Goal: Task Accomplishment & Management: Use online tool/utility

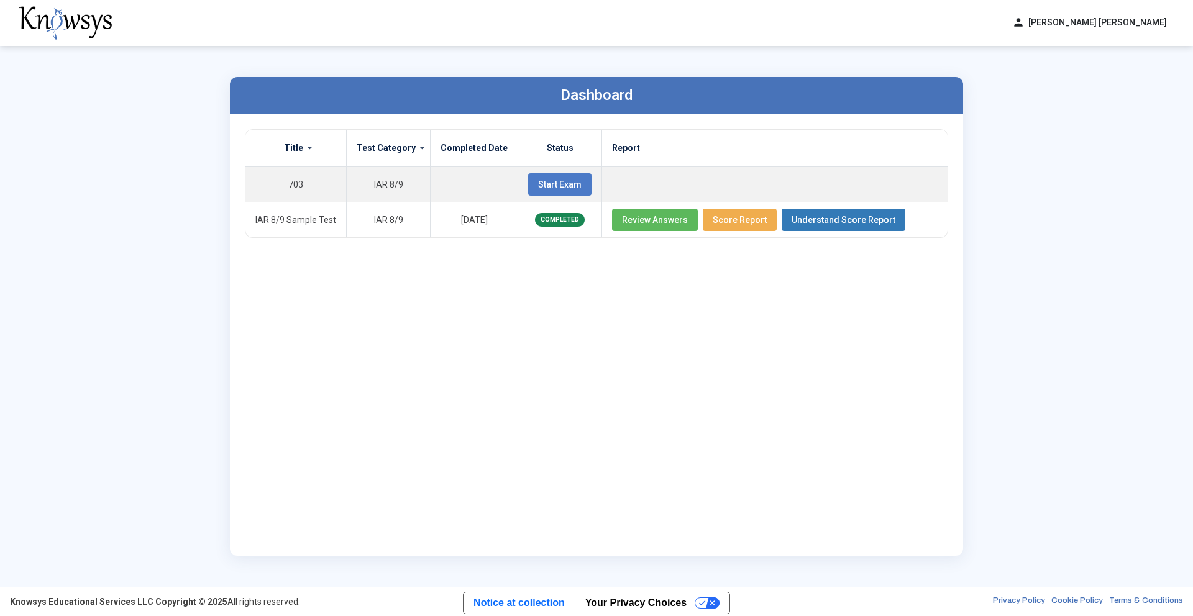
click at [501, 348] on div "Title Test Category Completed Date Status Report 703 IAR 8/9 Start Exam IAR 8/9…" at bounding box center [596, 335] width 703 height 412
click at [401, 429] on div "Title Test Category Completed Date Status Report 703 IAR 8/9 Start Exam IAR 8/9…" at bounding box center [596, 335] width 703 height 412
click at [272, 454] on div "Title Test Category Completed Date Status Report 703 IAR 8/9 Start Exam IAR 8/9…" at bounding box center [596, 335] width 703 height 412
click at [588, 428] on div "Title Test Category Completed Date Status Report 703 IAR 8/9 Start Exam IAR 8/9…" at bounding box center [596, 335] width 703 height 412
click at [9, 216] on div "Dashboard Title Test Category Completed Date Status Report 703 IAR 8/9 Start Ex…" at bounding box center [596, 316] width 1193 height 541
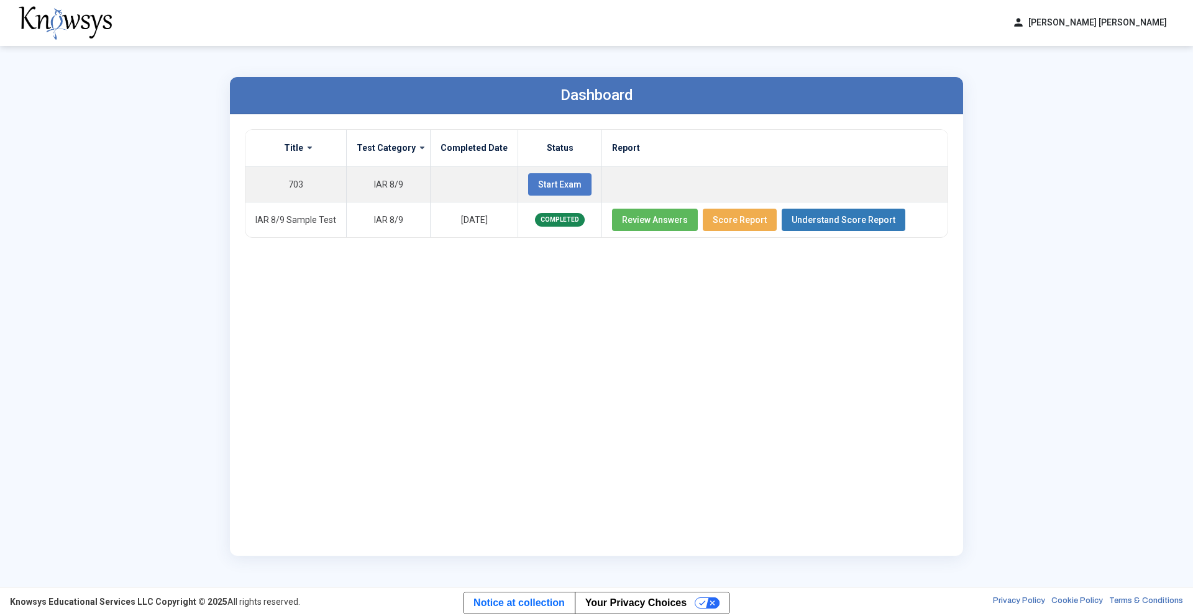
click at [17, 216] on div "Dashboard Title Test Category Completed Date Status Report 703 IAR 8/9 Start Ex…" at bounding box center [596, 316] width 1193 height 541
click at [532, 178] on button "Start Exam" at bounding box center [559, 184] width 63 height 22
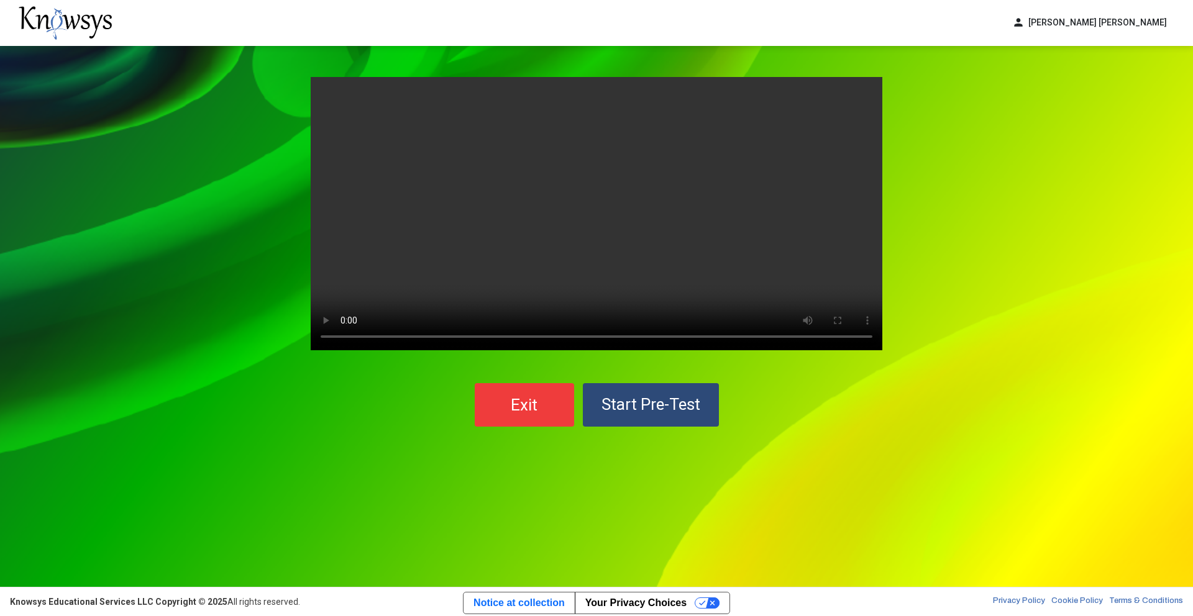
click at [750, 267] on video "Your browser does not support the video tag." at bounding box center [597, 213] width 572 height 273
click at [642, 229] on video "Your browser does not support the video tag." at bounding box center [597, 213] width 572 height 273
click at [686, 402] on span "Start Pre-Test" at bounding box center [650, 404] width 99 height 19
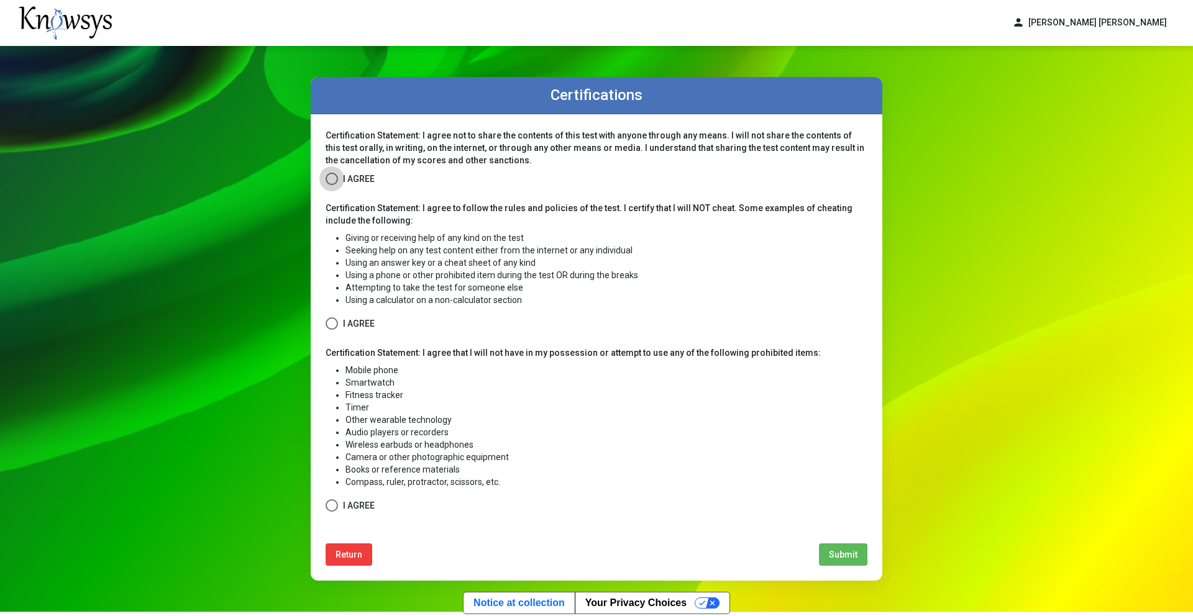
click at [328, 180] on span at bounding box center [332, 179] width 12 height 12
click at [339, 324] on label "I Agree" at bounding box center [350, 324] width 49 height 16
click at [326, 502] on span at bounding box center [332, 505] width 12 height 12
click at [832, 562] on button "Submit" at bounding box center [843, 555] width 48 height 22
select select
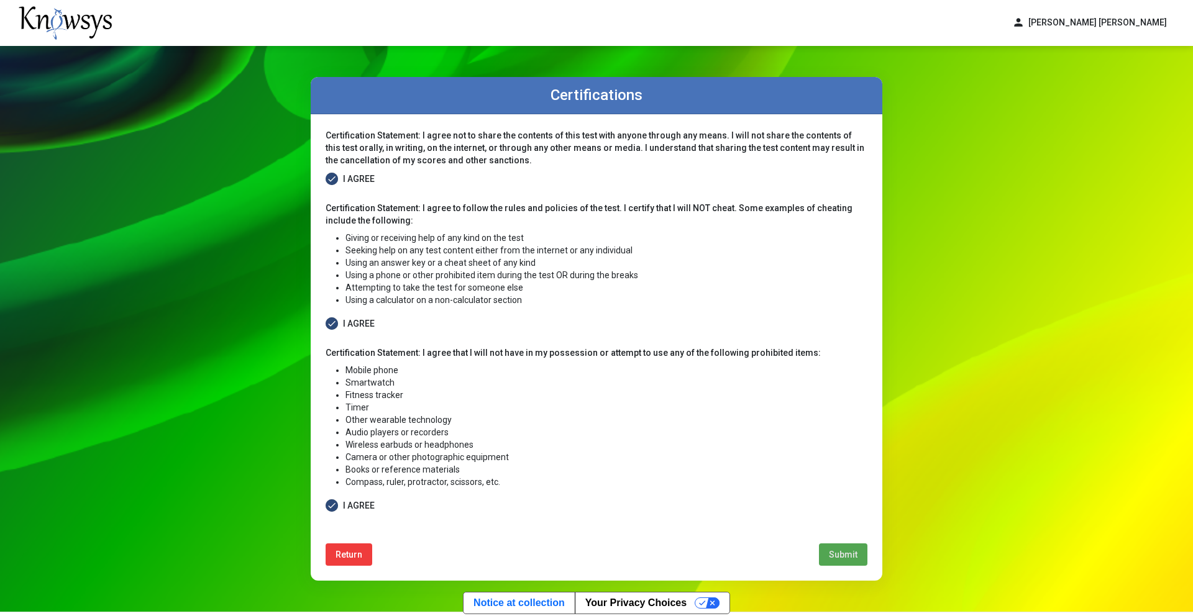
select select
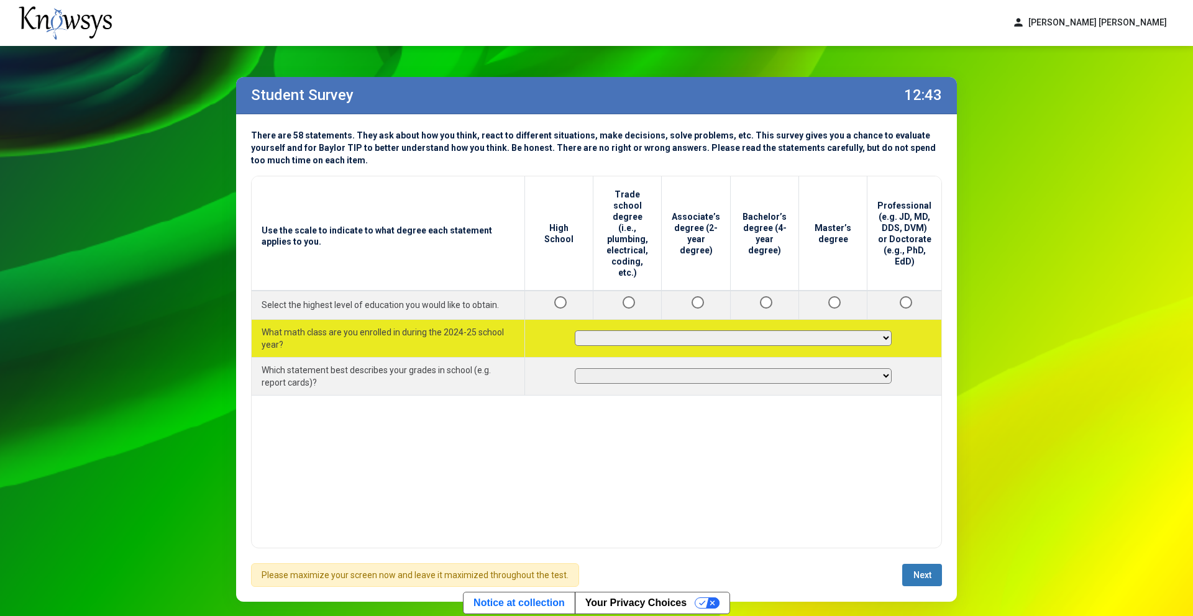
click at [886, 330] on select "**********" at bounding box center [733, 338] width 317 height 16
select select "**********"
click at [579, 330] on select "**********" at bounding box center [733, 338] width 317 height 16
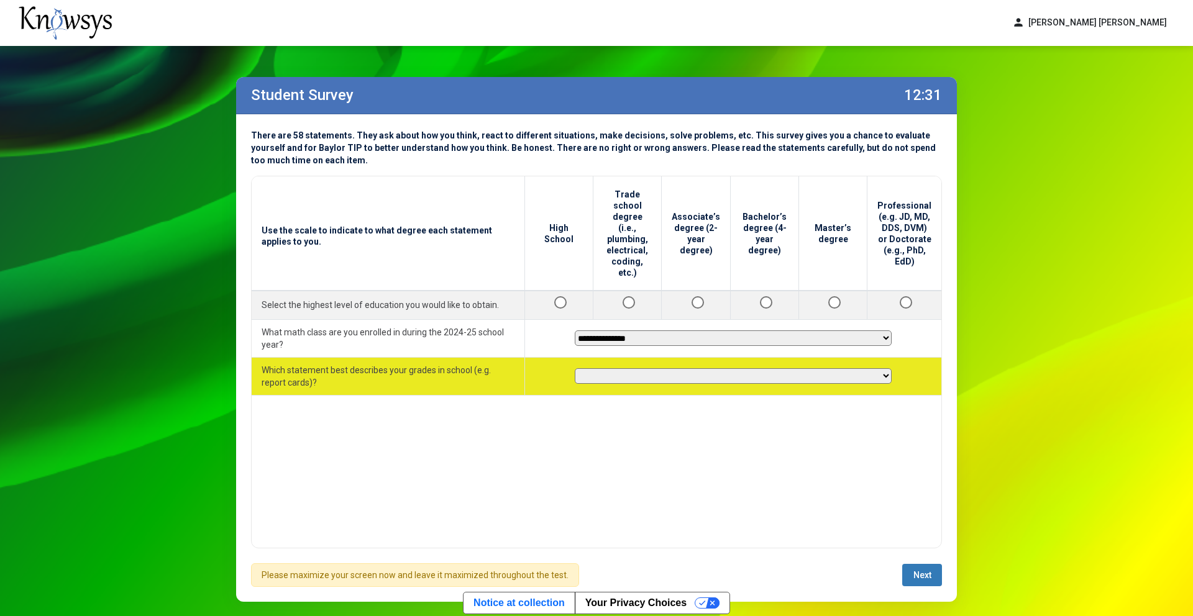
click at [886, 368] on select "**********" at bounding box center [733, 376] width 317 height 16
select select "**********"
click at [579, 368] on select "**********" at bounding box center [733, 376] width 317 height 16
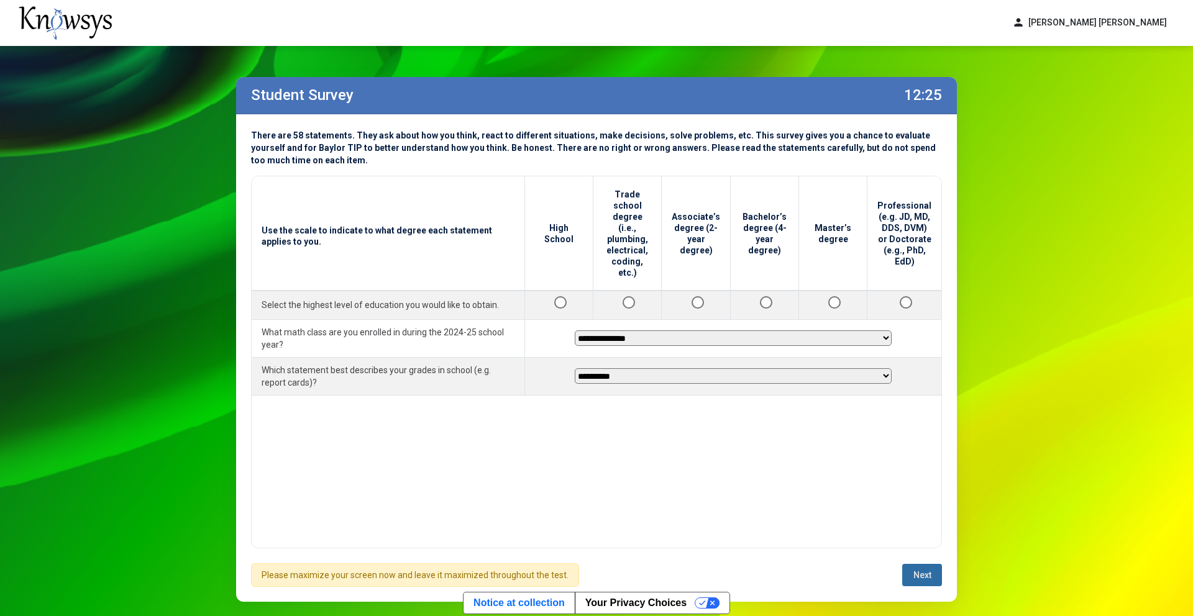
click at [927, 576] on span "Next" at bounding box center [922, 575] width 18 height 10
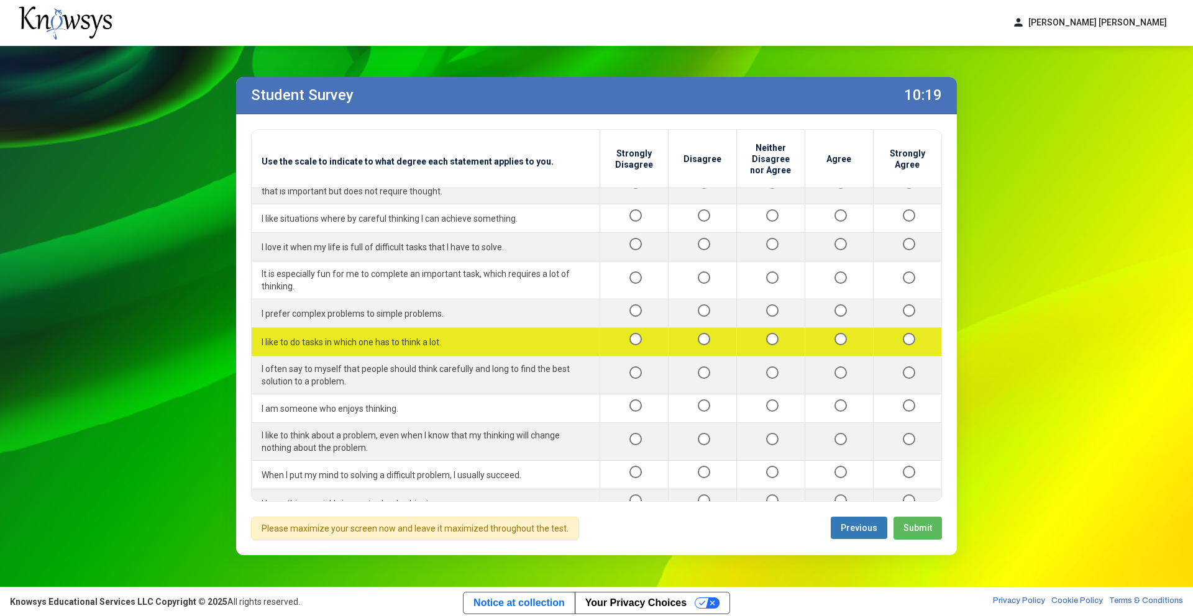
scroll to position [55, 0]
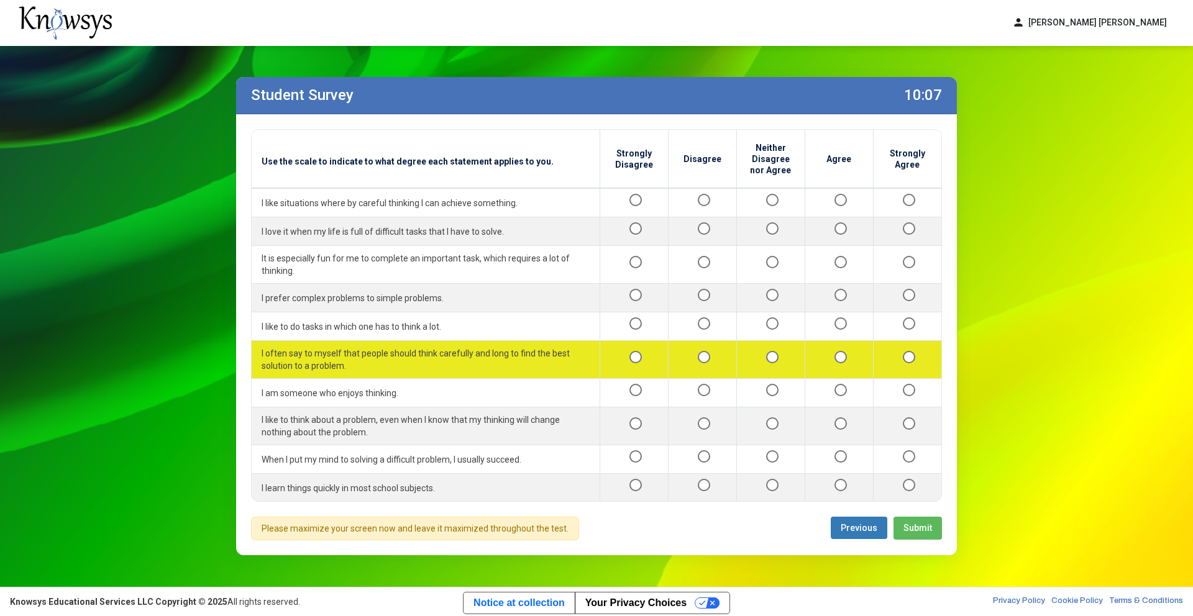
click at [906, 370] on td at bounding box center [907, 360] width 68 height 38
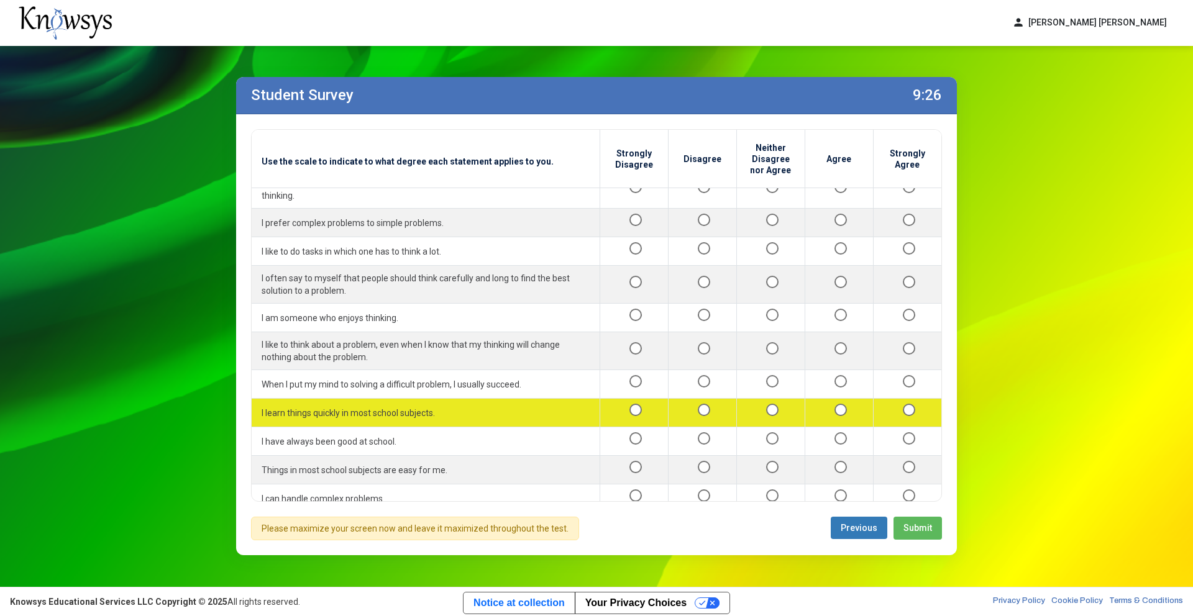
scroll to position [145, 0]
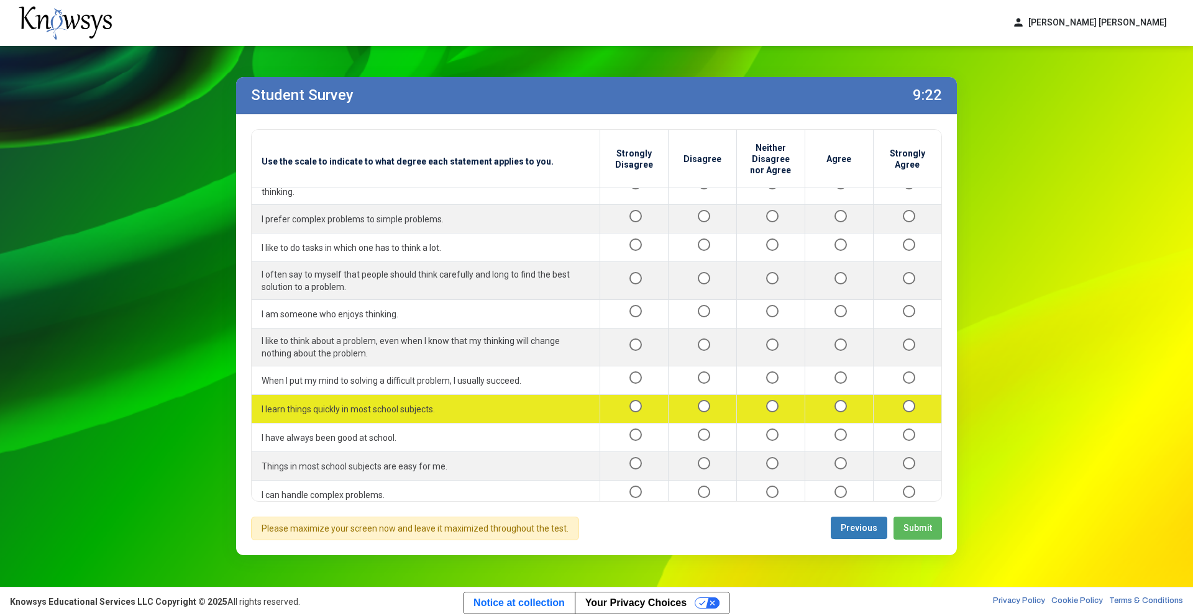
click at [905, 414] on td at bounding box center [907, 409] width 68 height 29
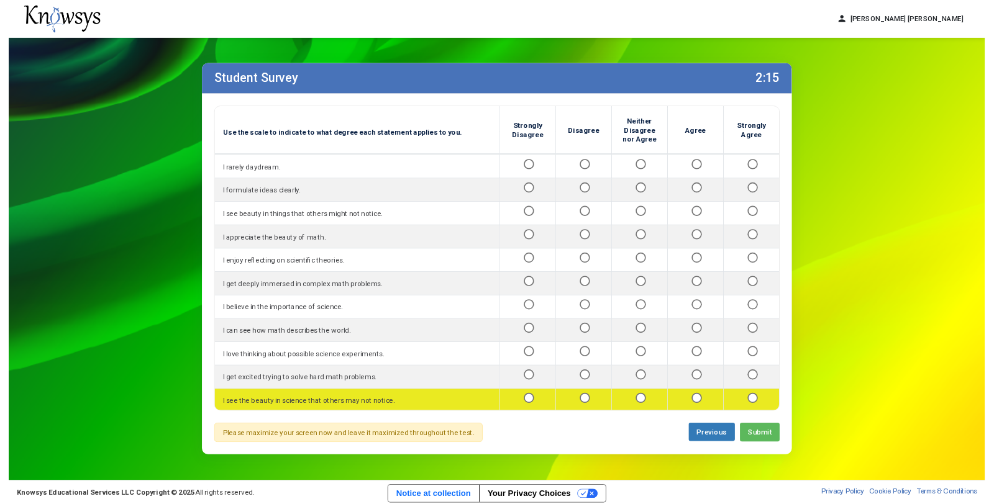
scroll to position [1295, 0]
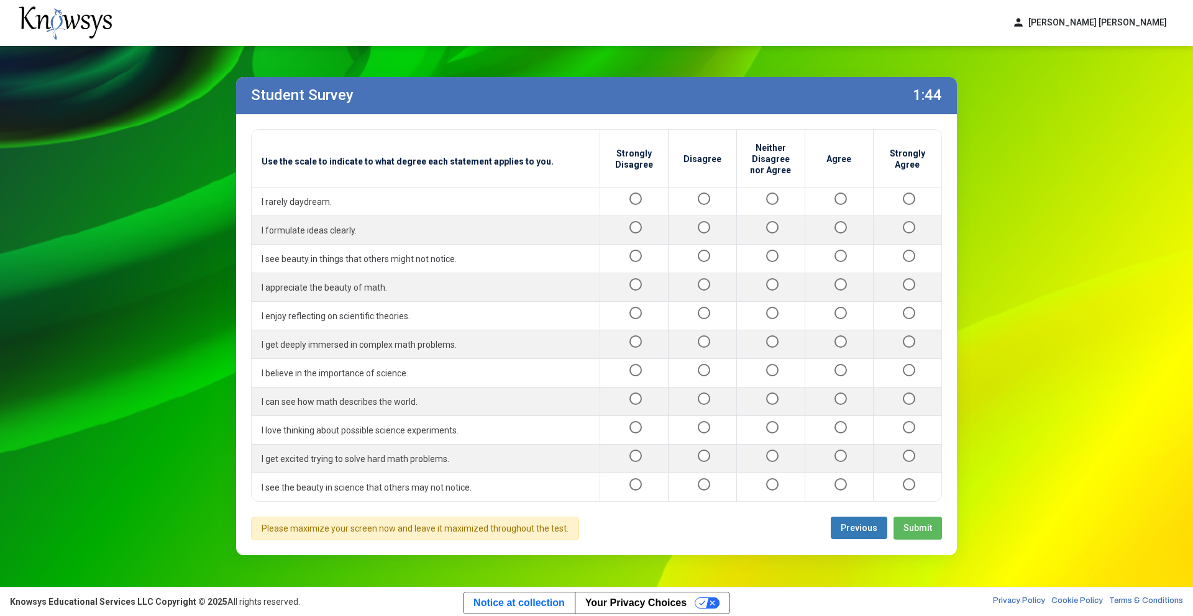
click at [921, 527] on span "Submit" at bounding box center [917, 528] width 29 height 10
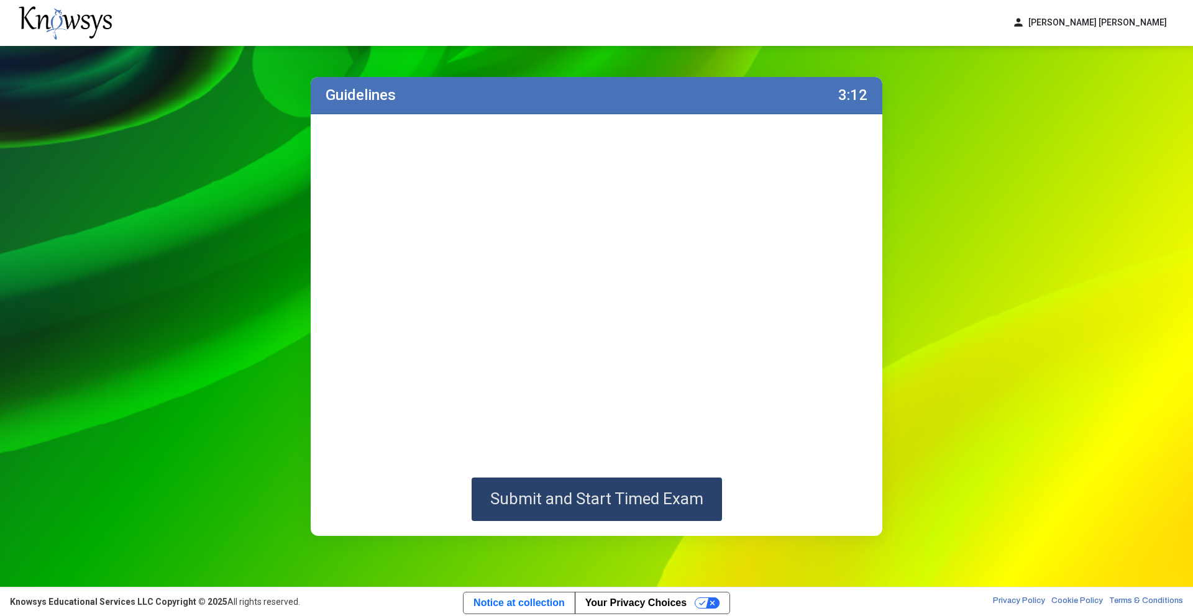
click at [517, 496] on span "Submit and Start Timed Exam" at bounding box center [596, 499] width 213 height 19
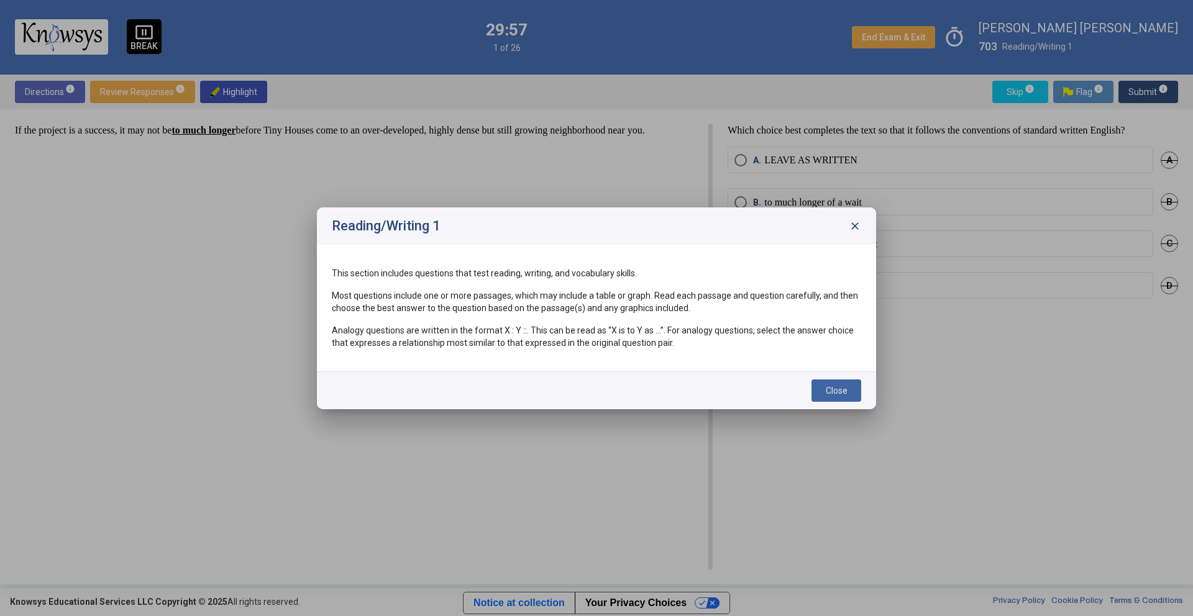
click at [854, 393] on button "Close" at bounding box center [836, 391] width 50 height 22
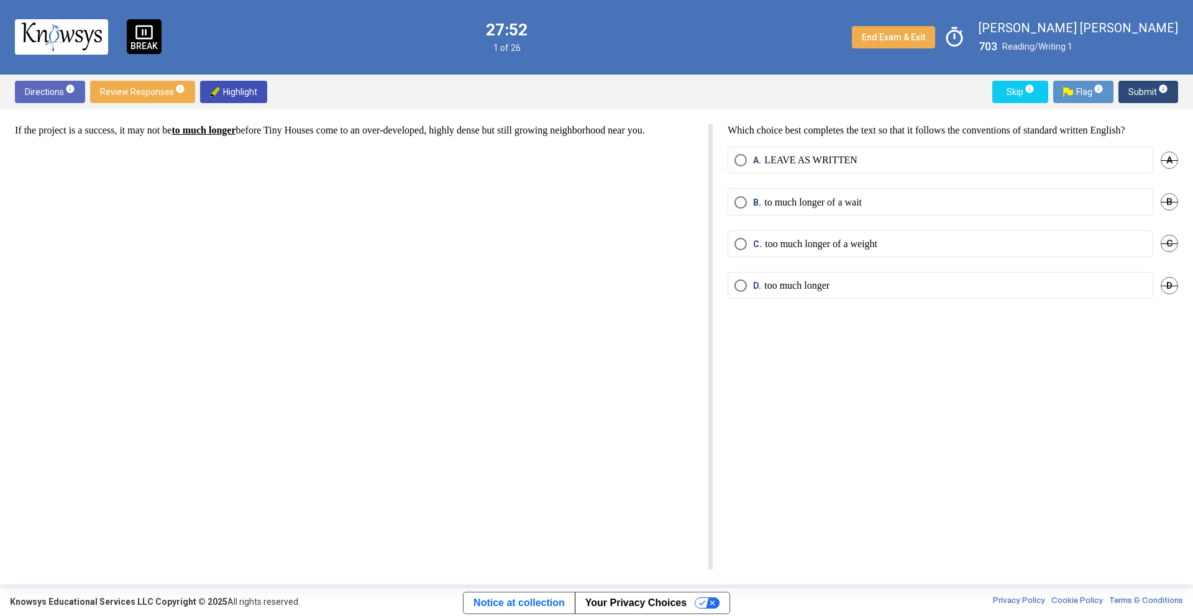
click at [780, 164] on p "LEAVE AS WRITTEN" at bounding box center [810, 160] width 93 height 12
click at [1134, 88] on span "Submit info" at bounding box center [1148, 92] width 40 height 22
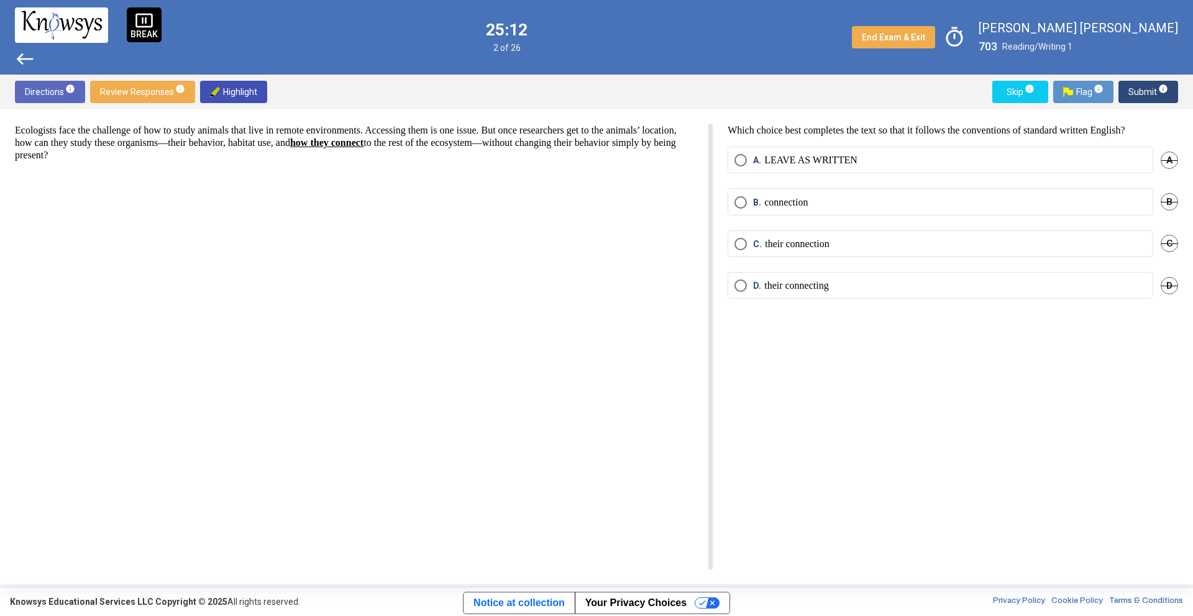
click at [787, 243] on p "their connection" at bounding box center [797, 244] width 65 height 12
click at [1142, 92] on span "Submit info" at bounding box center [1148, 92] width 40 height 22
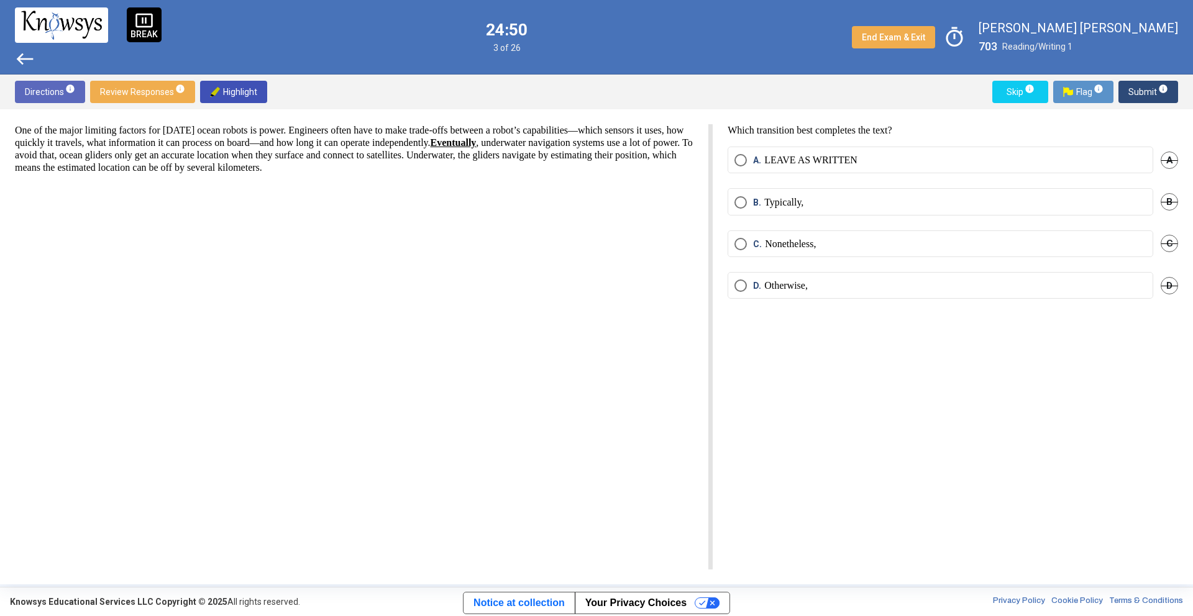
click at [135, 25] on span "pause_presentation" at bounding box center [144, 20] width 19 height 19
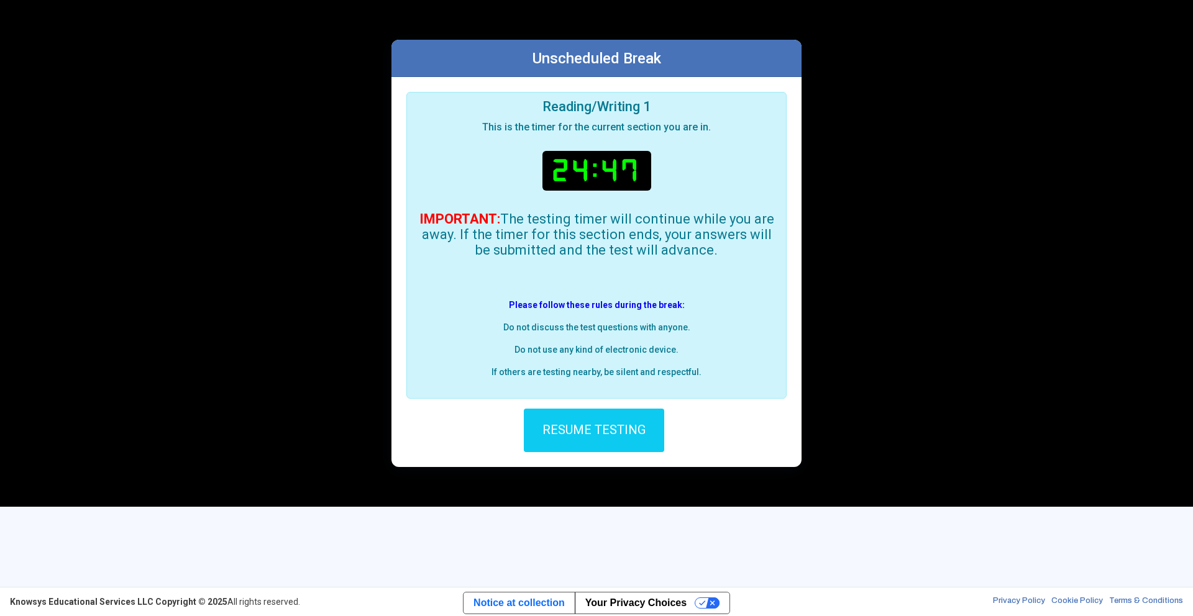
click at [645, 426] on button "RESUME TESTING" at bounding box center [594, 430] width 140 height 43
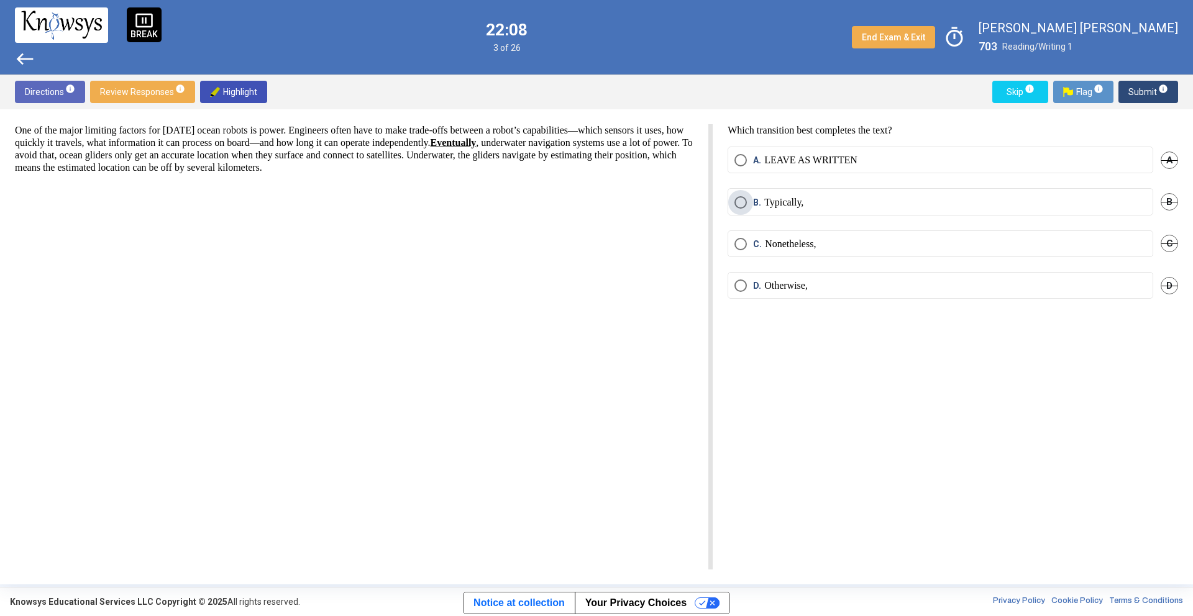
click at [762, 200] on span "B." at bounding box center [758, 202] width 11 height 12
click at [1143, 93] on span "Submit info" at bounding box center [1148, 92] width 40 height 22
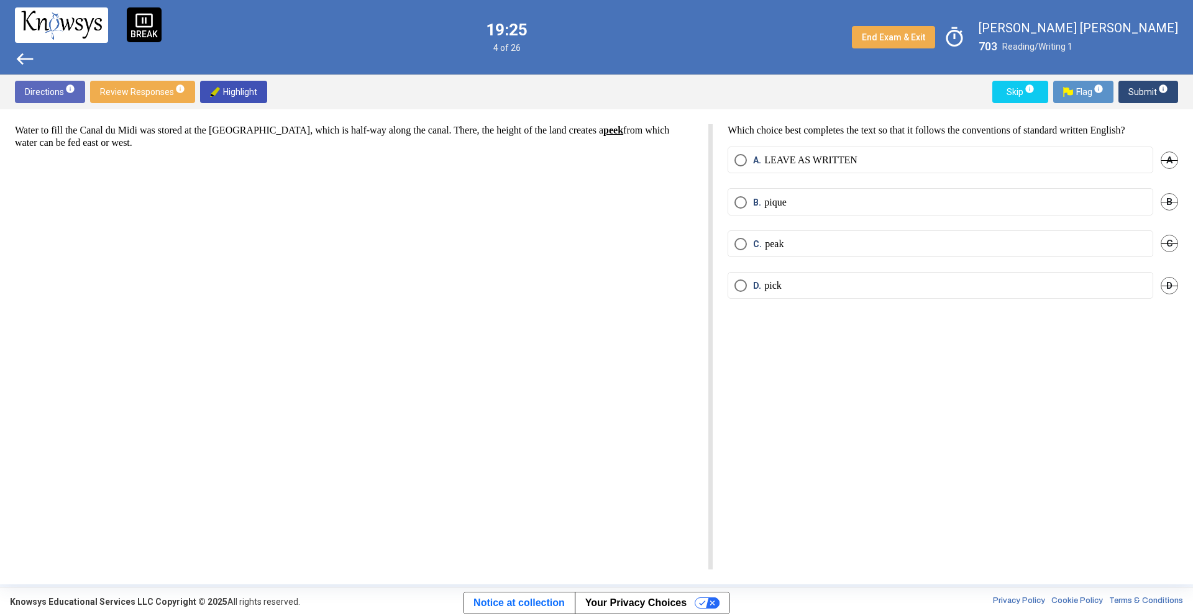
click at [788, 158] on p "LEAVE AS WRITTEN" at bounding box center [810, 160] width 93 height 12
click at [1145, 89] on span "Submit info" at bounding box center [1148, 92] width 40 height 22
click at [845, 287] on label "D. irrevocable" at bounding box center [940, 286] width 412 height 12
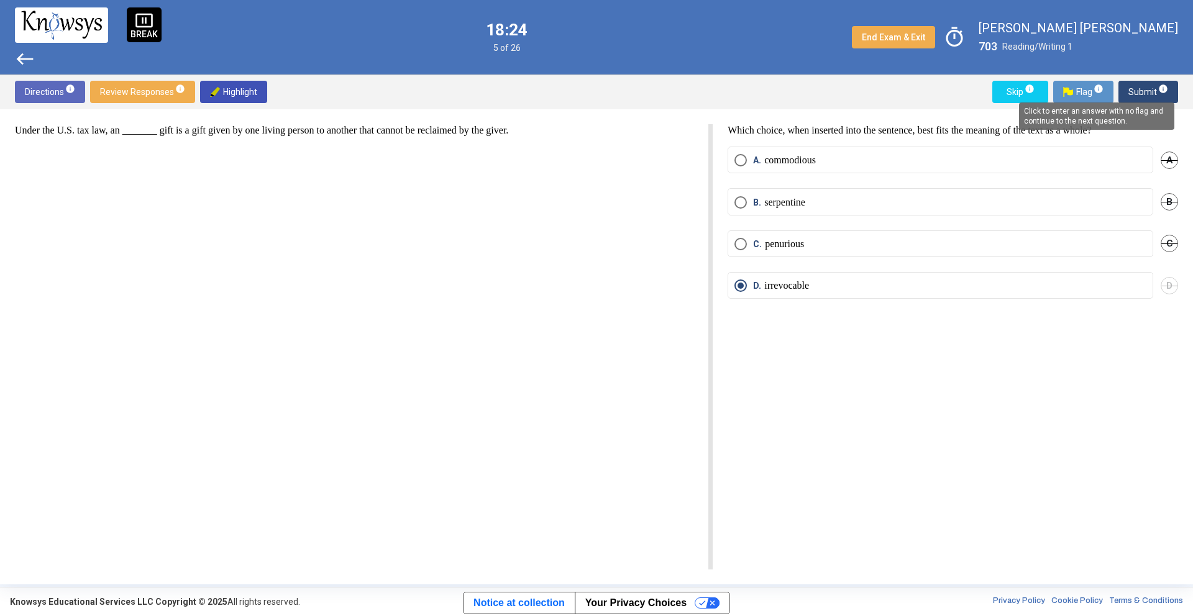
click at [1161, 92] on span "info" at bounding box center [1163, 89] width 10 height 10
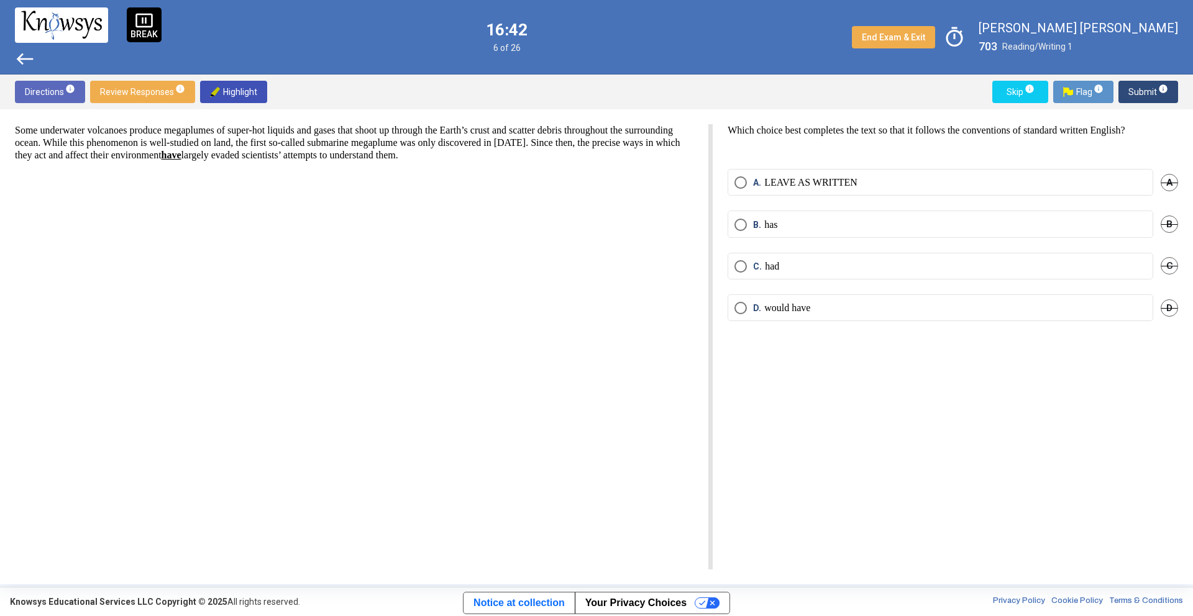
click at [798, 309] on p "would have" at bounding box center [787, 308] width 46 height 12
click at [1154, 96] on span "Submit info" at bounding box center [1148, 92] width 40 height 22
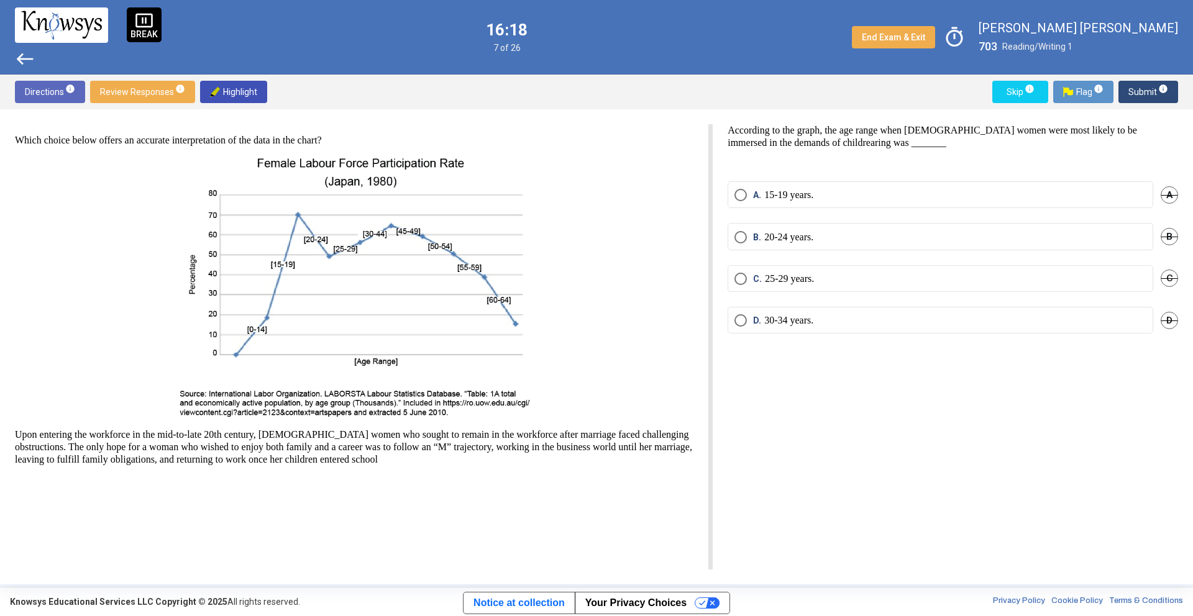
click at [136, 32] on p "BREAK" at bounding box center [143, 34] width 27 height 9
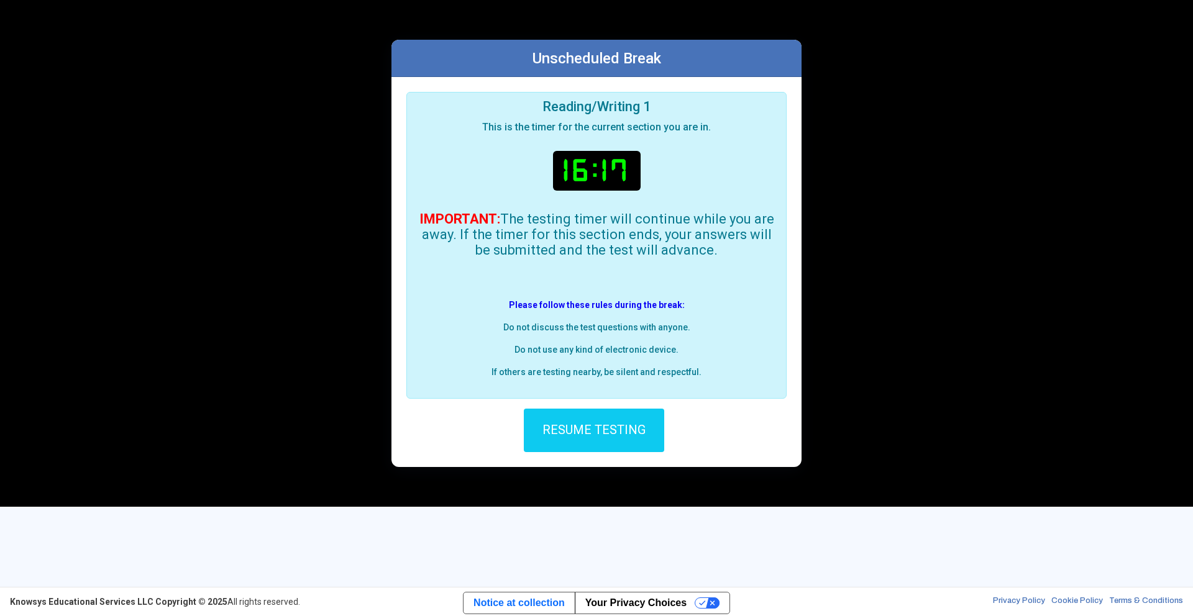
click at [586, 171] on b "16:17" at bounding box center [597, 171] width 88 height 40
click at [562, 432] on span "RESUME TESTING" at bounding box center [593, 429] width 103 height 15
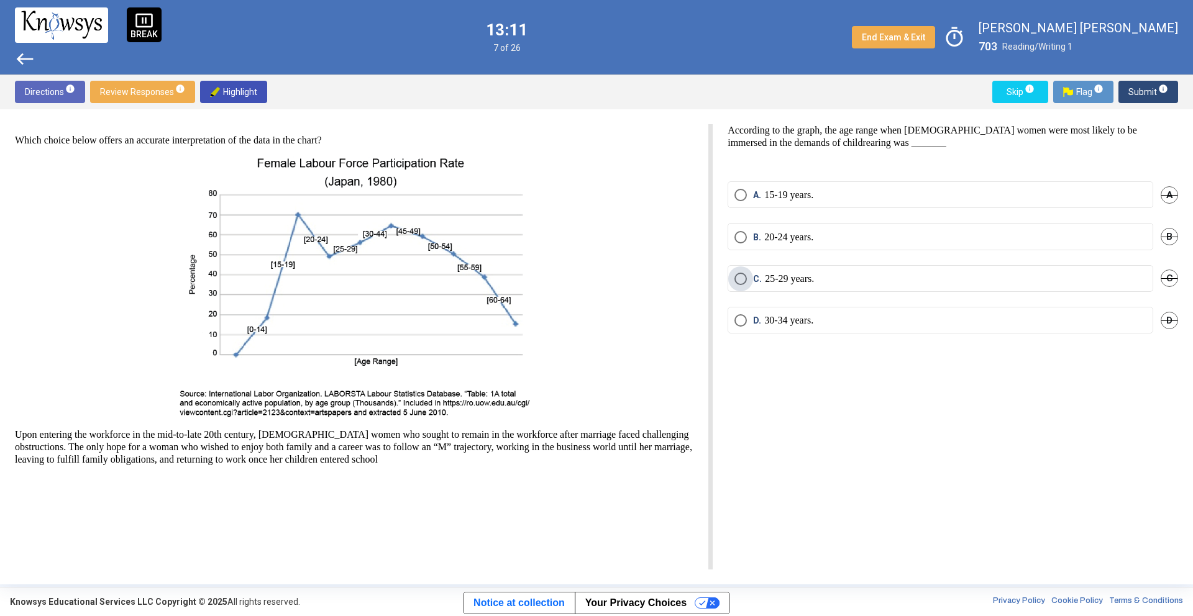
click at [773, 283] on p "25-29 years." at bounding box center [789, 279] width 49 height 12
click at [755, 319] on span "D." at bounding box center [758, 320] width 11 height 12
click at [1159, 88] on span "info" at bounding box center [1163, 89] width 10 height 10
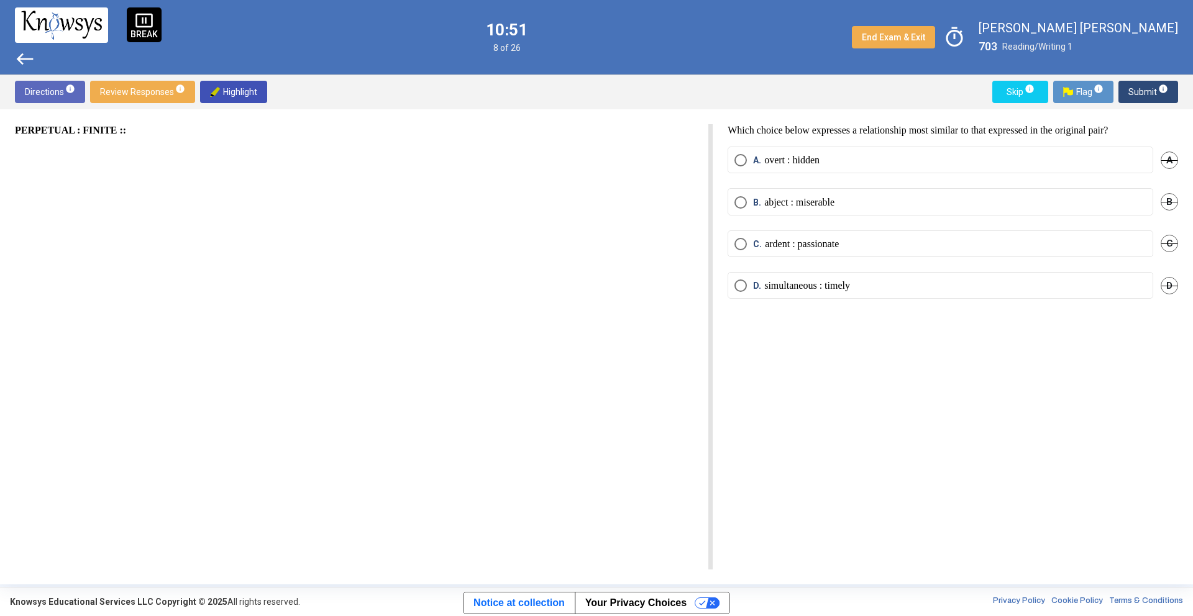
click at [758, 162] on span "A." at bounding box center [758, 160] width 11 height 12
click at [1153, 91] on span "Submit info" at bounding box center [1148, 92] width 40 height 22
click at [864, 201] on label "B. spartan : luxury" at bounding box center [940, 202] width 412 height 12
click at [1151, 90] on span "Submit info" at bounding box center [1148, 92] width 40 height 22
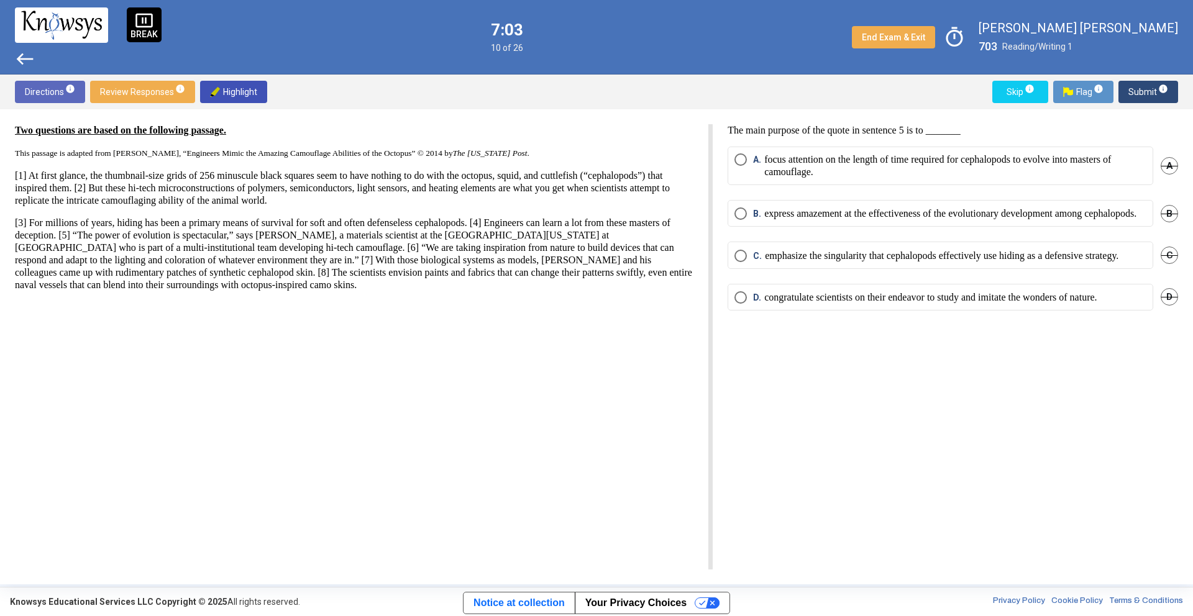
click at [775, 220] on p "express amazement at the effectiveness of the evolutionary development among ce…" at bounding box center [950, 213] width 372 height 12
click at [1163, 78] on div "Directions info Review Responses info Highlight Skip info Flag info Submit info" at bounding box center [596, 92] width 1193 height 35
click at [1147, 89] on span "Submit info" at bounding box center [1148, 92] width 40 height 22
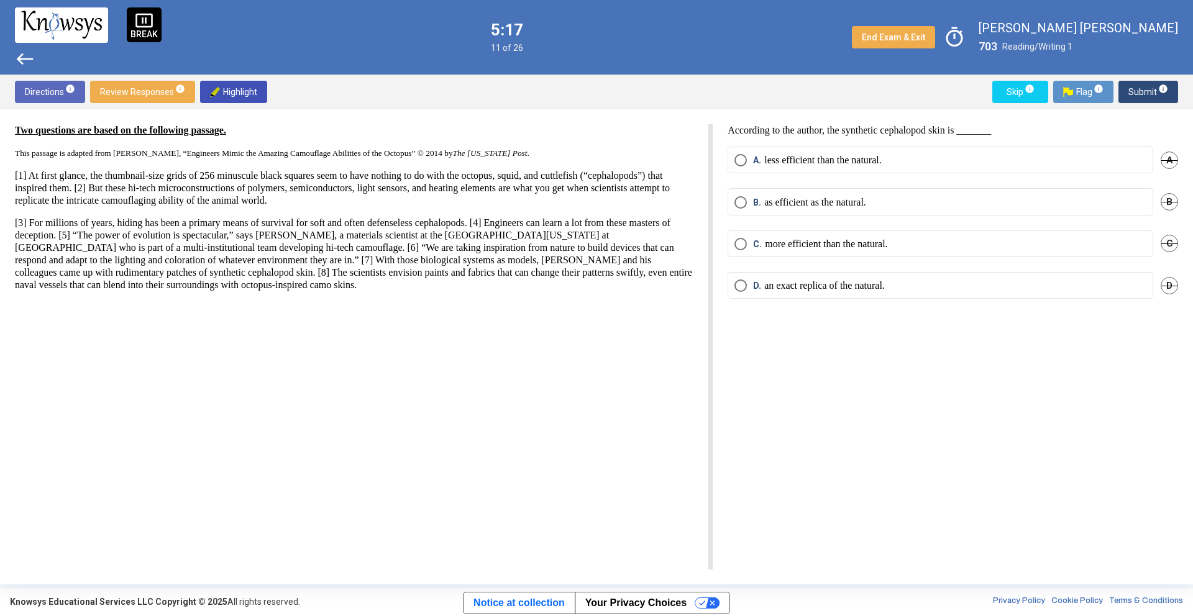
click at [769, 209] on mat-radio-button "B. as efficient as the natural." at bounding box center [940, 201] width 426 height 27
click at [770, 201] on p "as efficient as the natural." at bounding box center [815, 202] width 102 height 12
click at [1149, 94] on span "Submit info" at bounding box center [1148, 92] width 40 height 22
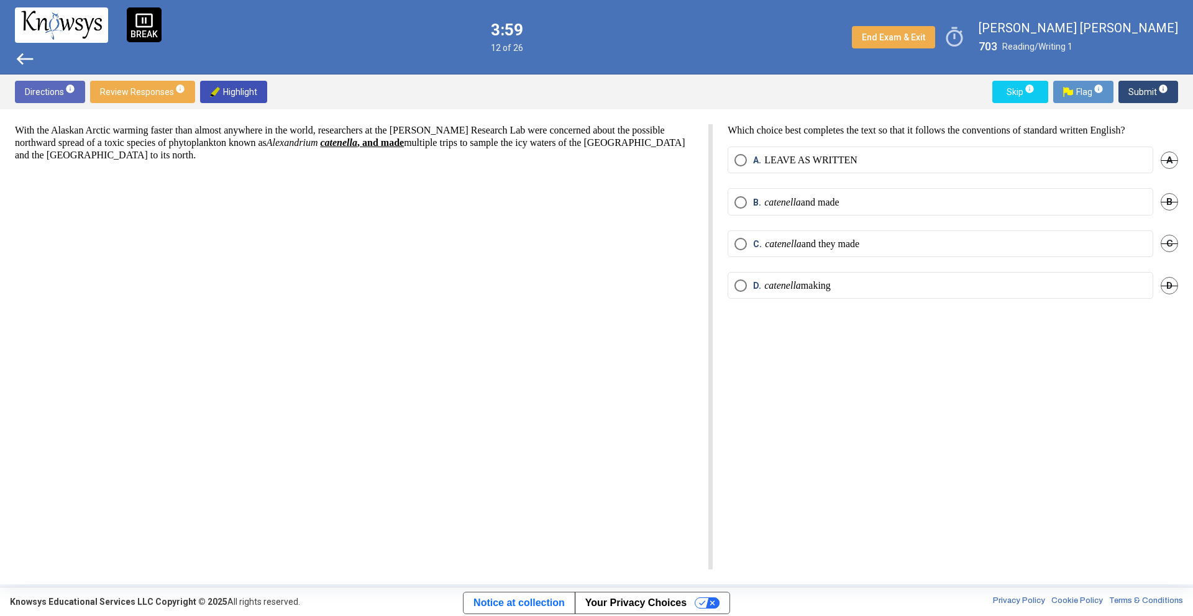
click at [761, 163] on span "A." at bounding box center [758, 160] width 11 height 12
click at [1162, 89] on span "info" at bounding box center [1163, 89] width 10 height 10
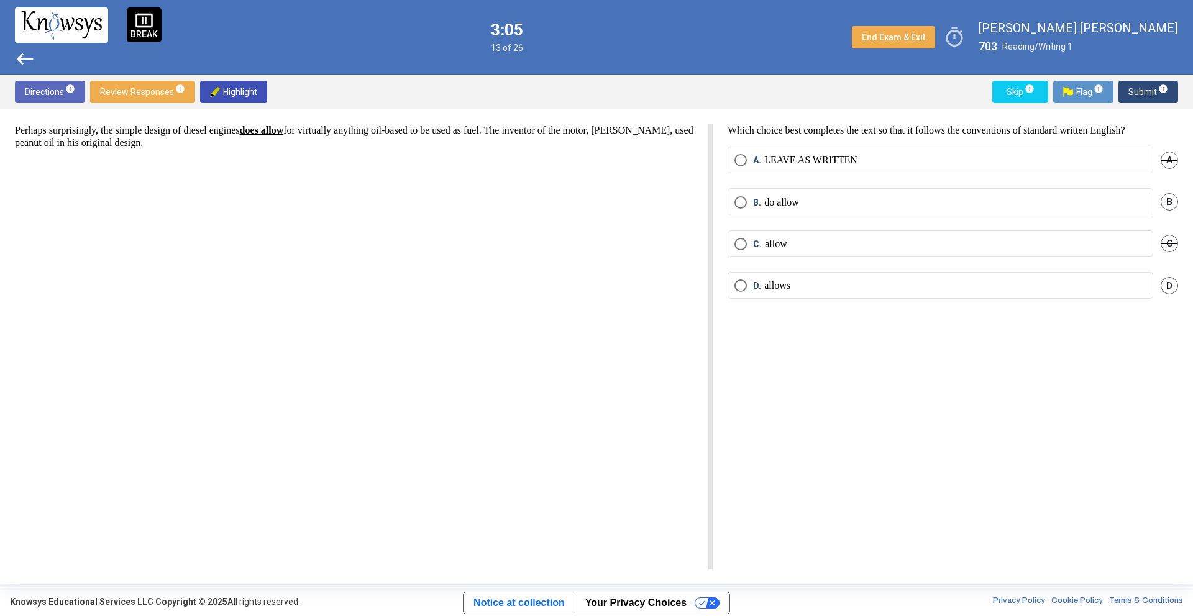
click at [796, 160] on p "LEAVE AS WRITTEN" at bounding box center [810, 160] width 93 height 12
click at [1157, 88] on sup "info" at bounding box center [1162, 89] width 11 height 10
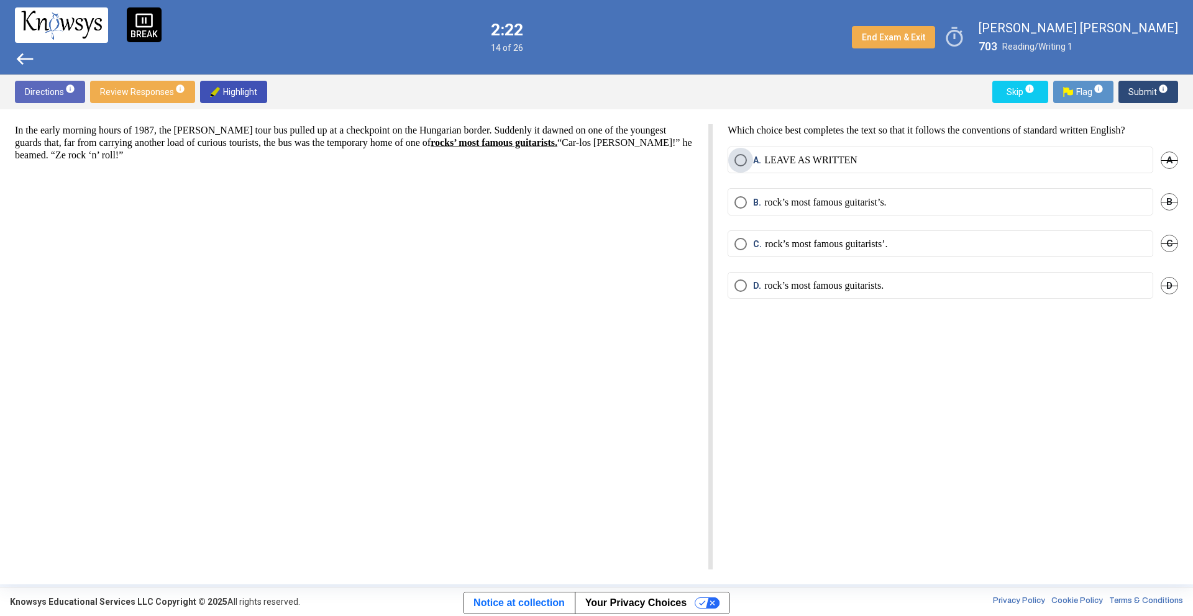
click at [741, 162] on span "Select an option" at bounding box center [740, 160] width 12 height 12
click at [749, 285] on span "D. rock’s most famous guitarists." at bounding box center [815, 286] width 137 height 12
click at [1142, 93] on span "Submit info" at bounding box center [1148, 92] width 40 height 22
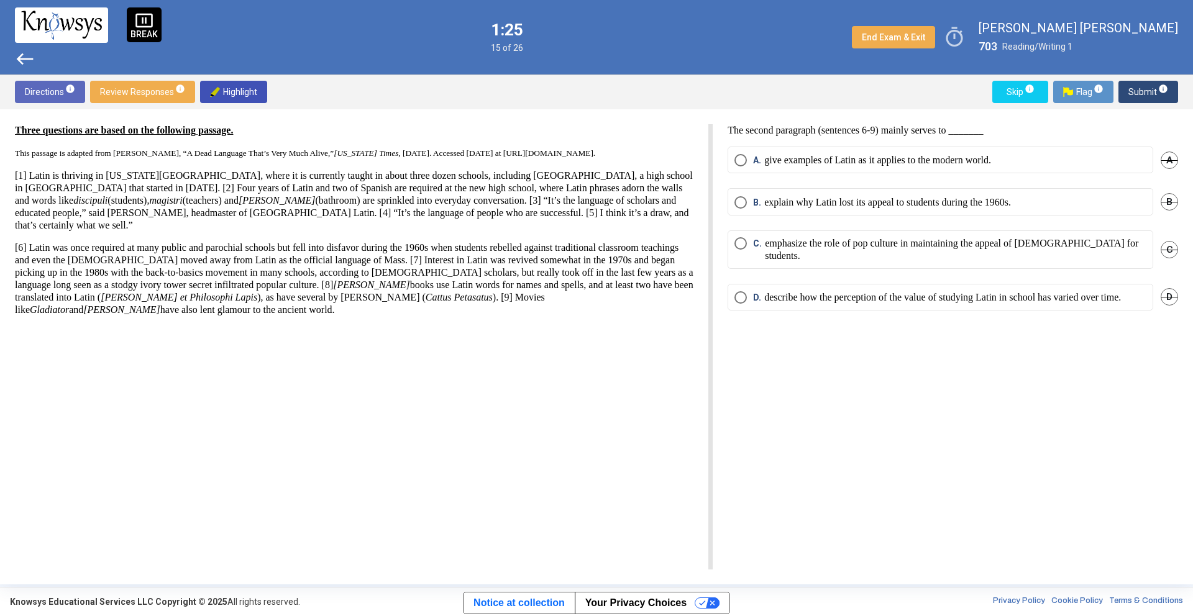
click at [962, 197] on p "explain why Latin lost its appeal to students during the 1960s." at bounding box center [887, 202] width 247 height 12
click at [1146, 89] on span "Submit info" at bounding box center [1148, 92] width 40 height 22
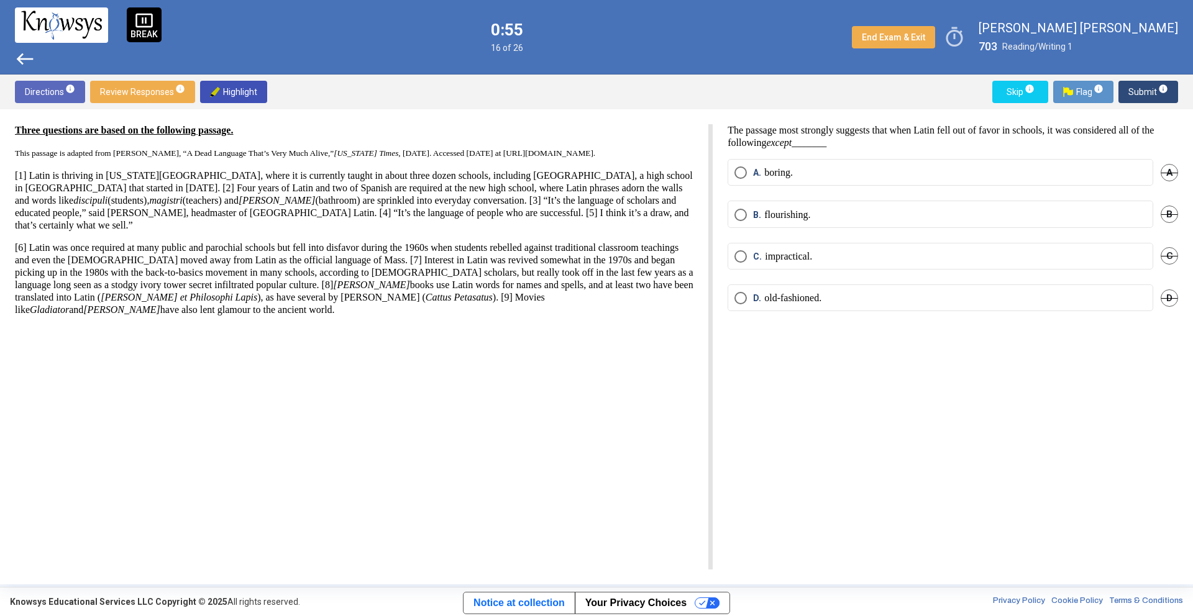
click at [788, 297] on p "old-fashioned." at bounding box center [792, 298] width 57 height 12
click at [1141, 94] on span "Submit info" at bounding box center [1148, 92] width 40 height 22
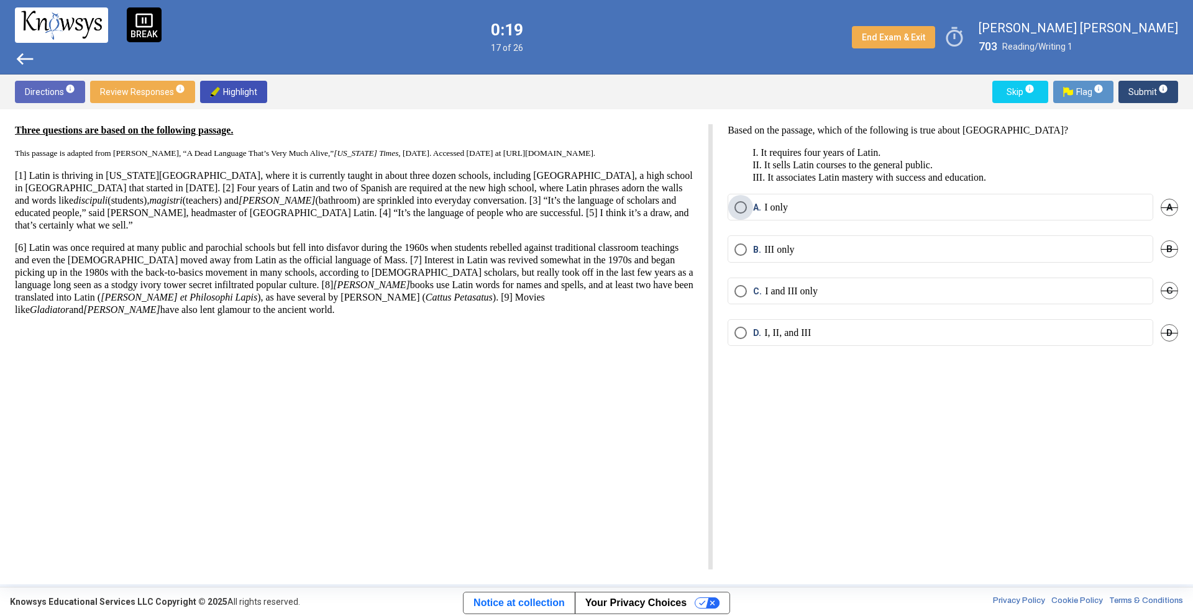
click at [786, 204] on p "I only" at bounding box center [776, 207] width 24 height 12
click at [899, 285] on label "C. I and III only" at bounding box center [940, 291] width 412 height 12
click at [1146, 90] on span "Submit info" at bounding box center [1148, 92] width 40 height 22
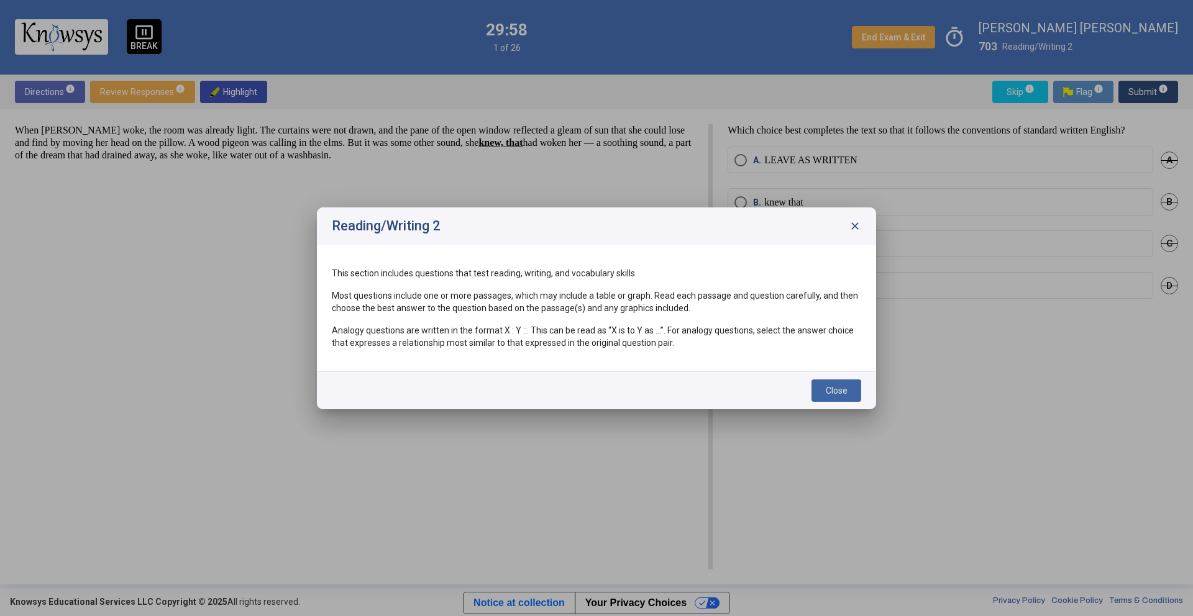
click at [832, 390] on span "Close" at bounding box center [837, 391] width 22 height 10
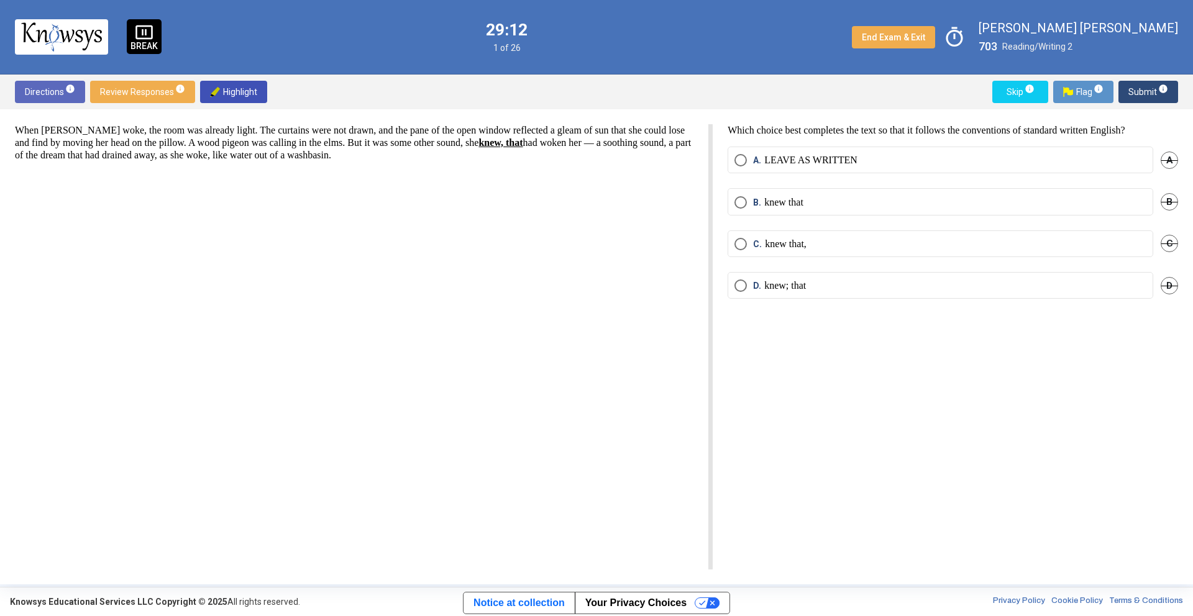
click at [778, 161] on p "LEAVE AS WRITTEN" at bounding box center [810, 160] width 93 height 12
click at [1135, 93] on span "Submit info" at bounding box center [1148, 92] width 40 height 22
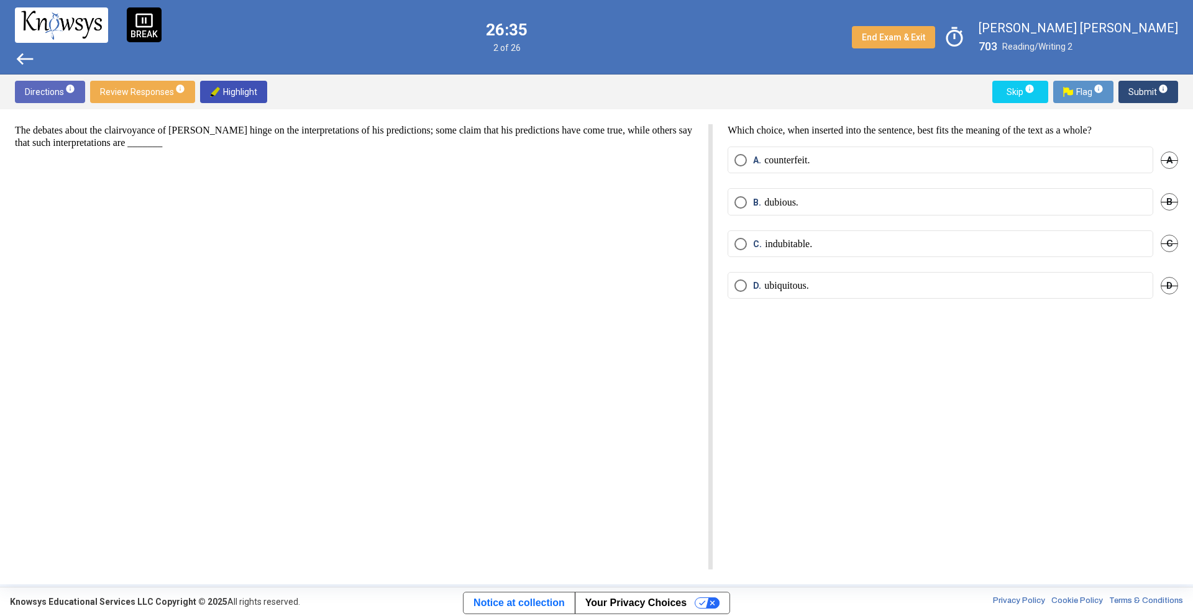
click at [755, 204] on span "B." at bounding box center [758, 202] width 11 height 12
click at [1136, 87] on span "Submit info" at bounding box center [1148, 92] width 40 height 22
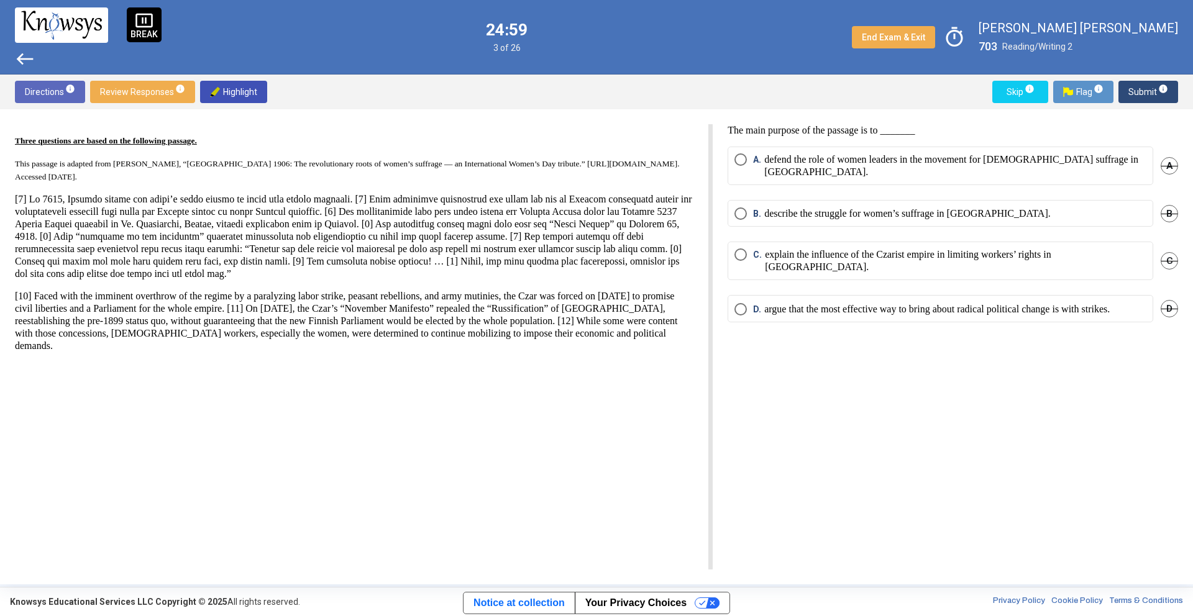
click at [764, 207] on p "describe the struggle for women’s suffrage in [GEOGRAPHIC_DATA]." at bounding box center [907, 213] width 286 height 12
click at [1146, 96] on span "Submit info" at bounding box center [1148, 92] width 40 height 22
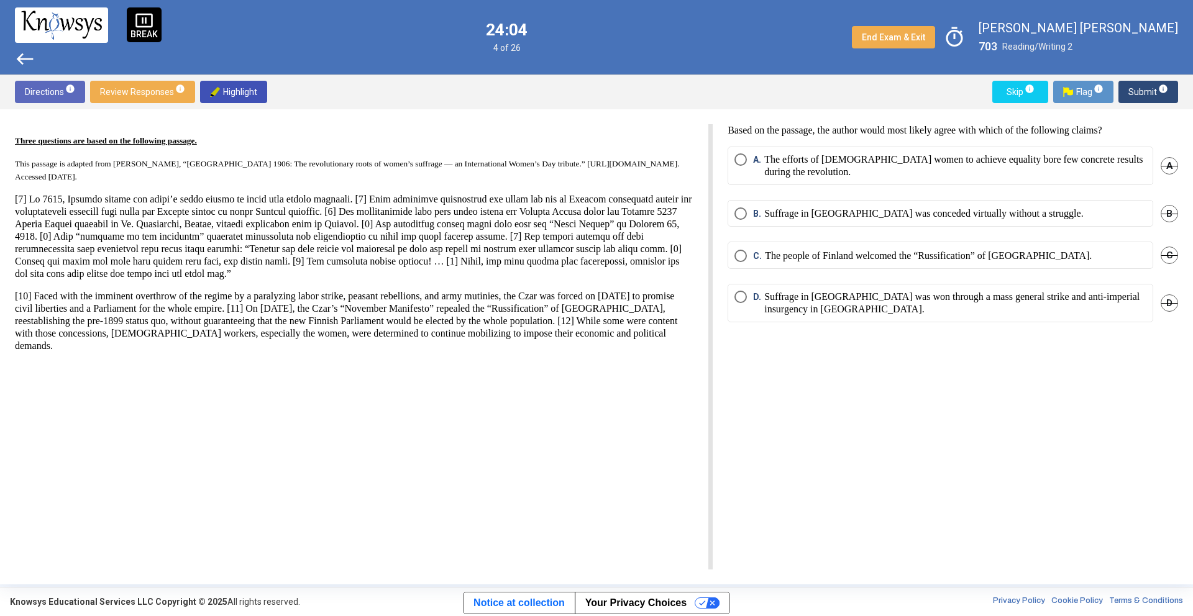
click at [777, 160] on p "The efforts of [DEMOGRAPHIC_DATA] women to achieve equality bore few concrete r…" at bounding box center [955, 165] width 382 height 25
click at [1167, 89] on span "info" at bounding box center [1163, 89] width 10 height 10
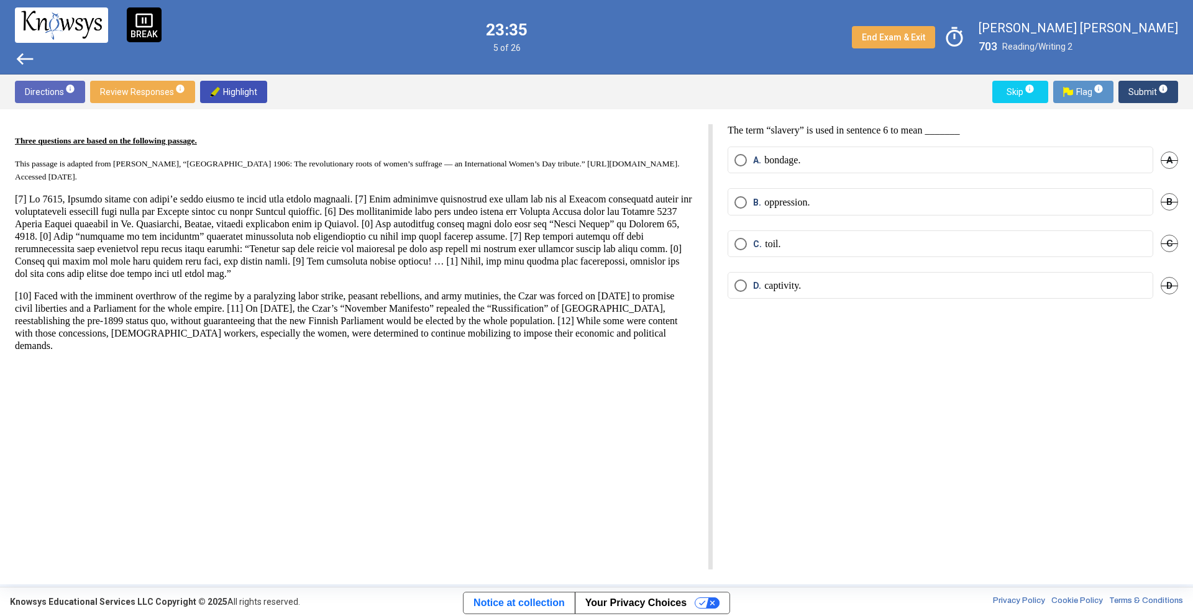
click at [21, 58] on span "west" at bounding box center [25, 59] width 20 height 20
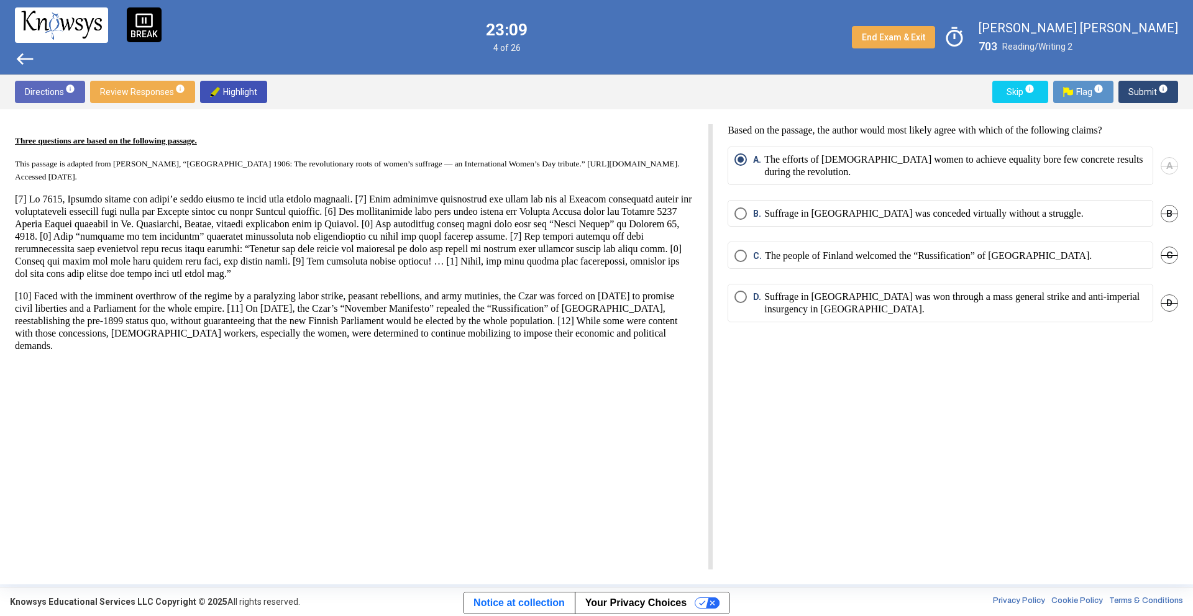
click at [750, 211] on span "B. Suffrage in [GEOGRAPHIC_DATA] was conceded virtually without a struggle." at bounding box center [915, 213] width 336 height 12
click at [745, 163] on span "Select an option" at bounding box center [740, 159] width 12 height 12
click at [821, 209] on p "Suffrage in [GEOGRAPHIC_DATA] was conceded virtually without a struggle." at bounding box center [923, 213] width 319 height 12
click at [1148, 89] on span "Submit info" at bounding box center [1148, 92] width 40 height 22
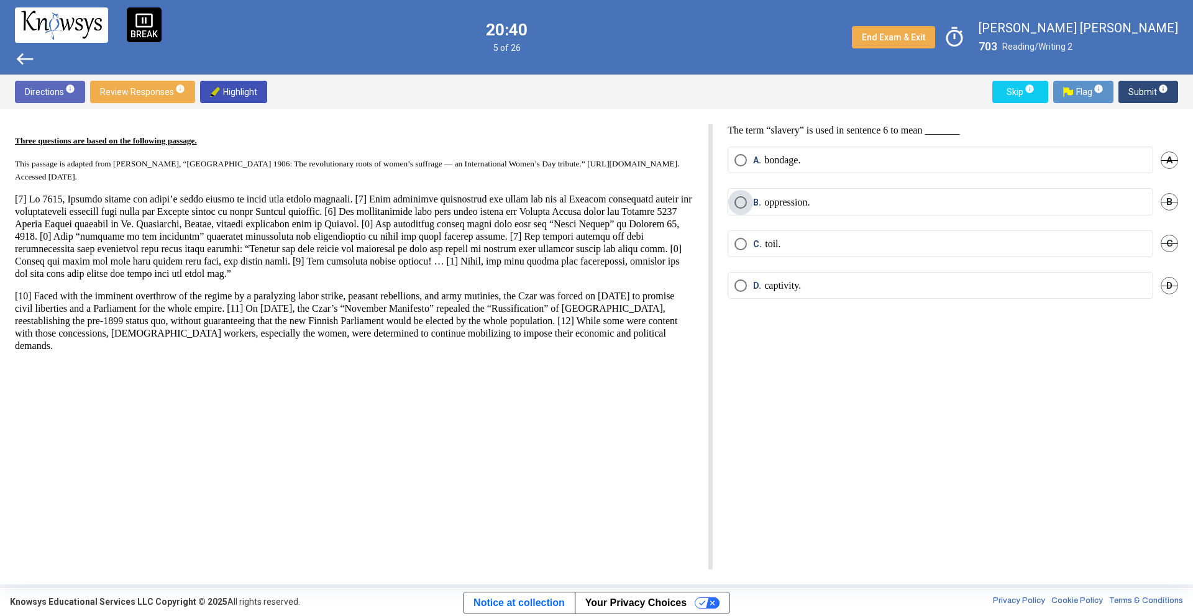
click at [776, 198] on p "oppression." at bounding box center [786, 202] width 45 height 12
click at [1157, 88] on sup "info" at bounding box center [1162, 89] width 11 height 10
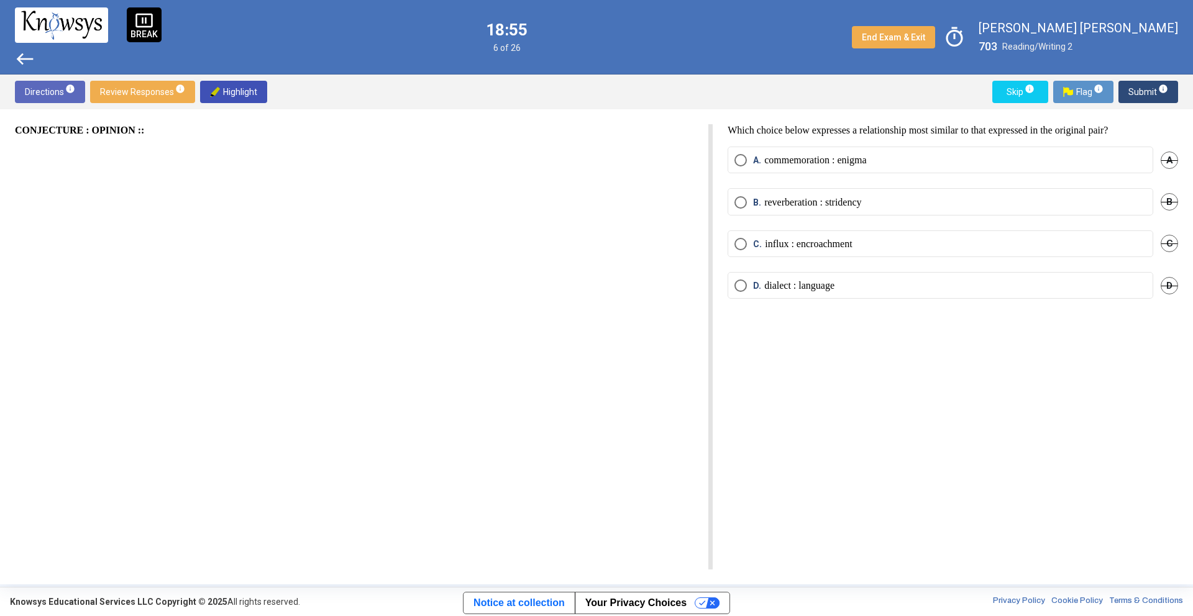
click at [770, 206] on p "reverberation : stridency" at bounding box center [812, 202] width 97 height 12
click at [1146, 90] on span "Submit info" at bounding box center [1148, 92] width 40 height 22
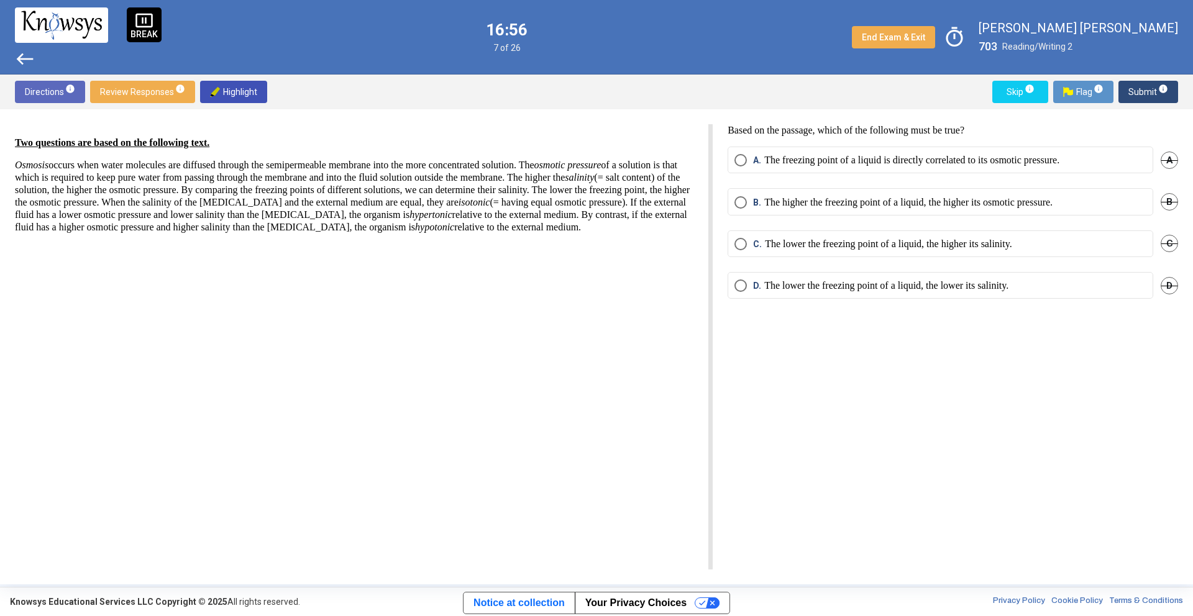
click at [759, 239] on span "C." at bounding box center [759, 244] width 12 height 12
click at [1155, 84] on span "Submit info" at bounding box center [1148, 92] width 40 height 22
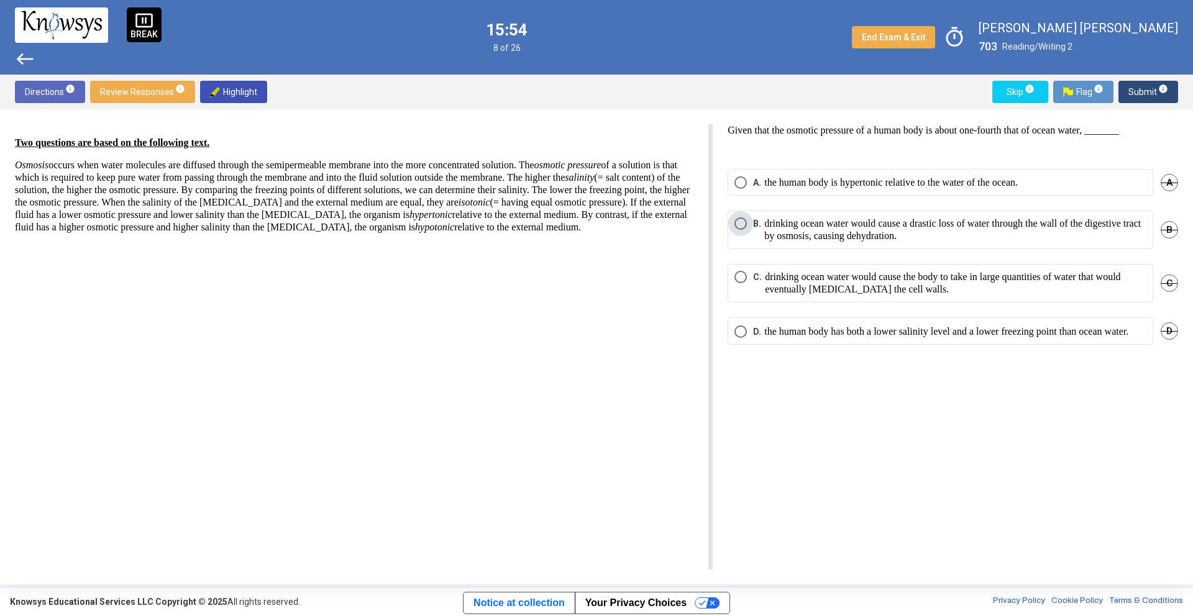
click at [744, 226] on span "Select an option" at bounding box center [740, 223] width 12 height 12
click at [1166, 85] on span "info" at bounding box center [1163, 89] width 10 height 10
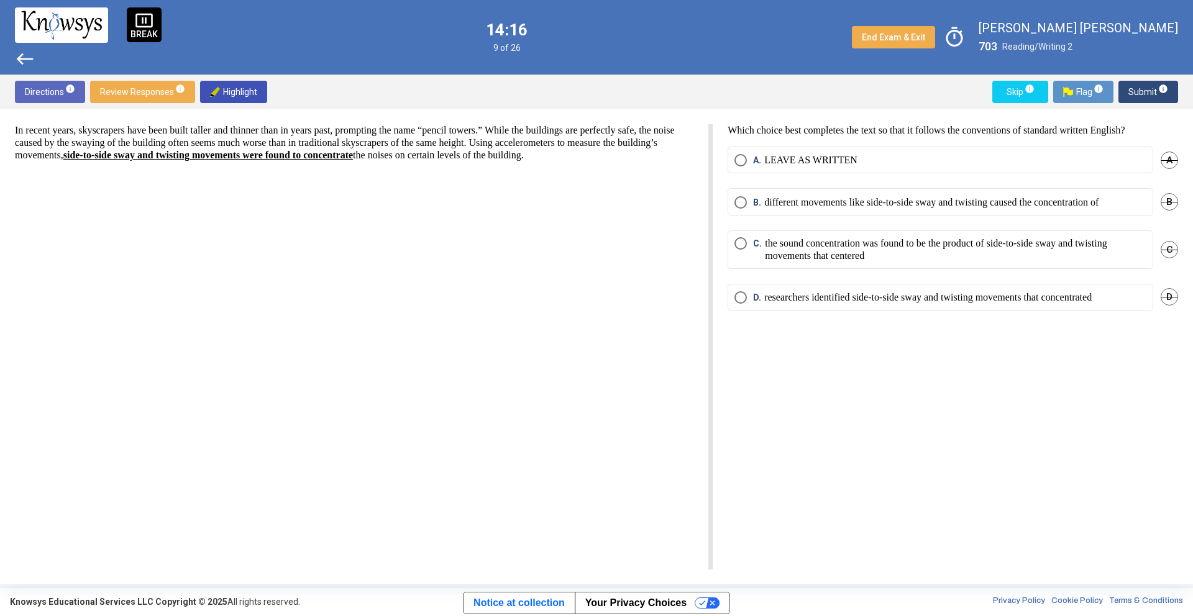
click at [455, 267] on div "In recent years, skyscrapers have been built taller and thinner than in years p…" at bounding box center [364, 346] width 698 height 445
click at [457, 273] on div "In recent years, skyscrapers have been built taller and thinner than in years p…" at bounding box center [364, 346] width 698 height 445
click at [462, 281] on div "In recent years, skyscrapers have been built taller and thinner than in years p…" at bounding box center [364, 346] width 698 height 445
click at [787, 157] on p "LEAVE AS WRITTEN" at bounding box center [810, 160] width 93 height 12
click at [1162, 87] on span "info" at bounding box center [1163, 89] width 10 height 10
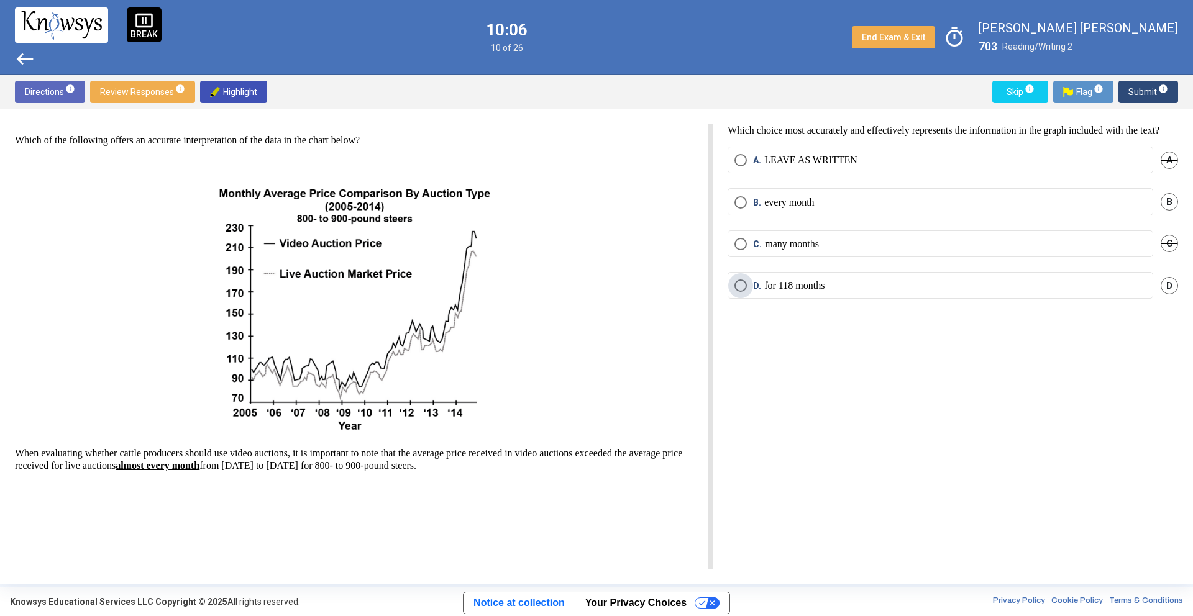
click at [784, 292] on p "for 118 months" at bounding box center [794, 286] width 60 height 12
click at [1157, 86] on sup "info" at bounding box center [1162, 89] width 11 height 10
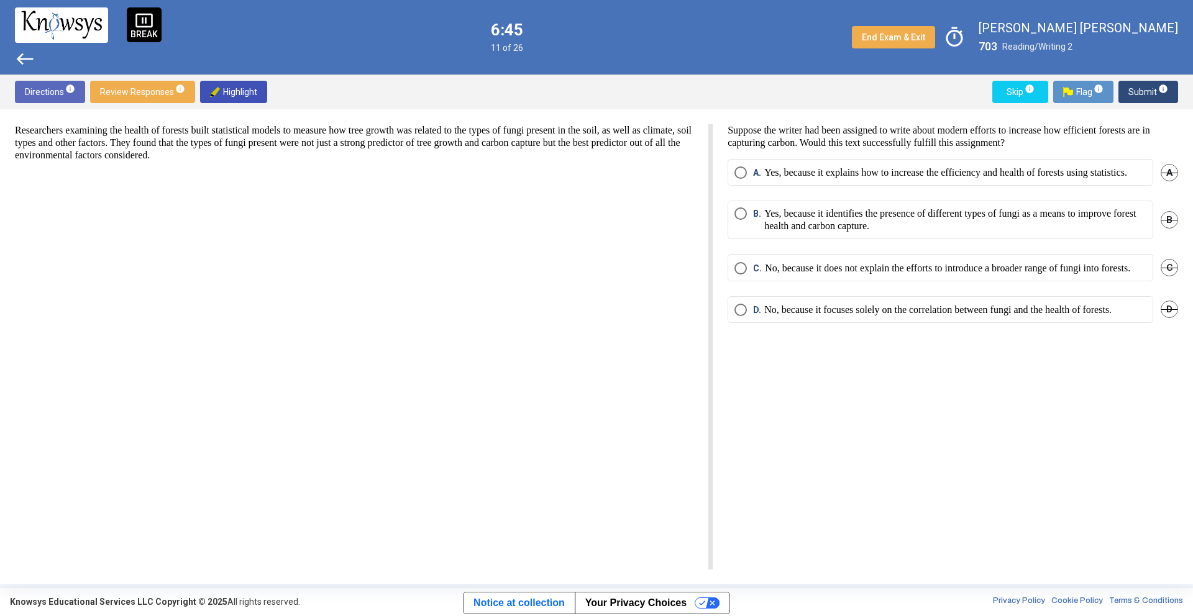
click at [155, 22] on div "pause_presentation BREAK" at bounding box center [144, 24] width 35 height 35
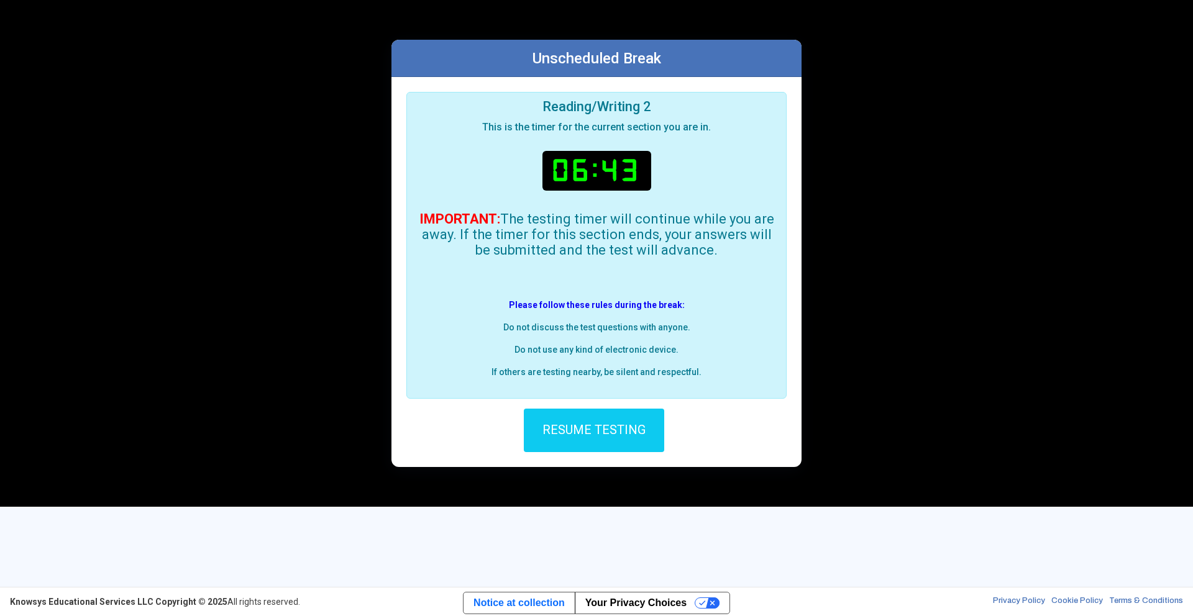
click at [591, 423] on span "RESUME TESTING" at bounding box center [593, 429] width 103 height 15
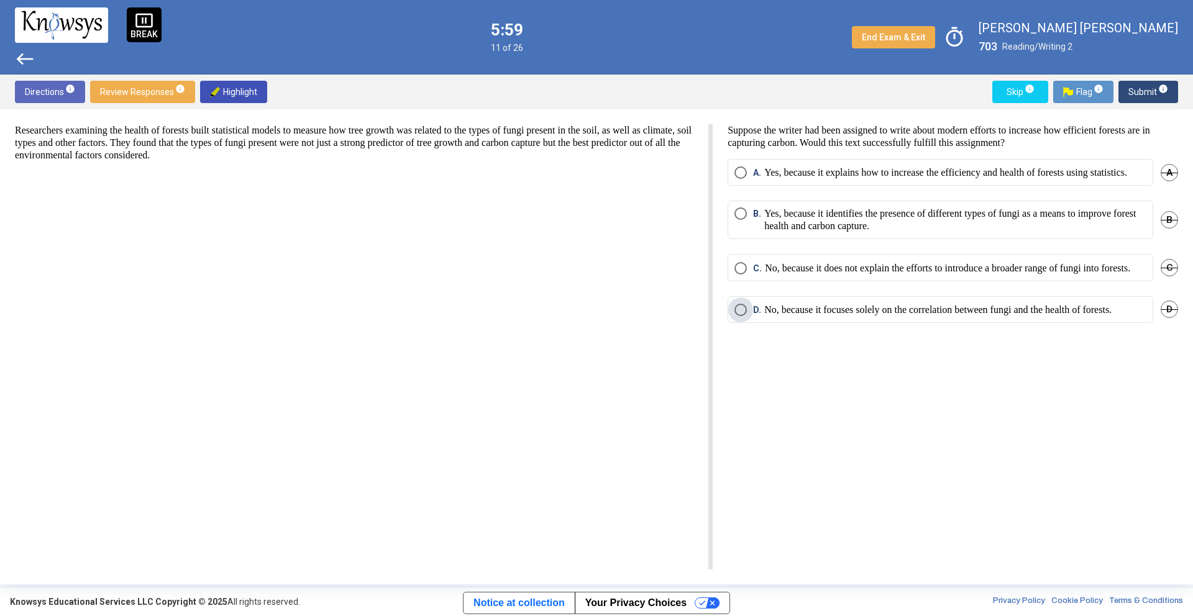
click at [744, 316] on span "Select an option" at bounding box center [740, 310] width 12 height 12
click at [1137, 88] on span "Submit info" at bounding box center [1148, 92] width 40 height 22
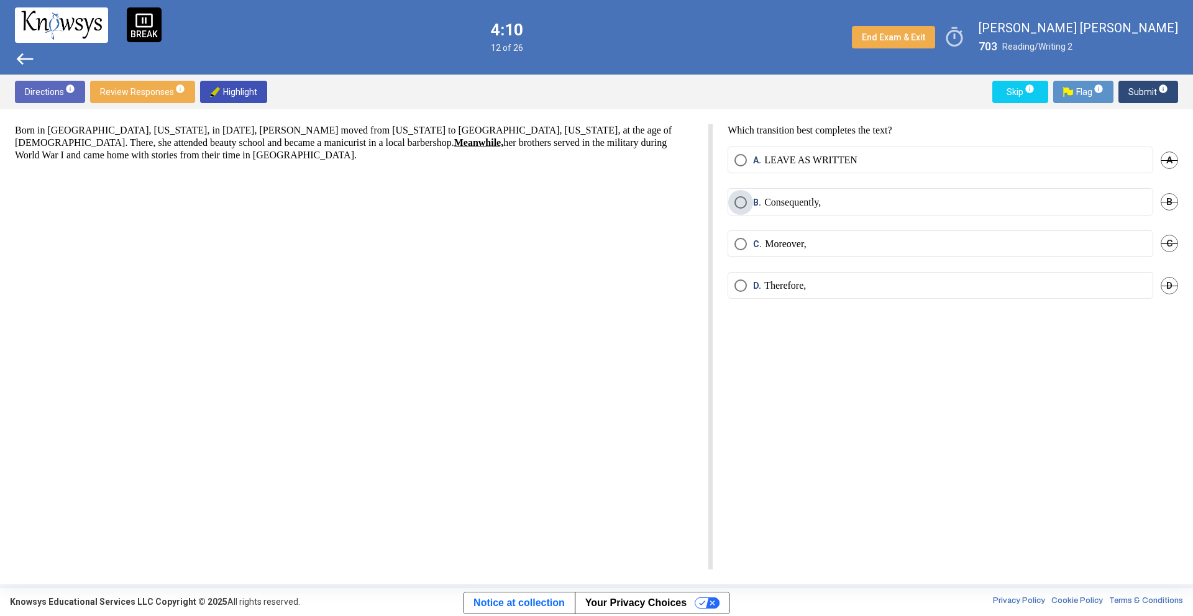
click at [744, 201] on span "Select an option" at bounding box center [740, 202] width 12 height 12
click at [1150, 88] on span "Submit info" at bounding box center [1148, 92] width 40 height 22
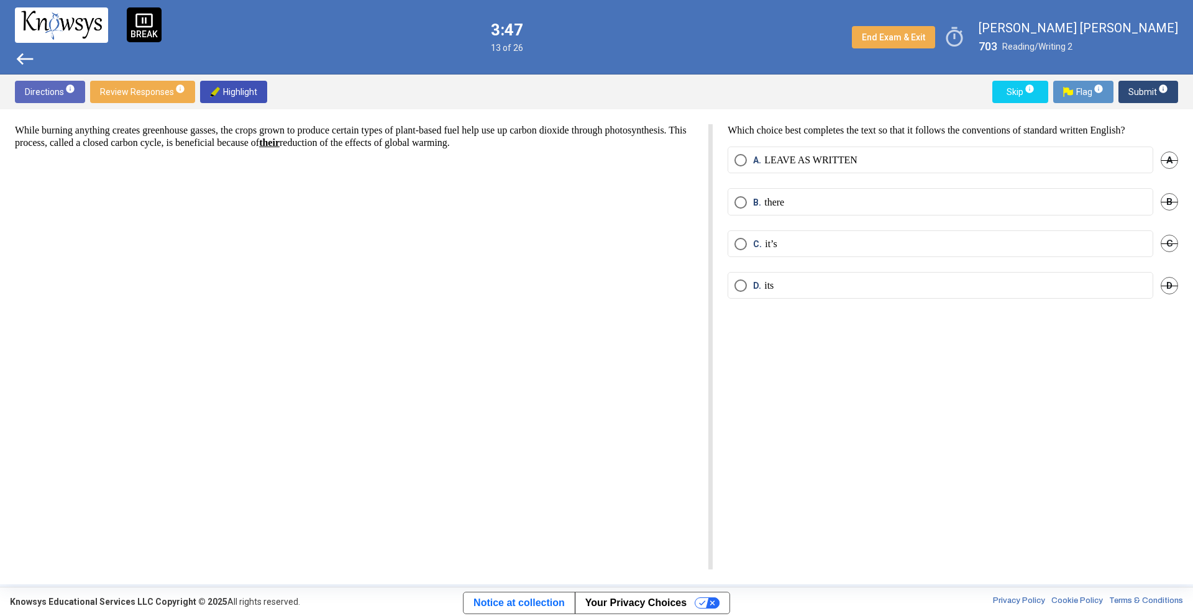
click at [17, 58] on span "west" at bounding box center [25, 59] width 20 height 20
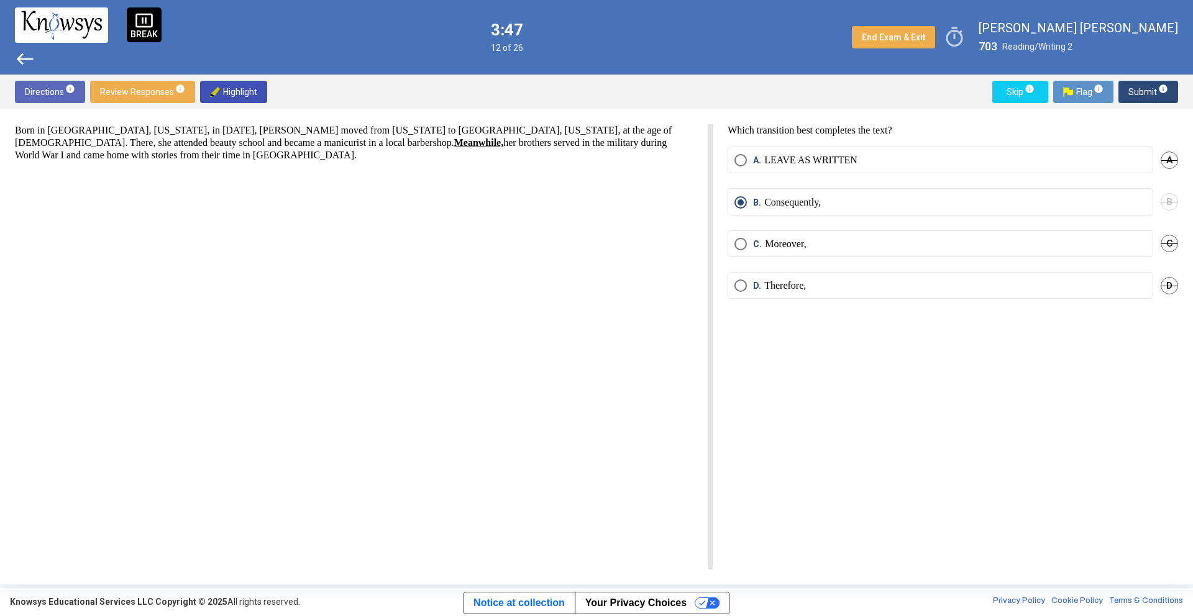
click at [17, 58] on span "west" at bounding box center [25, 59] width 20 height 20
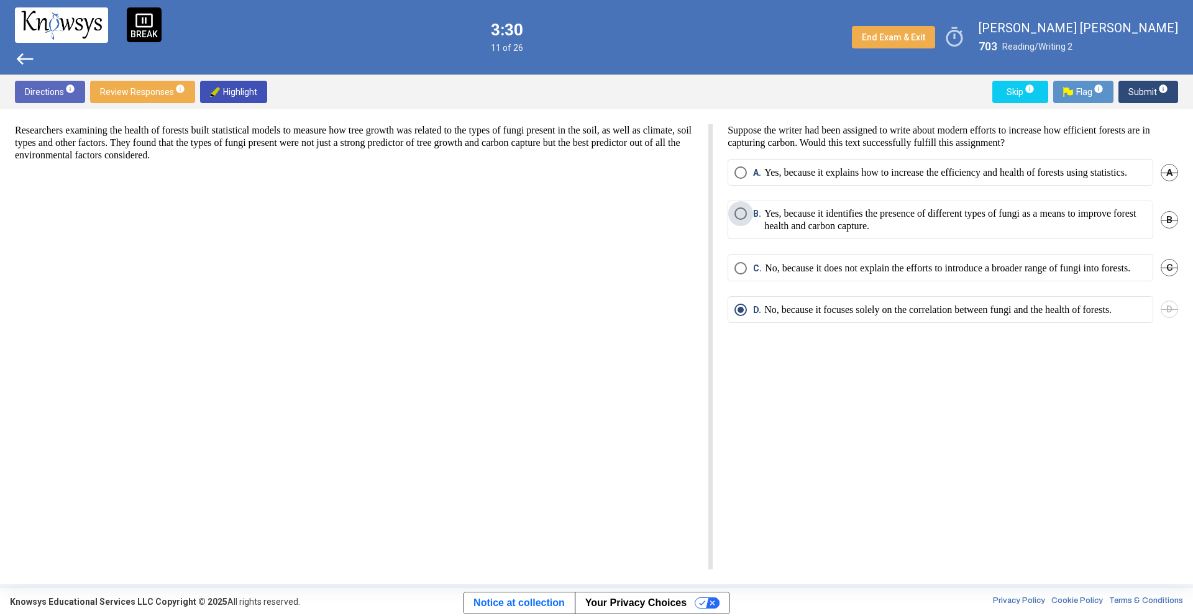
click at [765, 225] on p "Yes, because it identifies the presence of different types of fungi as a means …" at bounding box center [955, 219] width 382 height 25
click at [1144, 89] on span "Submit info" at bounding box center [1148, 92] width 40 height 22
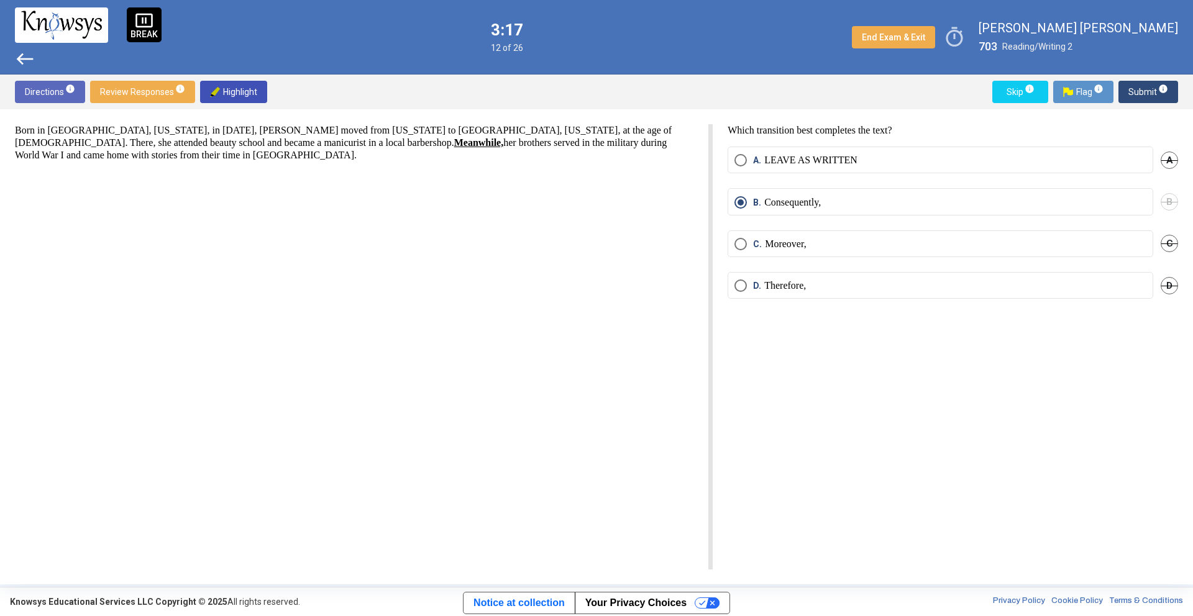
click at [1144, 89] on span "Submit info" at bounding box center [1148, 92] width 40 height 22
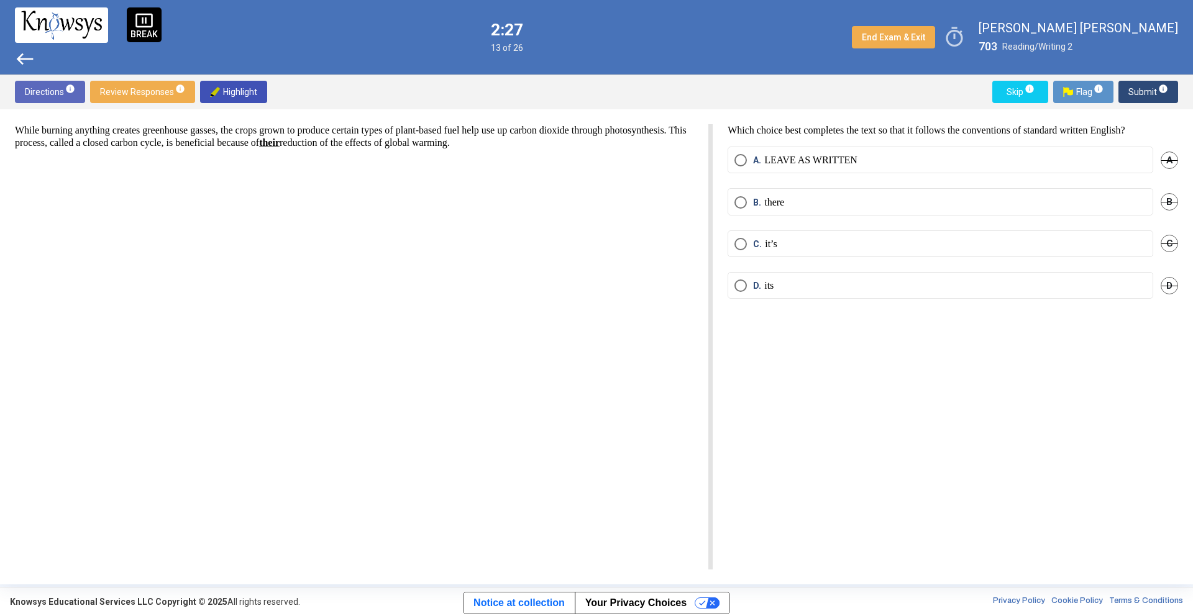
click at [30, 57] on span "west" at bounding box center [25, 59] width 20 height 20
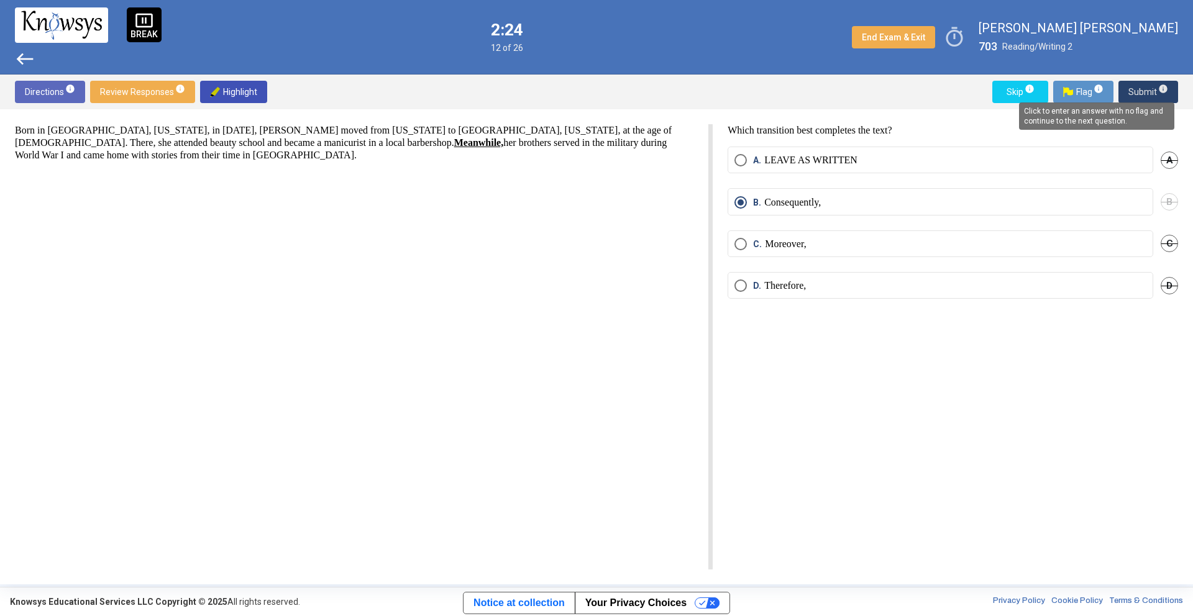
click at [1158, 89] on span "info" at bounding box center [1163, 89] width 10 height 10
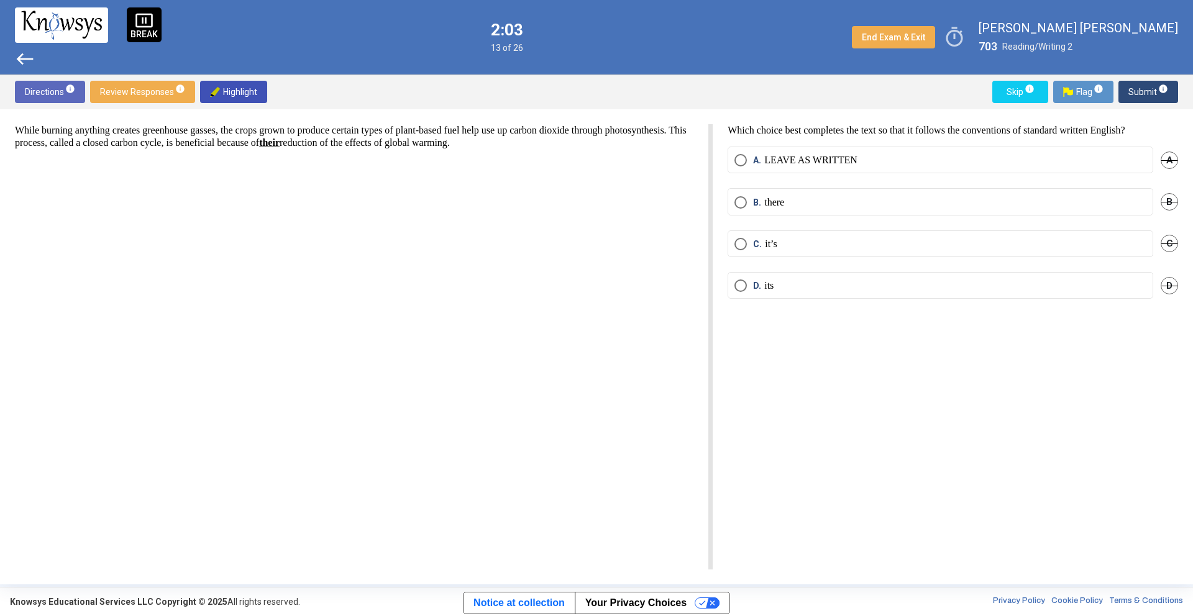
click at [821, 289] on label "D. its" at bounding box center [940, 286] width 412 height 12
click at [1162, 95] on mat-tooltip-component "Click to enter an answer with no flag and continue to the next question." at bounding box center [1096, 116] width 173 height 45
click at [1152, 88] on span "Submit info" at bounding box center [1148, 92] width 40 height 22
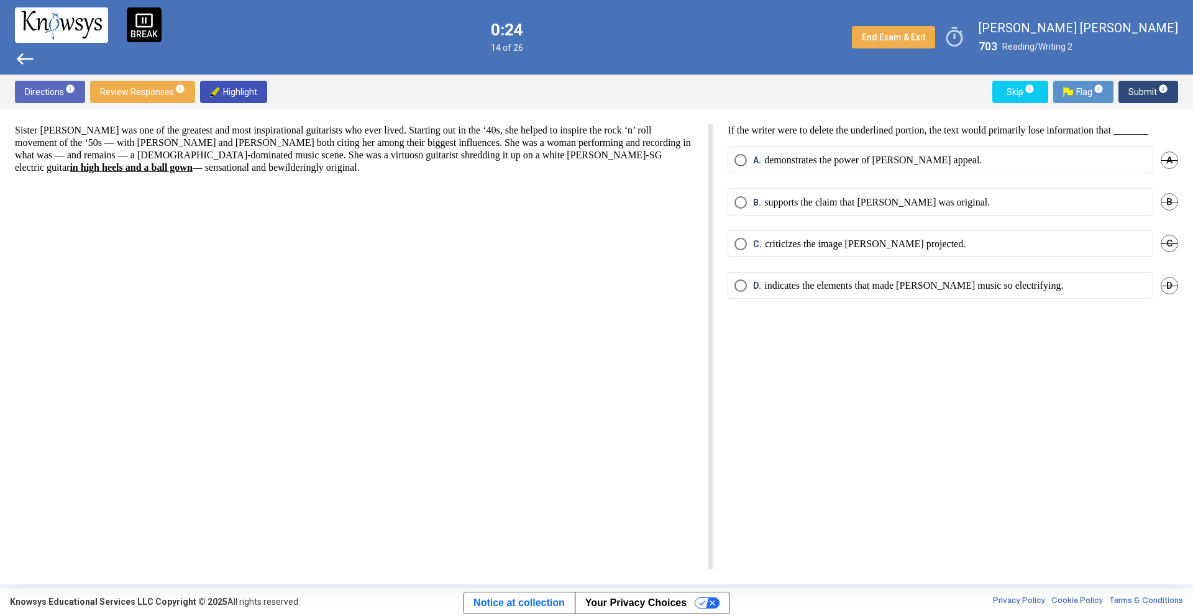
click at [809, 250] on p "criticizes the image [PERSON_NAME] projected." at bounding box center [865, 244] width 201 height 12
click at [1141, 88] on span "Submit info" at bounding box center [1148, 92] width 40 height 22
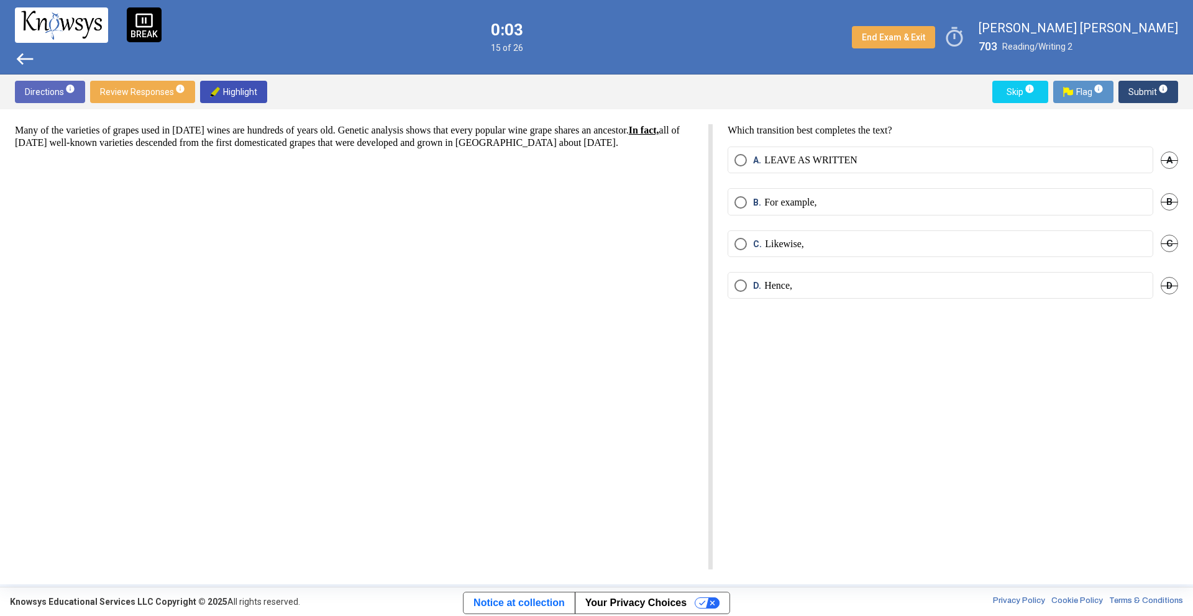
click at [772, 203] on p "For example," at bounding box center [790, 202] width 52 height 12
click at [1158, 91] on span "info" at bounding box center [1163, 89] width 10 height 10
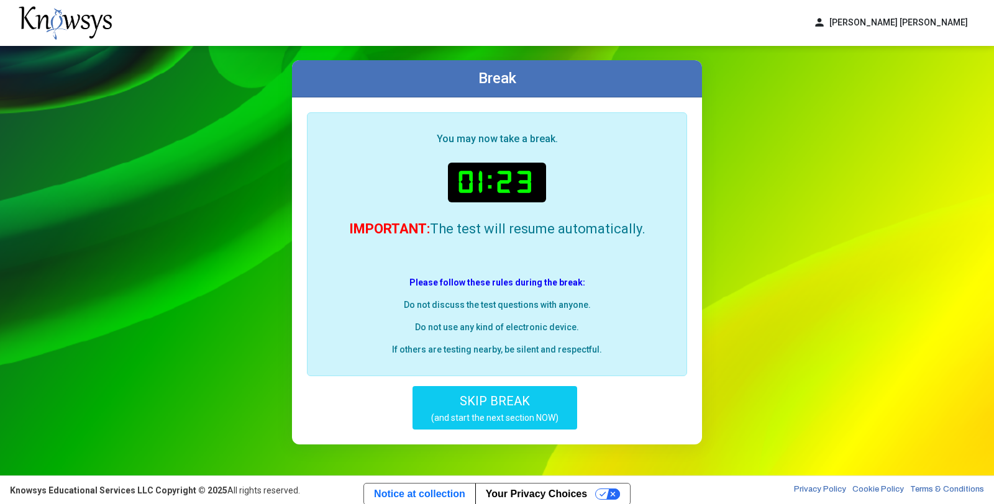
scroll to position [16, 0]
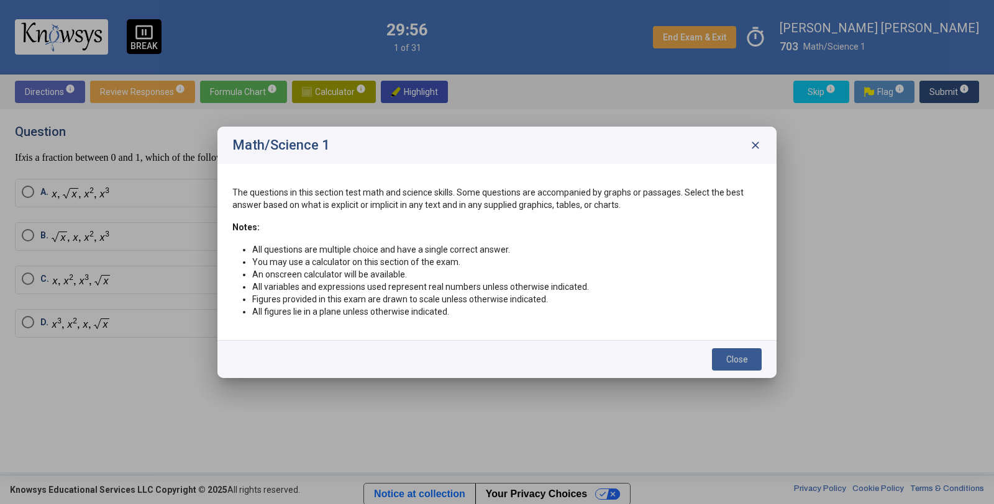
click at [739, 359] on span "Close" at bounding box center [737, 360] width 22 height 10
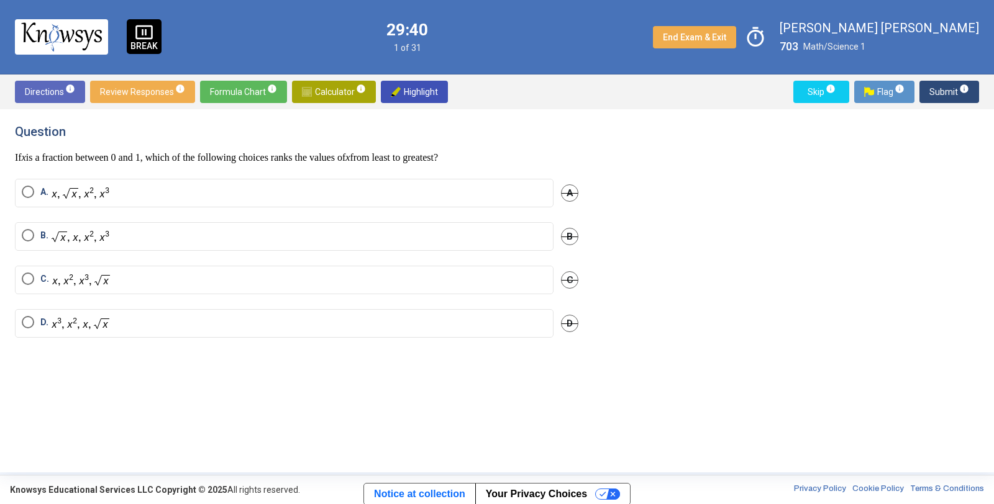
click at [30, 89] on span "Directions info" at bounding box center [50, 92] width 50 height 22
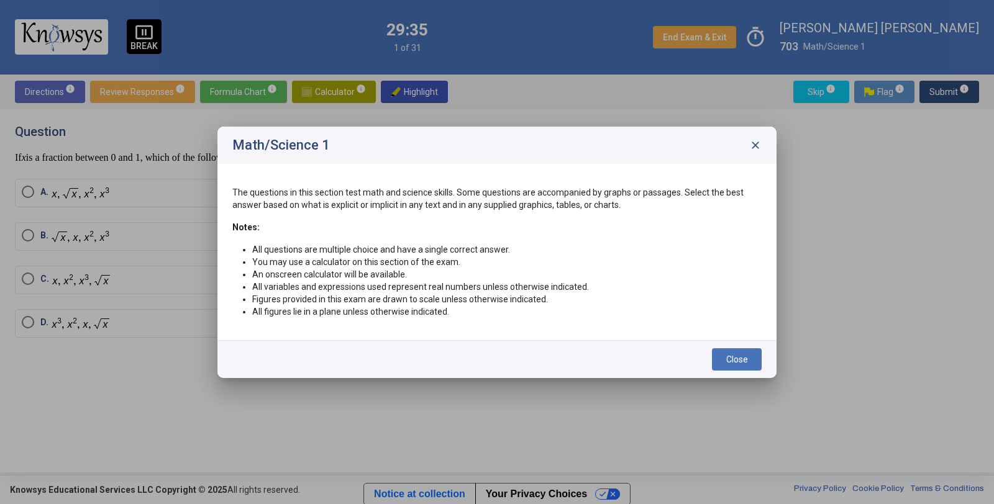
click at [758, 140] on span "close" at bounding box center [755, 145] width 12 height 12
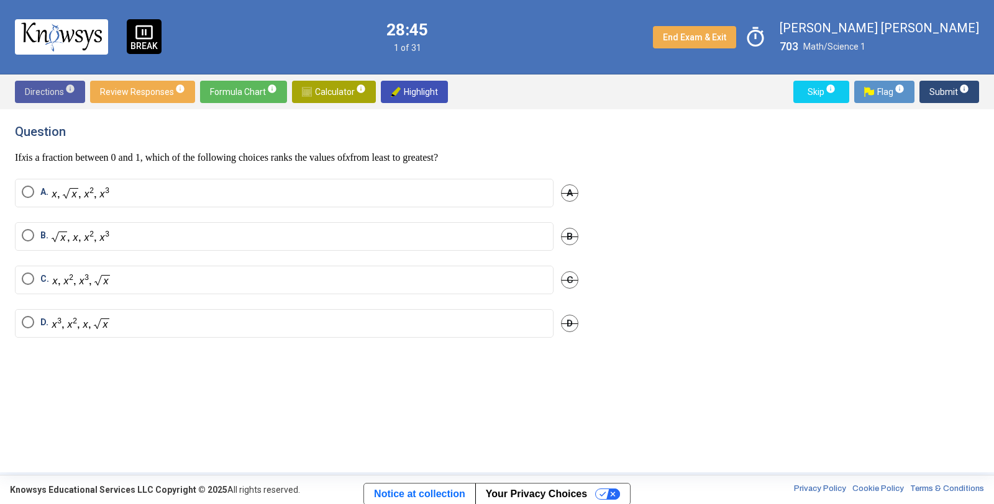
click at [108, 275] on img "Select an option" at bounding box center [81, 280] width 58 height 14
click at [457, 237] on label "B." at bounding box center [284, 236] width 525 height 15
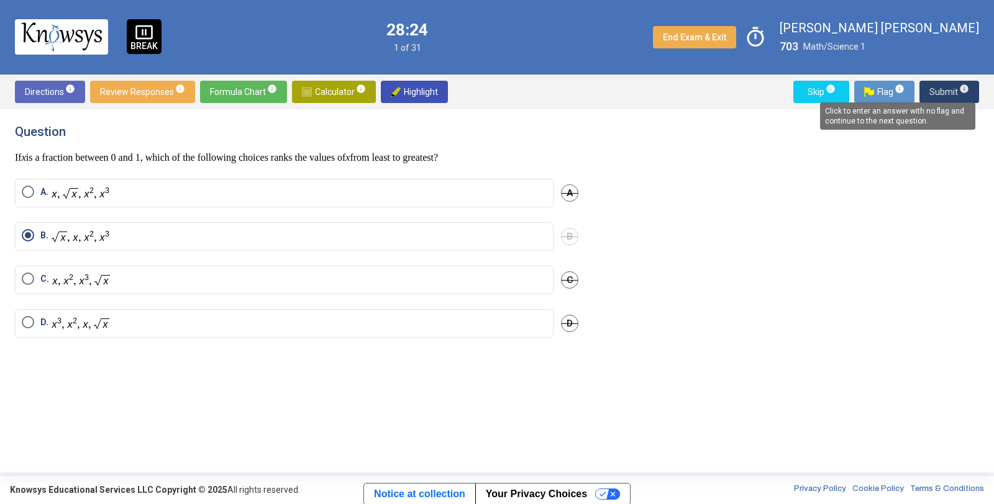
click at [962, 87] on span "info" at bounding box center [964, 89] width 10 height 10
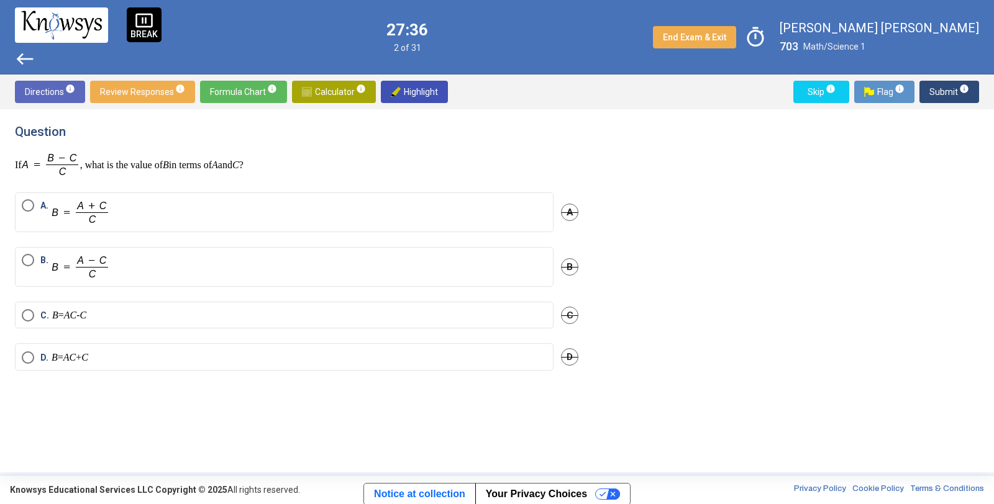
click at [58, 359] on p "B = AC + C" at bounding box center [71, 358] width 39 height 12
click at [290, 314] on label "C. B = AC - C" at bounding box center [284, 315] width 525 height 12
click at [273, 360] on label "D. B = AC + C" at bounding box center [284, 358] width 525 height 12
click at [930, 91] on button "Submit info" at bounding box center [949, 92] width 60 height 22
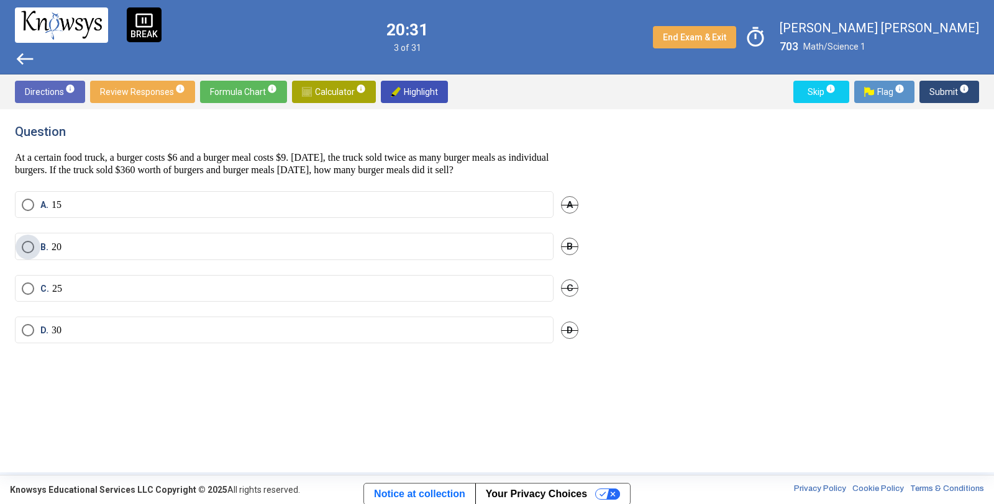
click at [30, 244] on span "Select an option" at bounding box center [28, 247] width 12 height 12
click at [939, 89] on span "Submit info" at bounding box center [949, 92] width 40 height 22
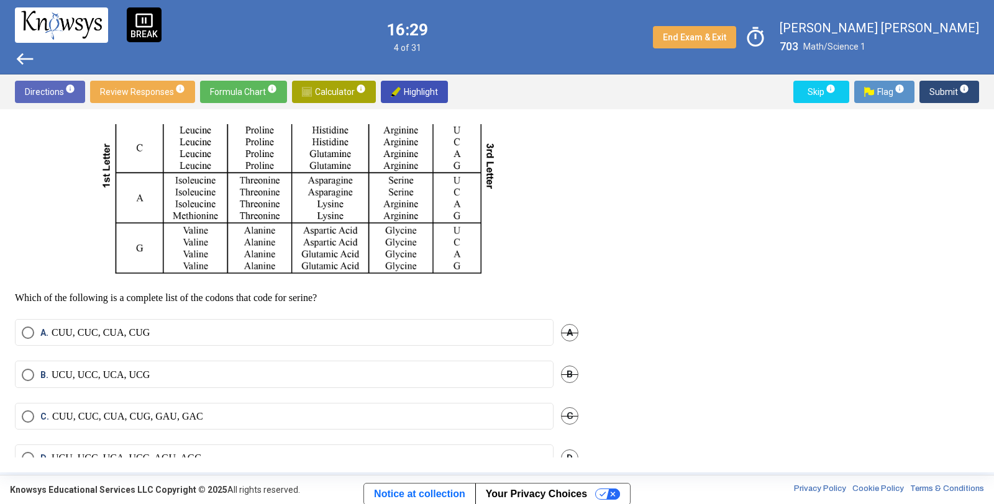
scroll to position [287, 0]
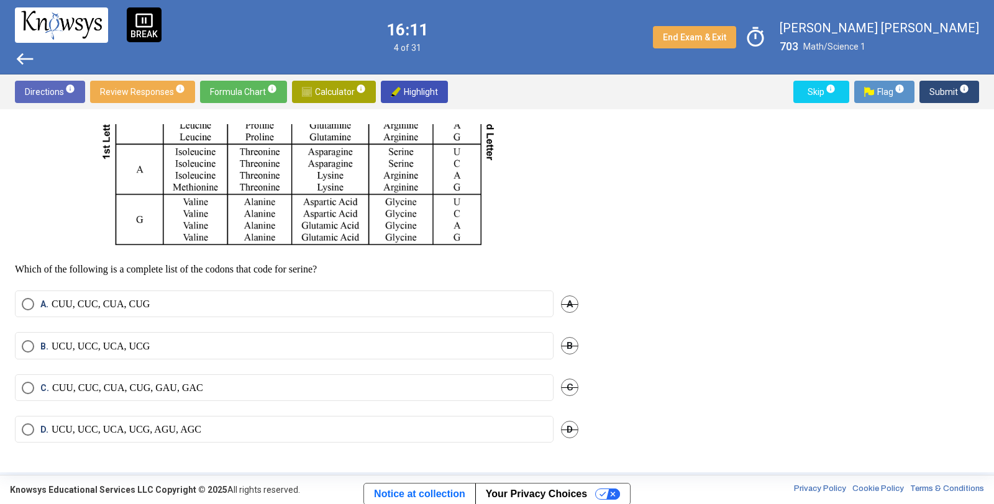
click at [101, 432] on p "UCU, UCC, UCA, UCG, AGU, AGC" at bounding box center [127, 430] width 150 height 12
click at [960, 81] on span "Submit info" at bounding box center [949, 92] width 40 height 22
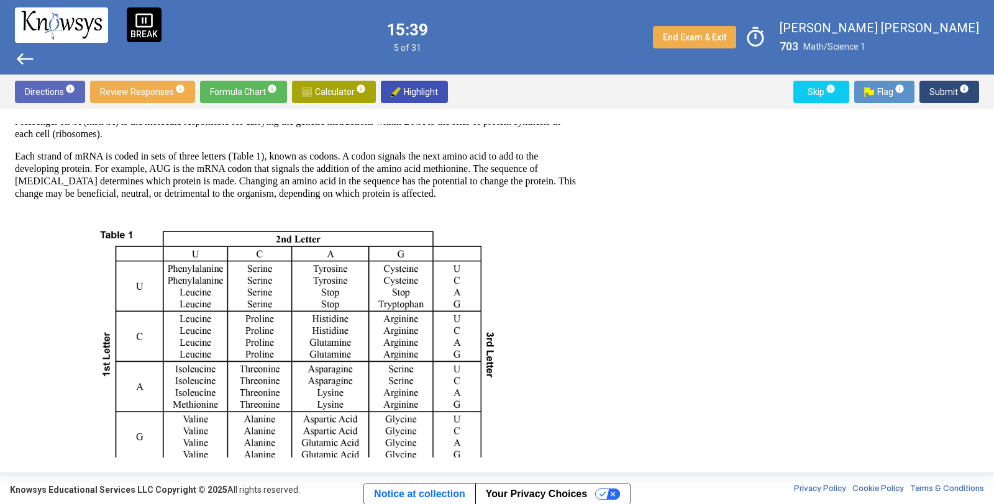
scroll to position [58, 0]
click at [533, 347] on p at bounding box center [296, 341] width 563 height 261
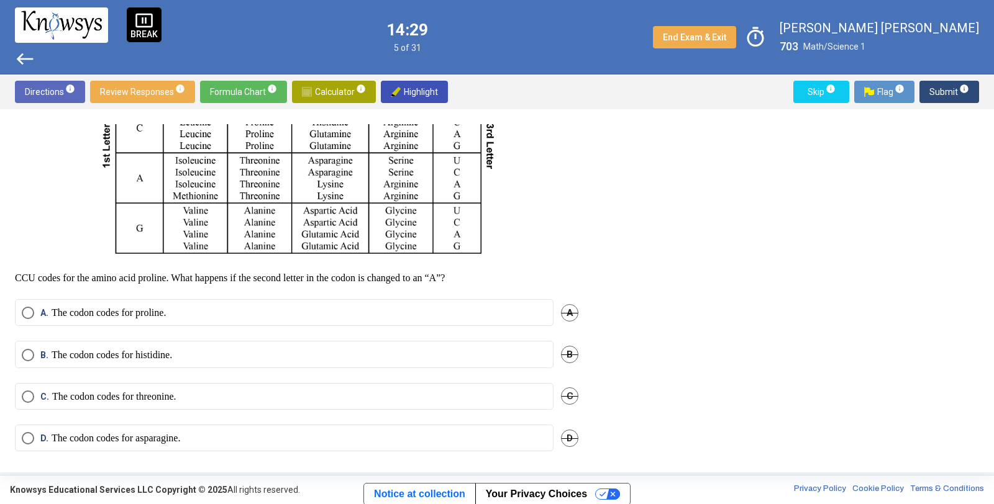
scroll to position [287, 0]
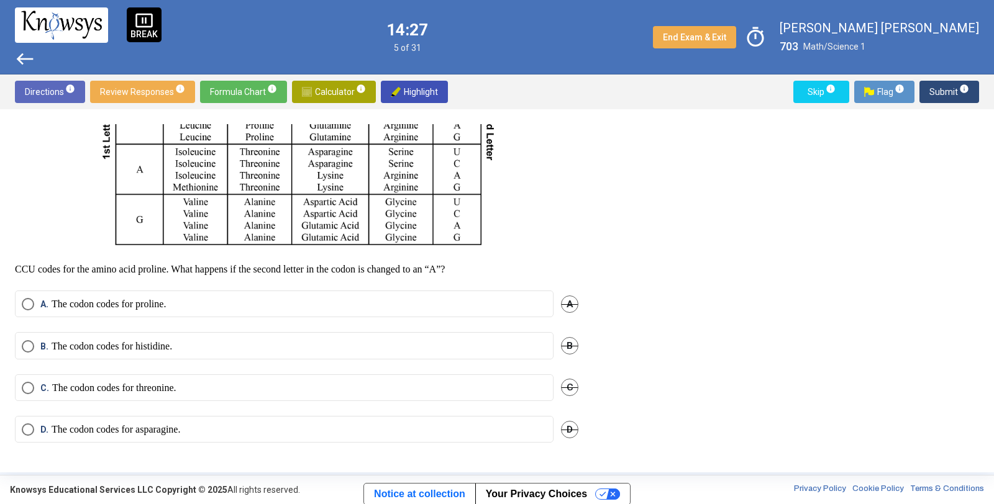
click at [25, 427] on span "Select an option" at bounding box center [28, 430] width 12 height 12
click at [957, 87] on span "Submit info" at bounding box center [949, 92] width 40 height 22
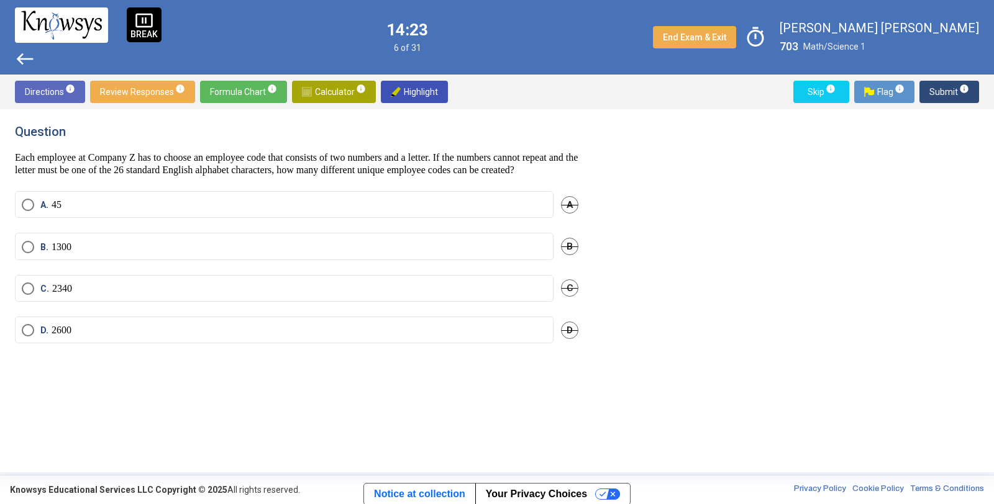
scroll to position [0, 0]
click at [324, 337] on label "D. 2600" at bounding box center [284, 330] width 525 height 12
click at [948, 93] on span "Submit info" at bounding box center [949, 92] width 40 height 22
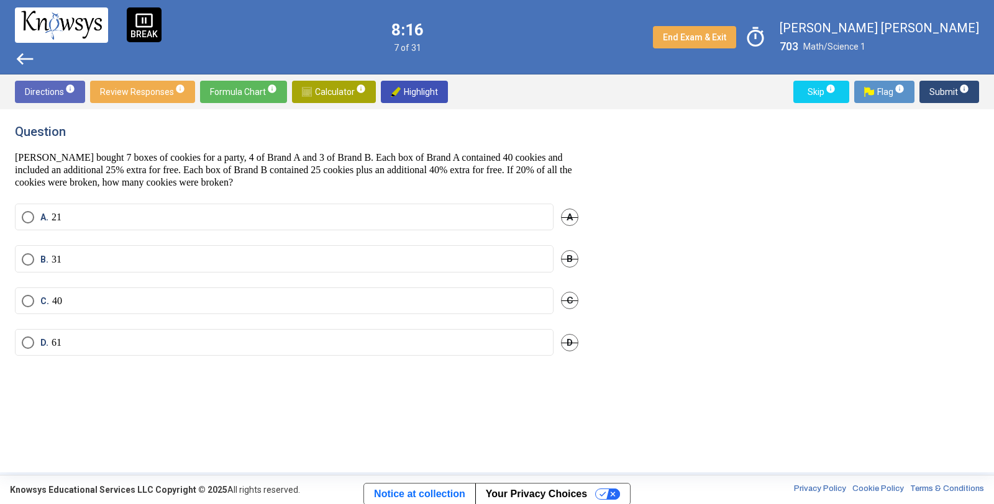
click at [317, 88] on span "Calculator info" at bounding box center [334, 92] width 64 height 22
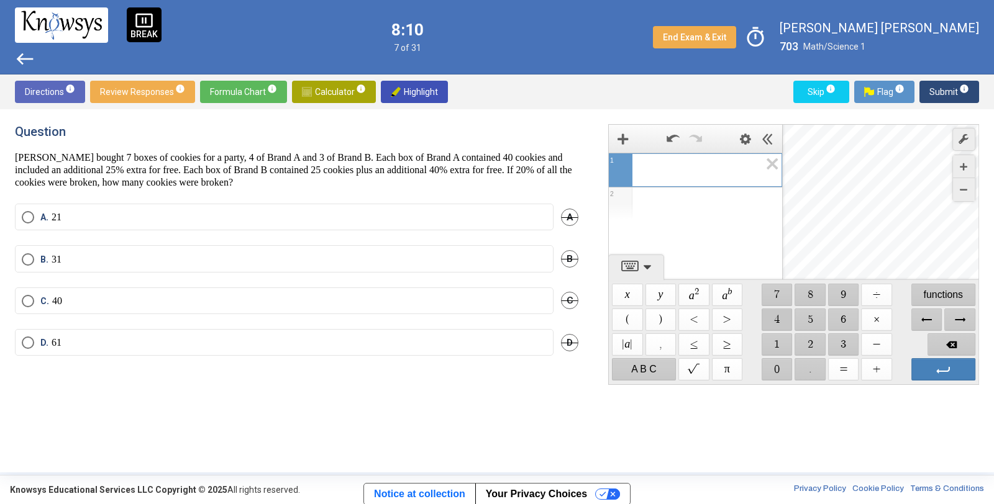
click at [781, 312] on span "$$ 4" at bounding box center [777, 320] width 31 height 22
click at [778, 365] on span "$$ 0" at bounding box center [777, 369] width 31 height 22
click at [265, 253] on label "B. 31" at bounding box center [284, 259] width 525 height 12
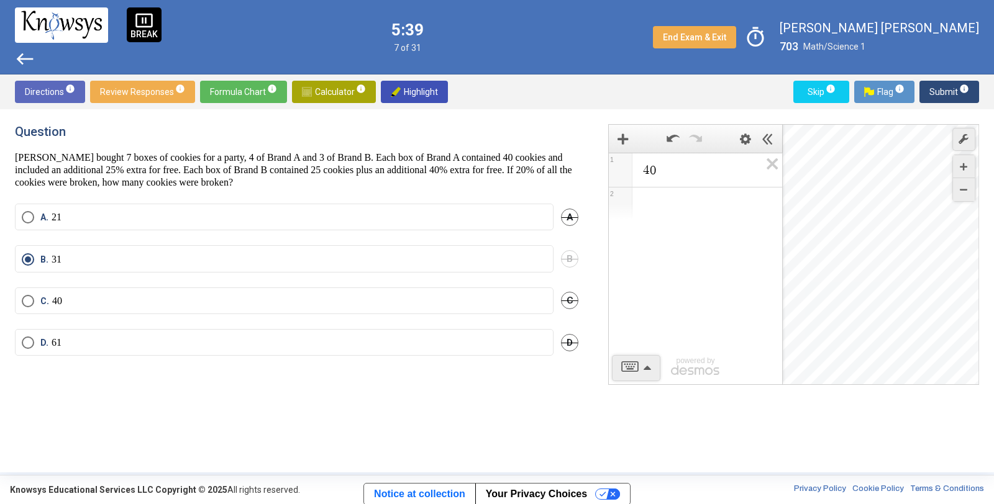
click at [951, 84] on span "Submit info" at bounding box center [949, 92] width 40 height 22
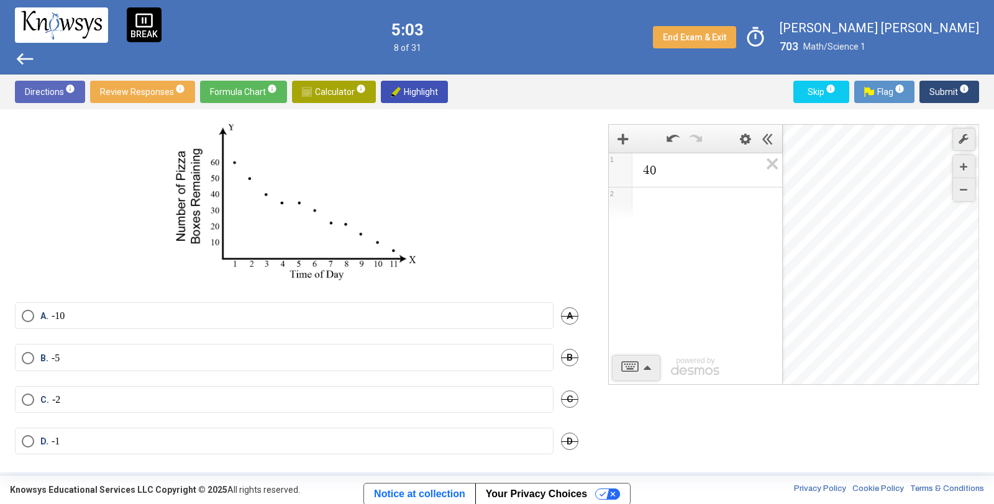
scroll to position [101, 0]
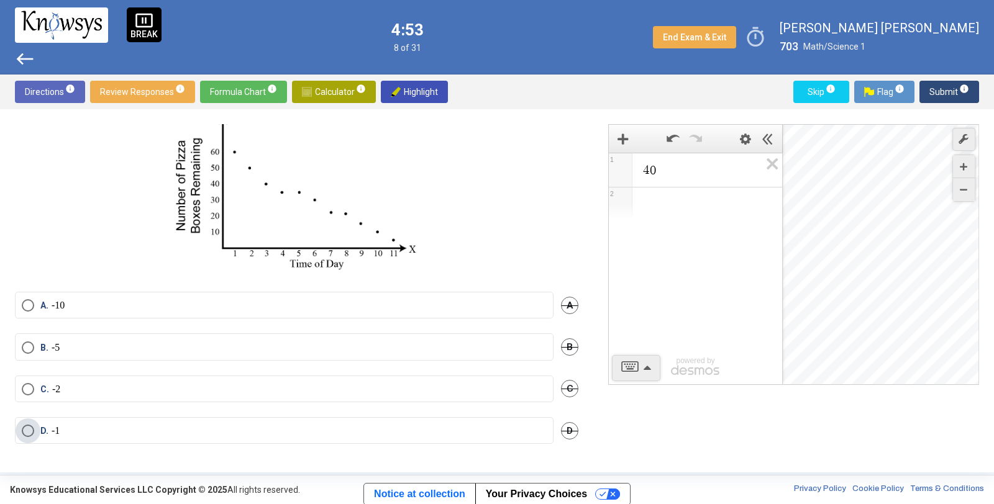
click at [114, 428] on label "D. -1" at bounding box center [284, 431] width 525 height 12
click at [950, 87] on span "Submit info" at bounding box center [949, 92] width 40 height 22
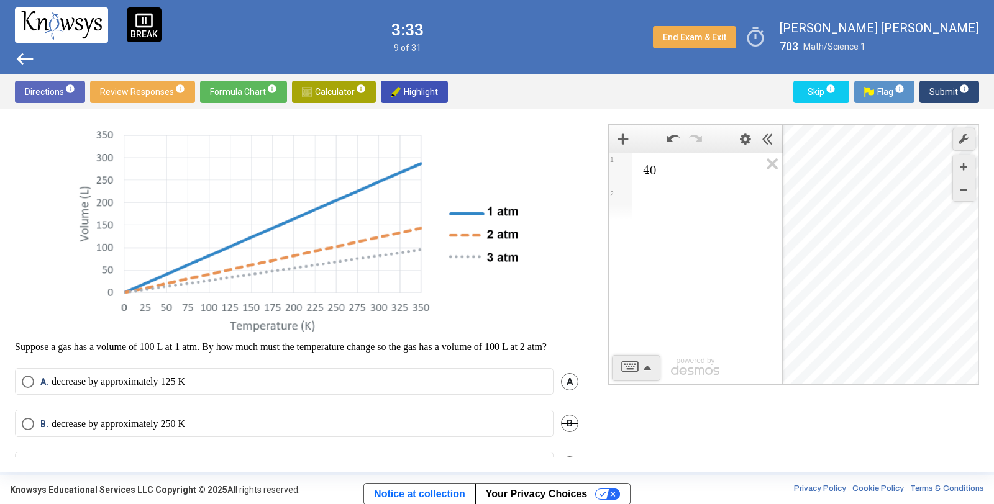
scroll to position [221, 0]
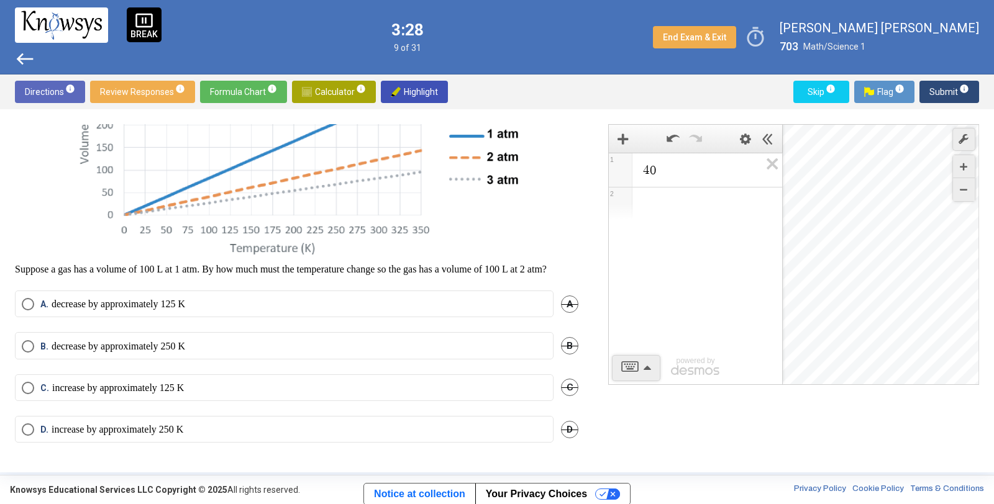
click at [211, 388] on label "C. increase by approximately 125 K" at bounding box center [284, 388] width 525 height 12
click at [945, 88] on span "Submit info" at bounding box center [949, 92] width 40 height 22
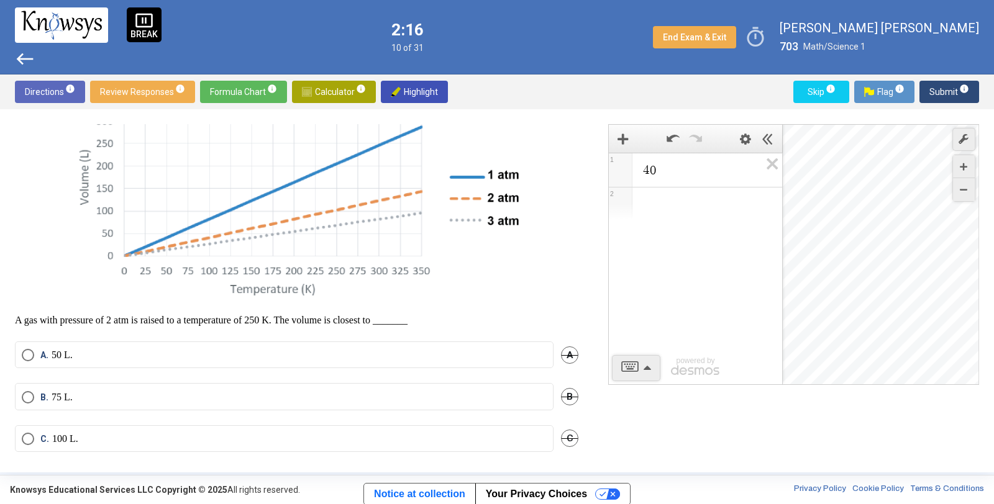
scroll to position [230, 0]
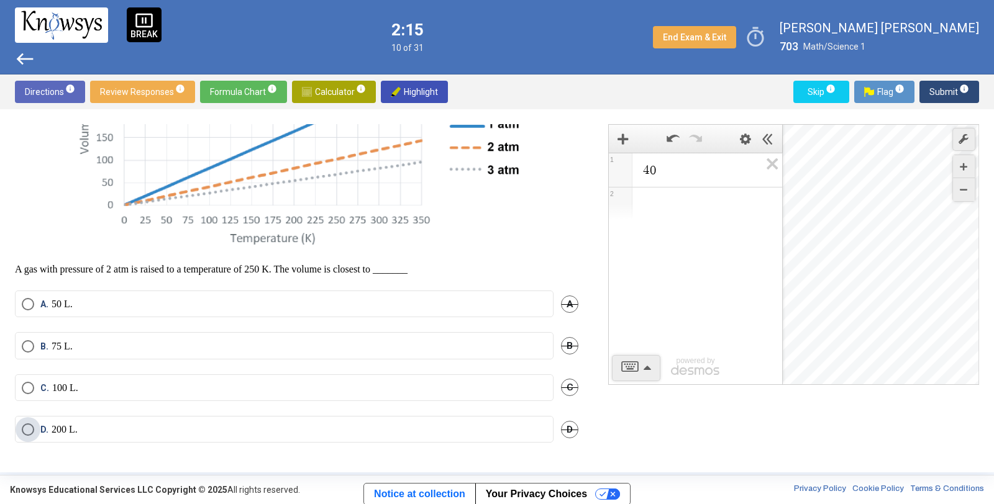
click at [134, 426] on label "D. 200 L." at bounding box center [284, 430] width 525 height 12
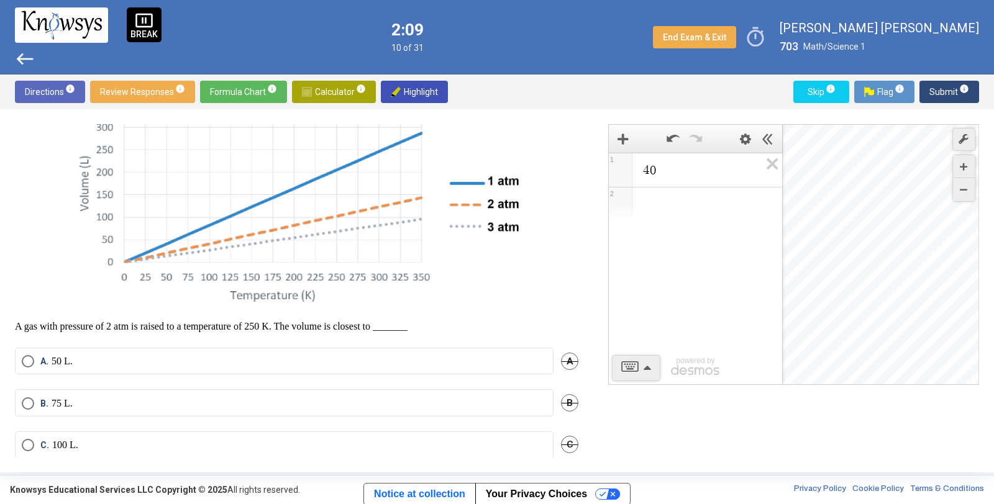
scroll to position [163, 0]
click at [27, 54] on span "west" at bounding box center [25, 59] width 20 height 20
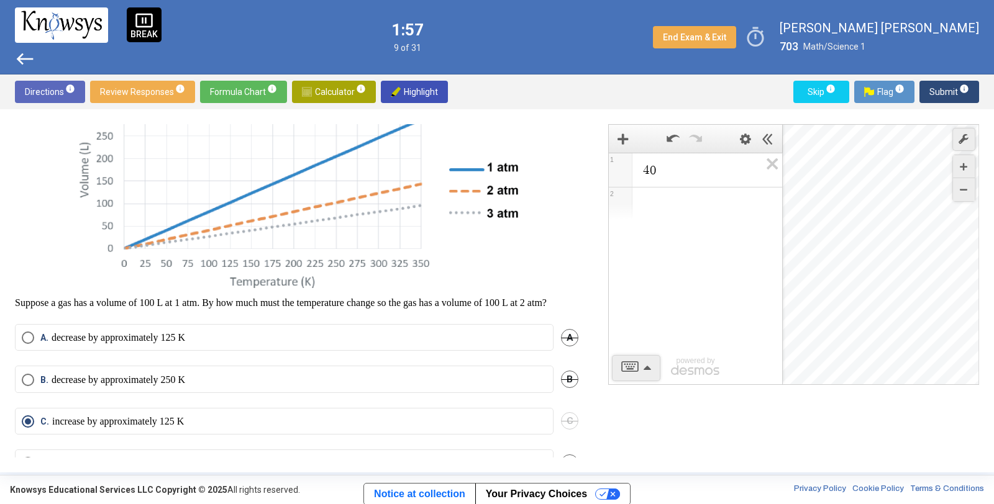
click at [27, 54] on span "west" at bounding box center [25, 59] width 20 height 20
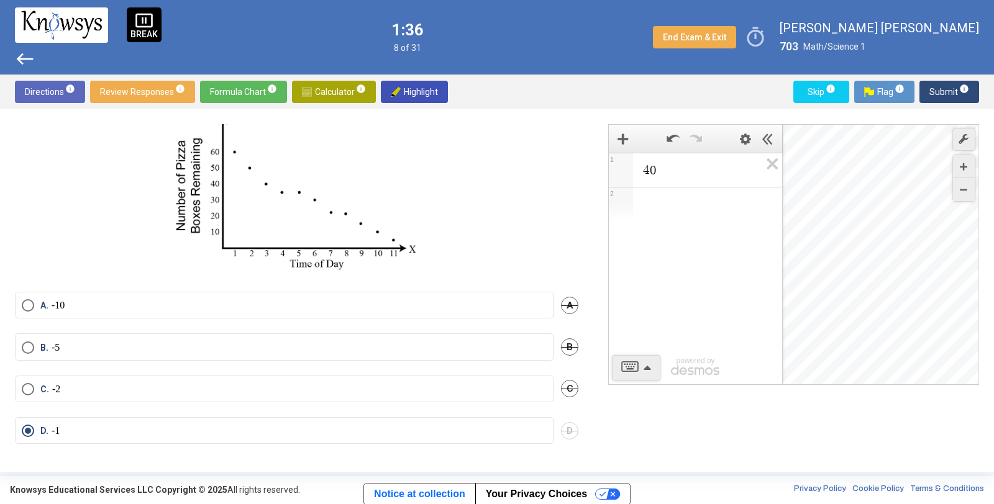
click at [138, 304] on label "A. -10" at bounding box center [284, 305] width 525 height 12
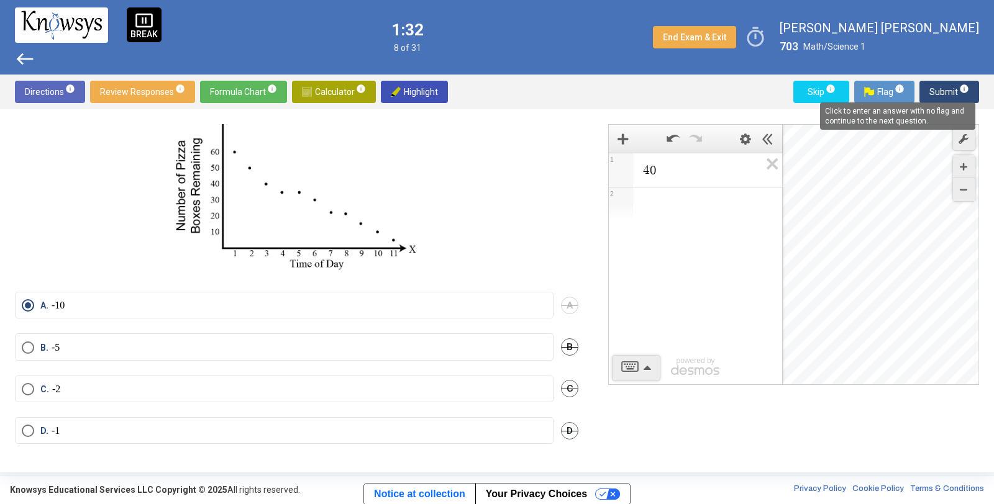
click at [959, 88] on span "info" at bounding box center [964, 89] width 10 height 10
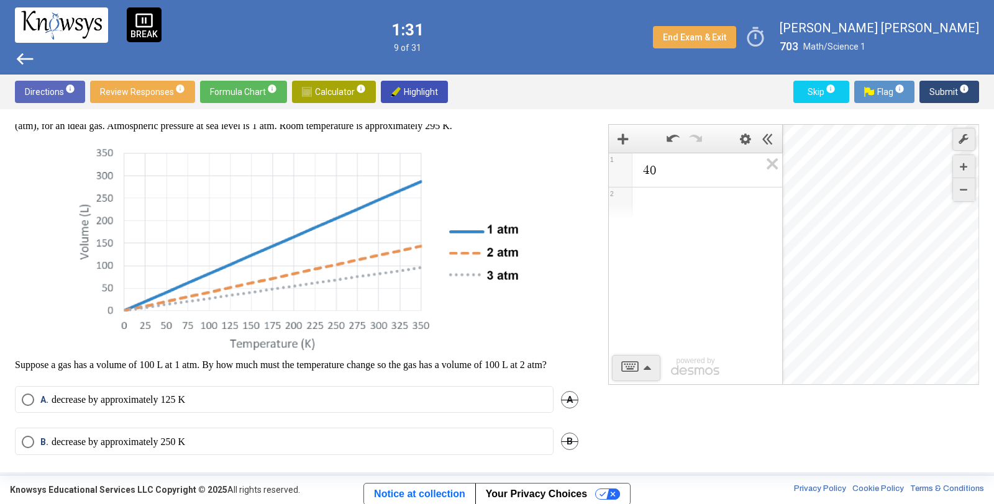
click at [959, 88] on span "info" at bounding box center [964, 89] width 10 height 10
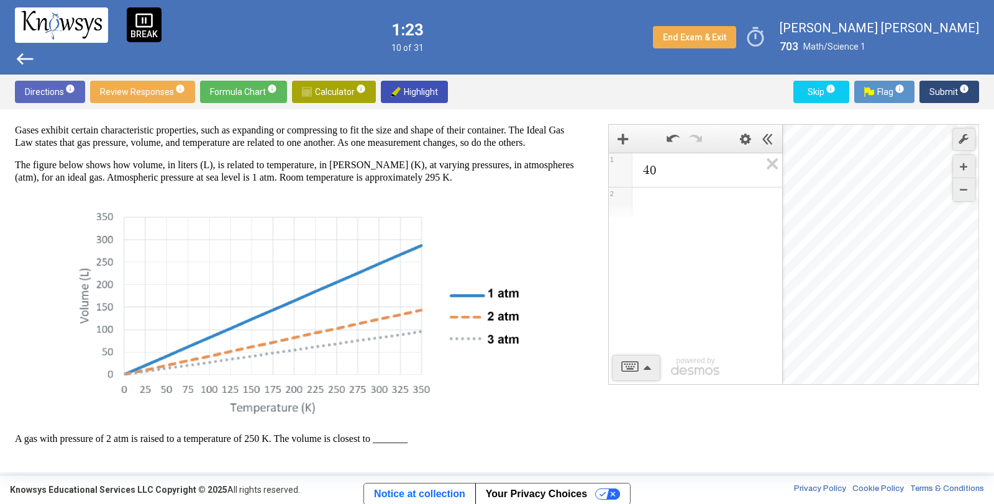
scroll to position [0, 0]
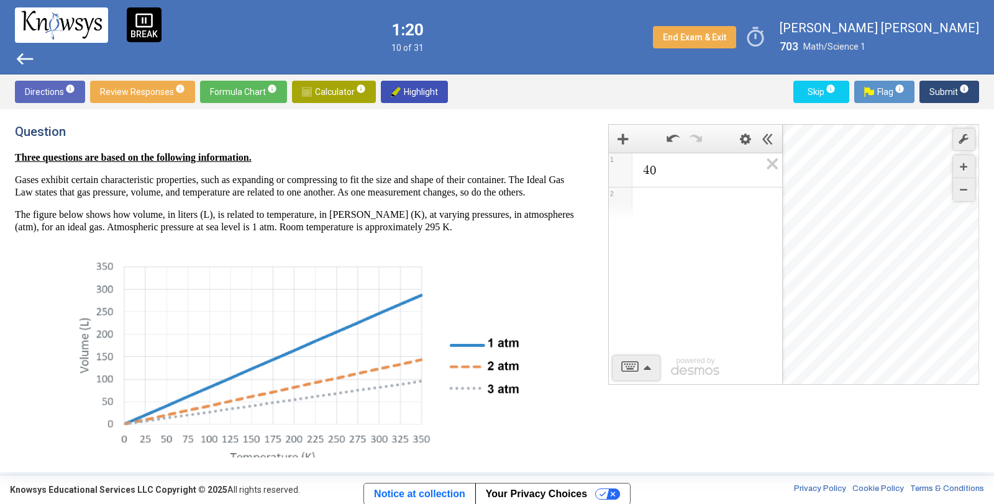
click at [268, 405] on img at bounding box center [297, 364] width 458 height 217
click at [281, 326] on img at bounding box center [297, 364] width 458 height 217
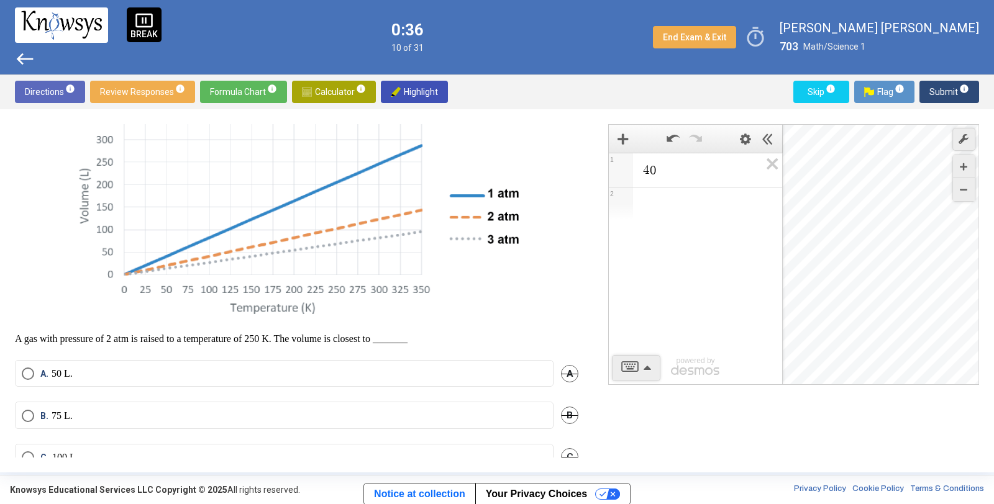
scroll to position [230, 0]
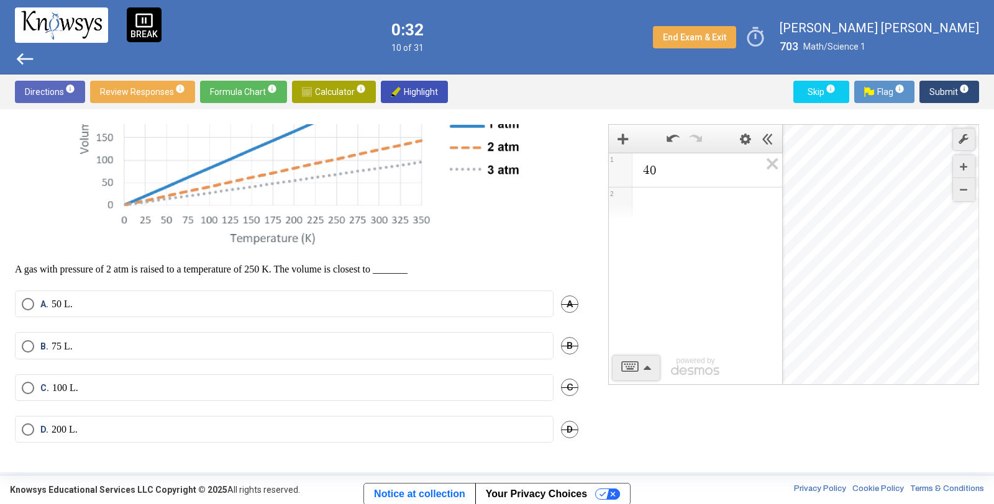
click at [305, 429] on label "D. 200 L." at bounding box center [284, 430] width 525 height 12
click at [958, 94] on span "Submit info" at bounding box center [949, 92] width 40 height 22
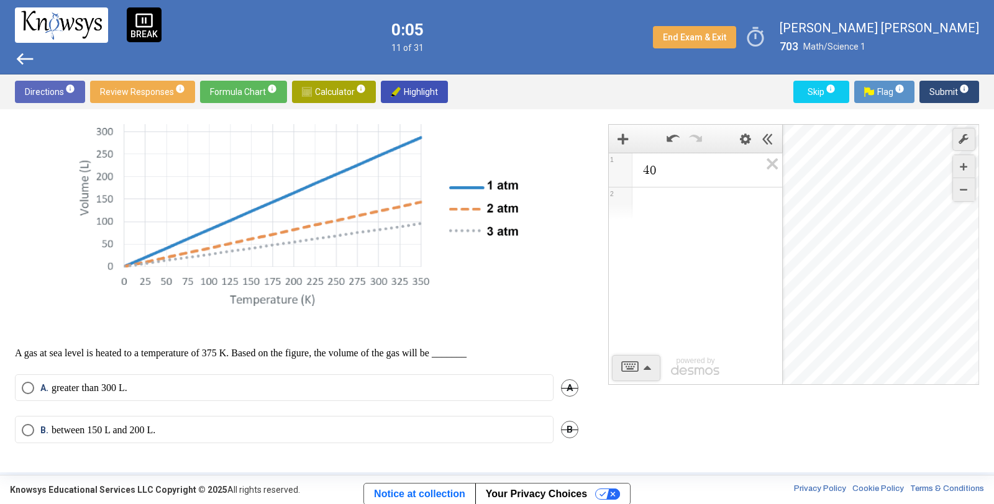
scroll to position [253, 0]
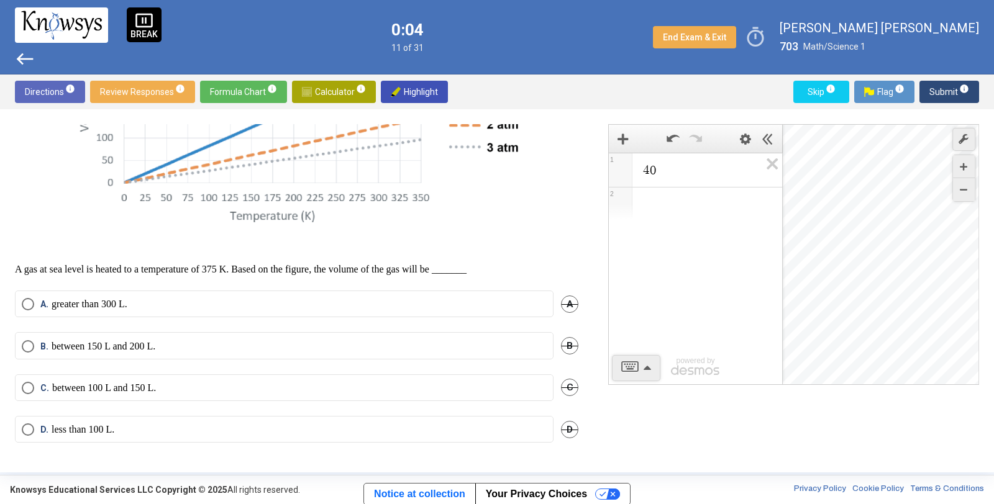
click at [31, 300] on span "Select an option" at bounding box center [28, 304] width 12 height 12
click at [951, 87] on span "Submit info" at bounding box center [949, 92] width 40 height 22
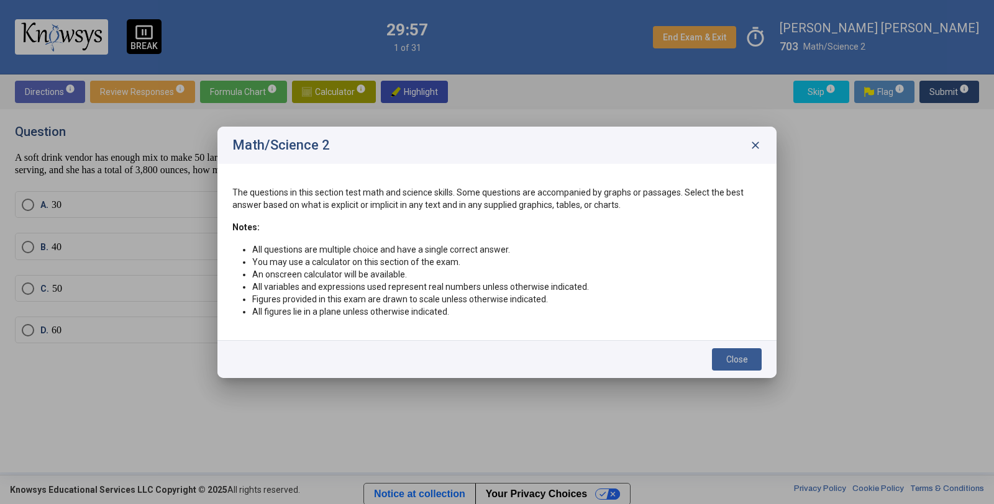
click at [732, 358] on span "Close" at bounding box center [737, 360] width 22 height 10
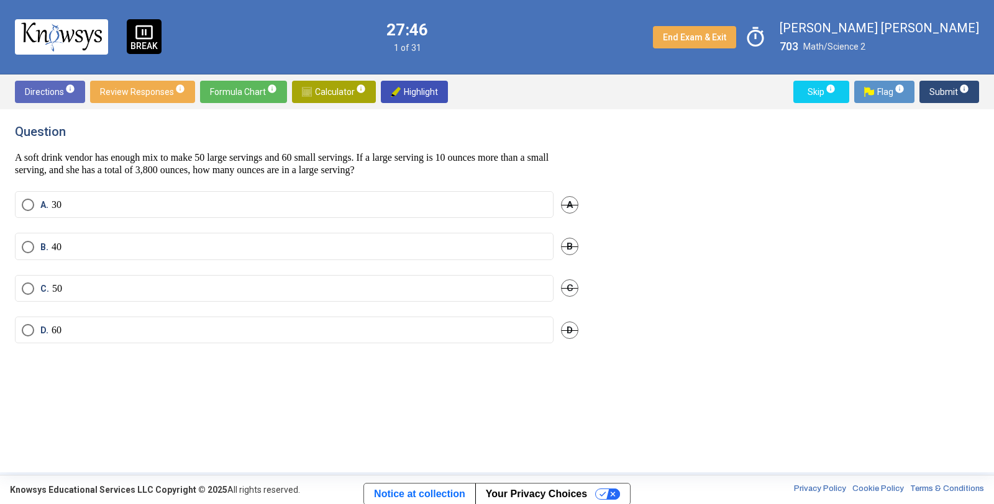
click at [331, 86] on span "Calculator info" at bounding box center [334, 92] width 64 height 22
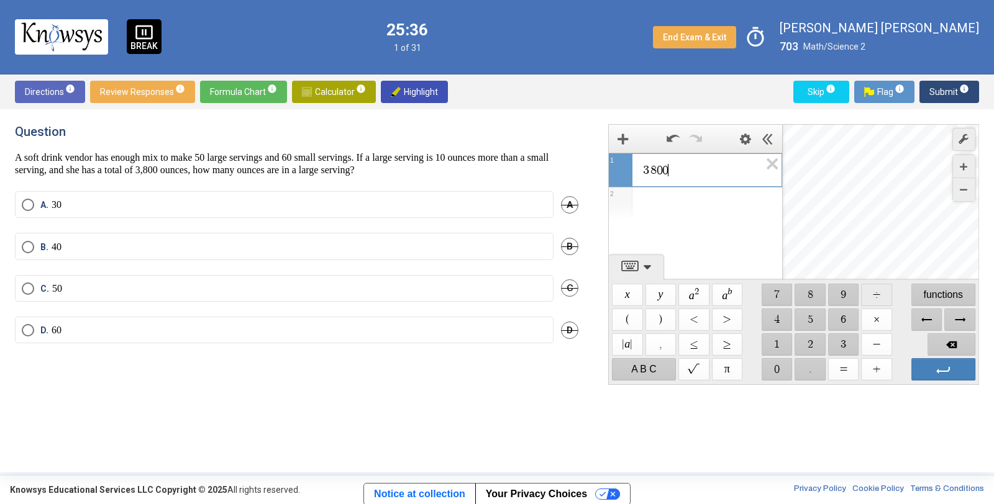
click at [871, 289] on span "$$ ÷" at bounding box center [877, 295] width 31 height 22
click at [777, 342] on span "$$ 1" at bounding box center [777, 345] width 31 height 22
click at [776, 367] on span "$$ 0" at bounding box center [777, 369] width 31 height 22
click at [452, 287] on label "C. 50" at bounding box center [284, 289] width 525 height 12
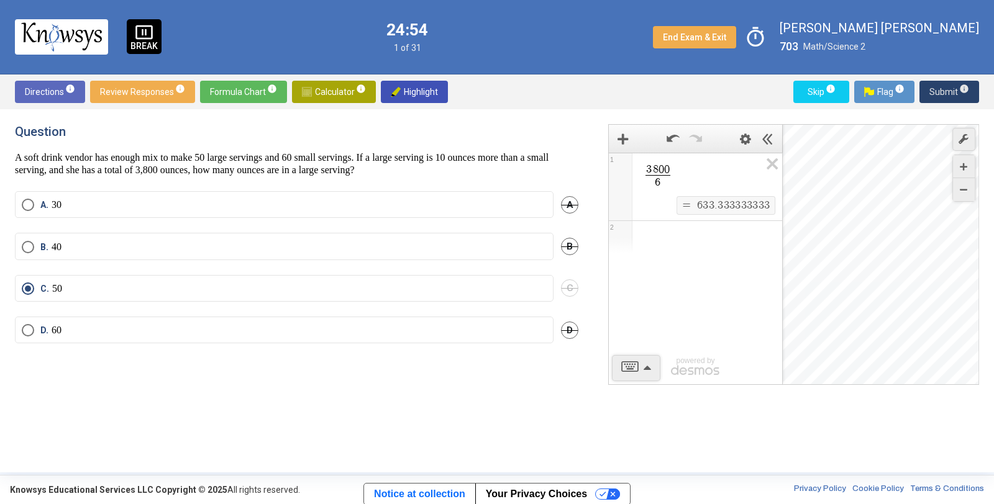
click at [944, 87] on span "Submit info" at bounding box center [949, 92] width 40 height 22
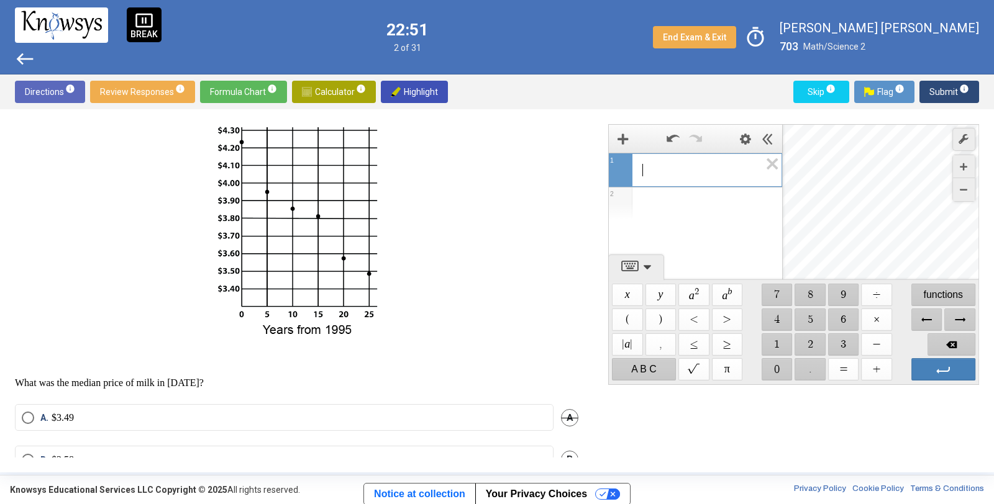
scroll to position [226, 0]
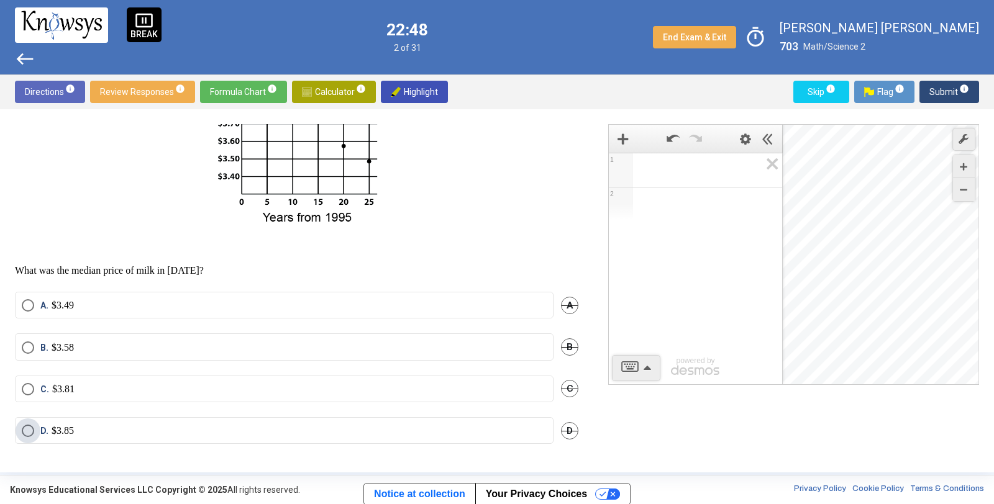
click at [148, 429] on label "D. $3.85" at bounding box center [284, 431] width 525 height 12
click at [942, 93] on span "Submit info" at bounding box center [949, 92] width 40 height 22
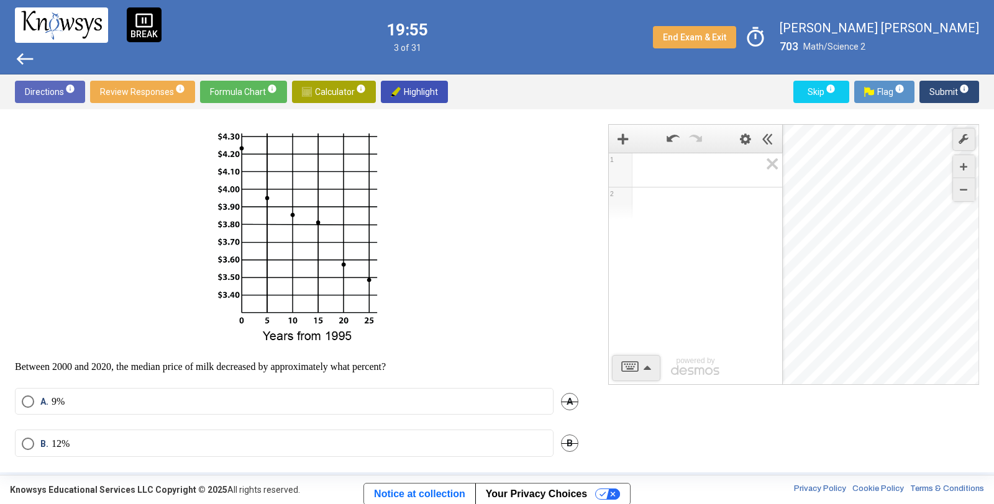
scroll to position [106, 0]
click at [231, 400] on label "A. 9%" at bounding box center [284, 403] width 525 height 12
click at [932, 93] on span "Submit info" at bounding box center [949, 92] width 40 height 22
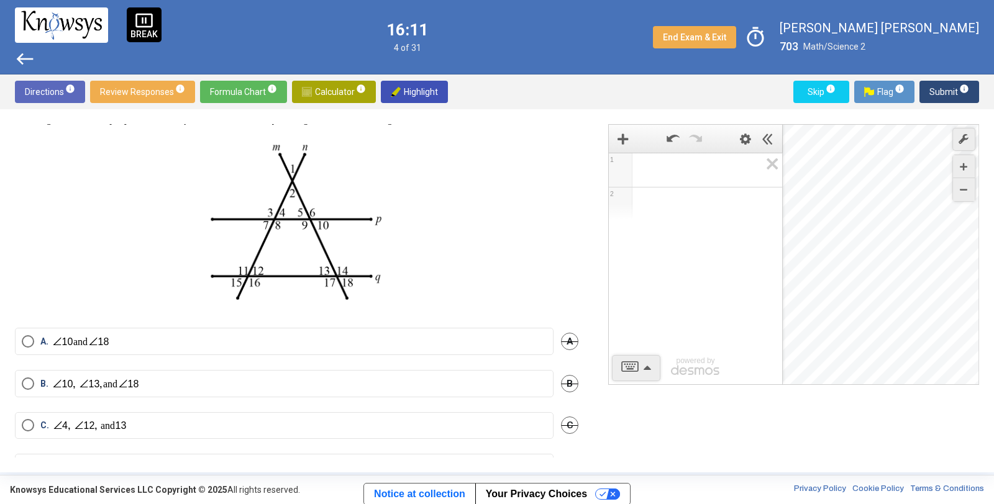
scroll to position [75, 0]
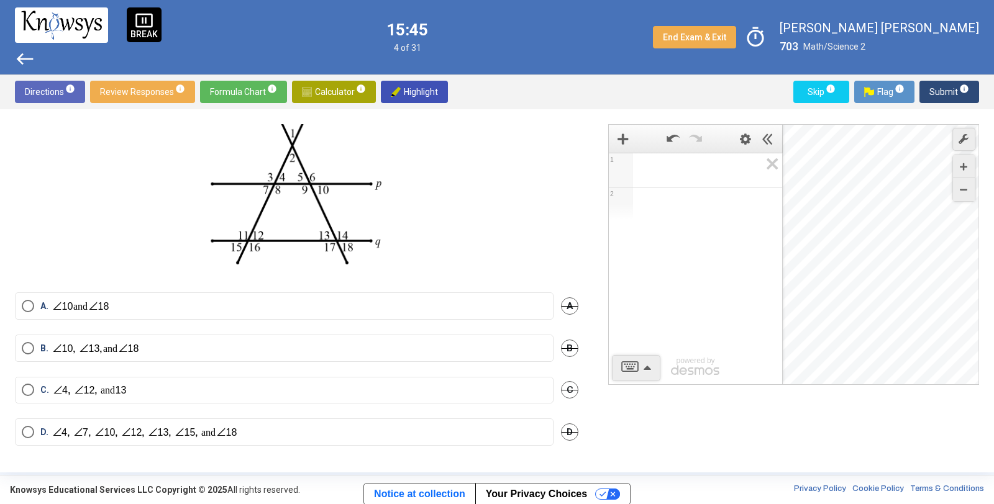
click at [306, 433] on label "D. and" at bounding box center [284, 432] width 525 height 13
click at [947, 90] on span "Submit info" at bounding box center [949, 92] width 40 height 22
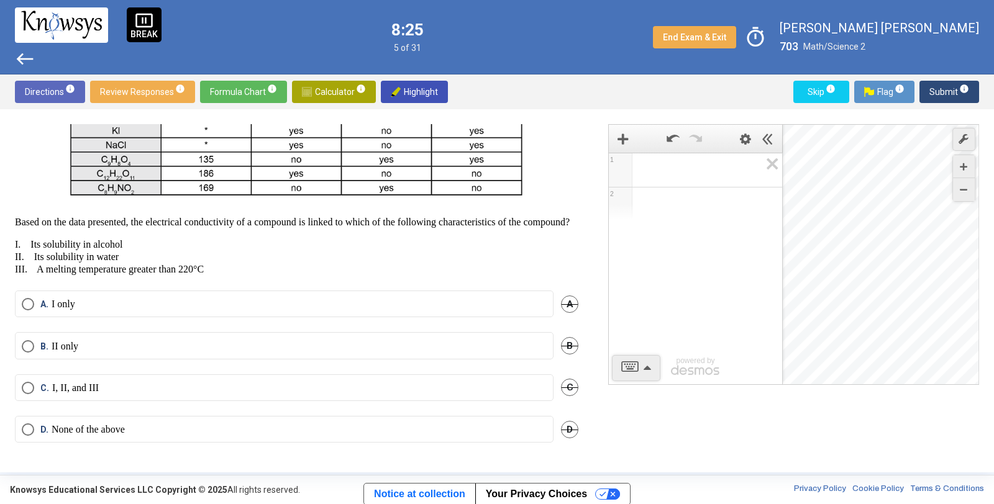
scroll to position [385, 0]
click at [25, 394] on span "Select an option" at bounding box center [28, 388] width 12 height 12
click at [950, 88] on span "Submit info" at bounding box center [949, 92] width 40 height 22
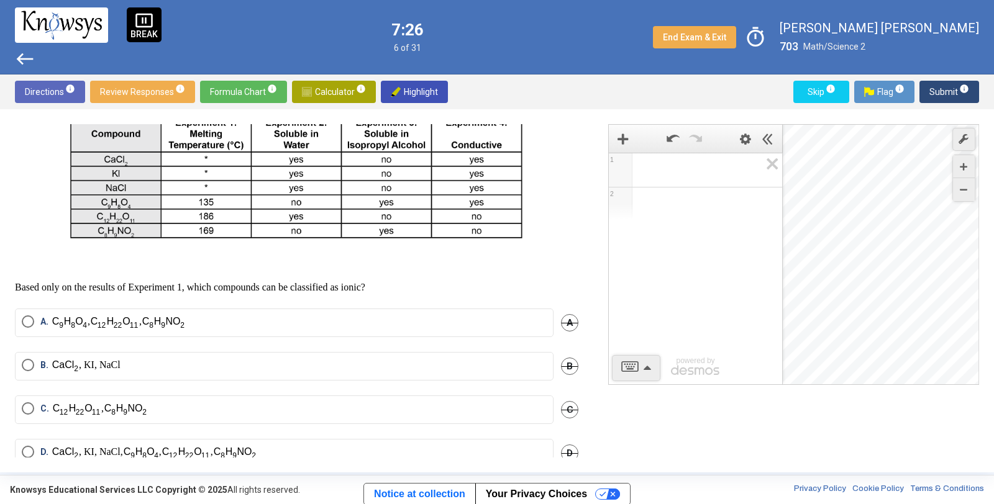
scroll to position [331, 0]
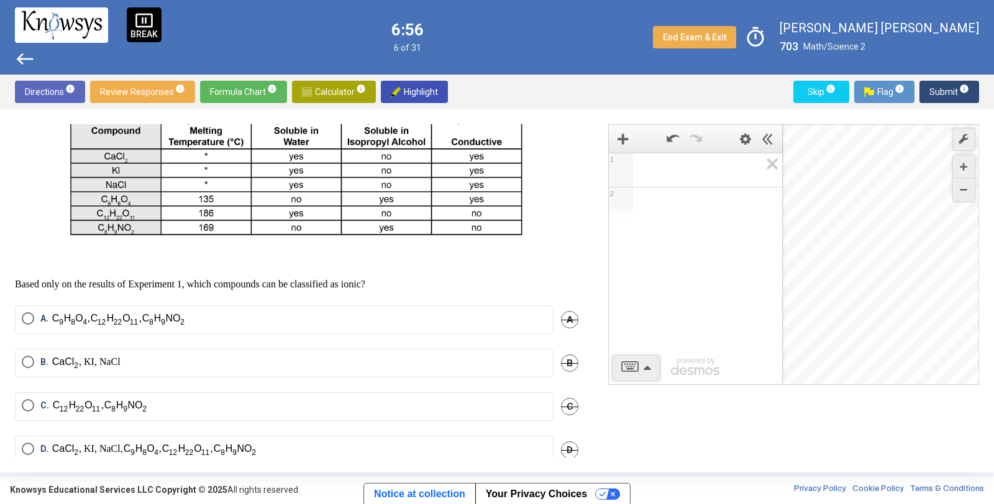
click at [32, 368] on span "Select an option" at bounding box center [28, 362] width 12 height 12
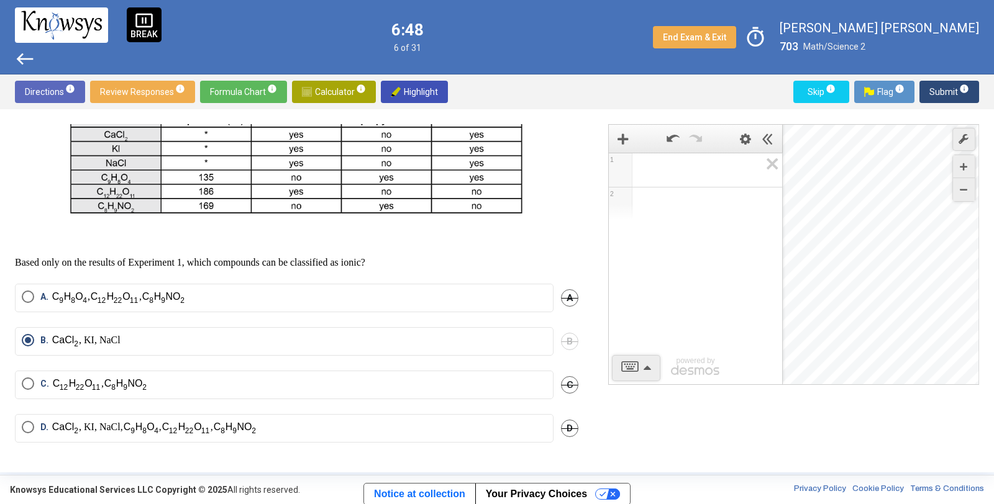
scroll to position [368, 0]
click at [944, 89] on span "Submit info" at bounding box center [949, 92] width 40 height 22
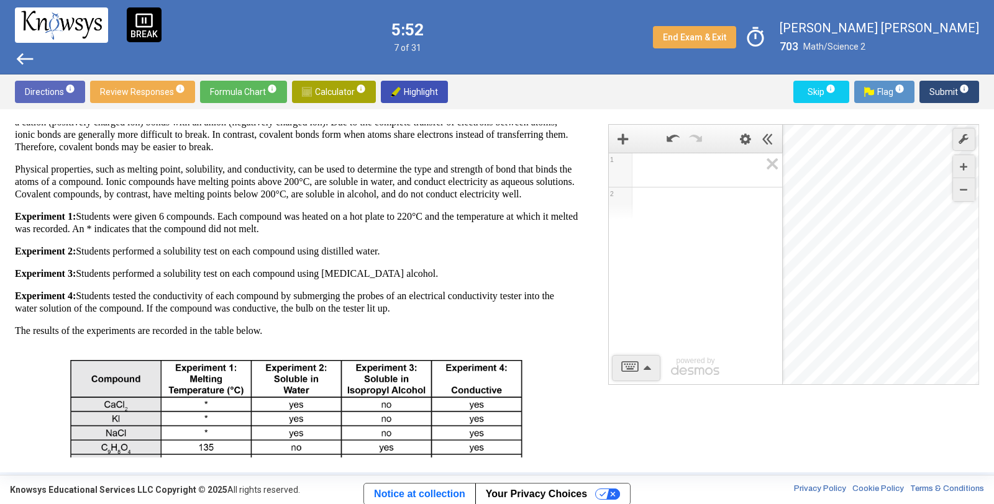
scroll to position [360, 0]
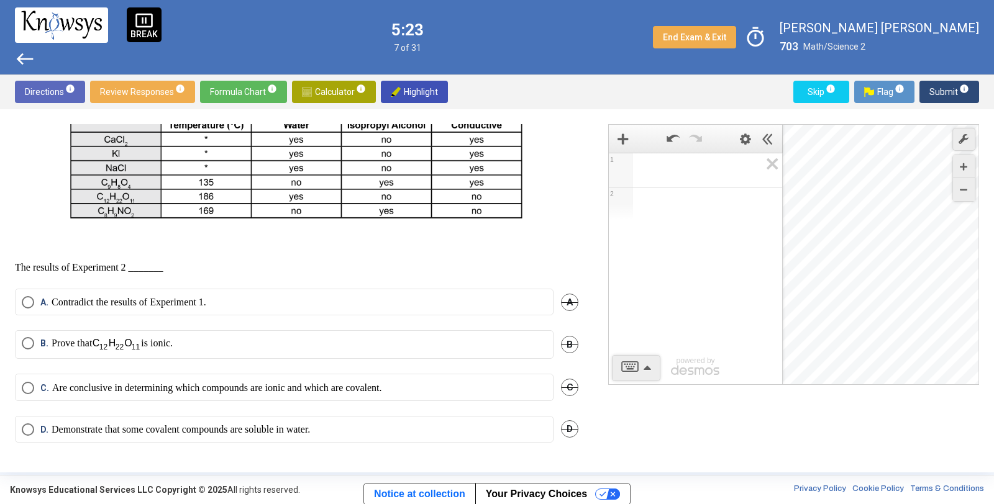
click at [310, 433] on p "Demonstrate that some covalent compounds are soluble in water." at bounding box center [181, 430] width 258 height 12
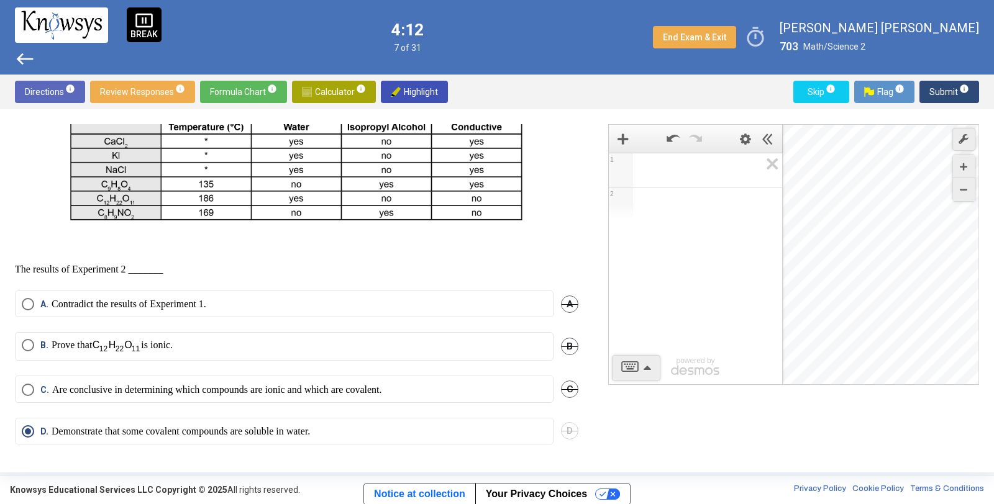
scroll to position [347, 0]
click at [31, 309] on span "Select an option" at bounding box center [28, 303] width 12 height 12
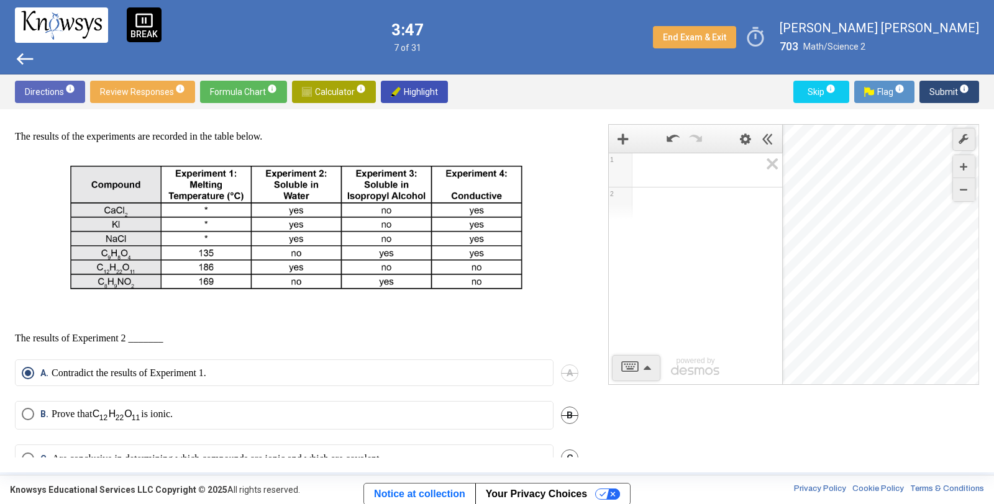
scroll to position [306, 0]
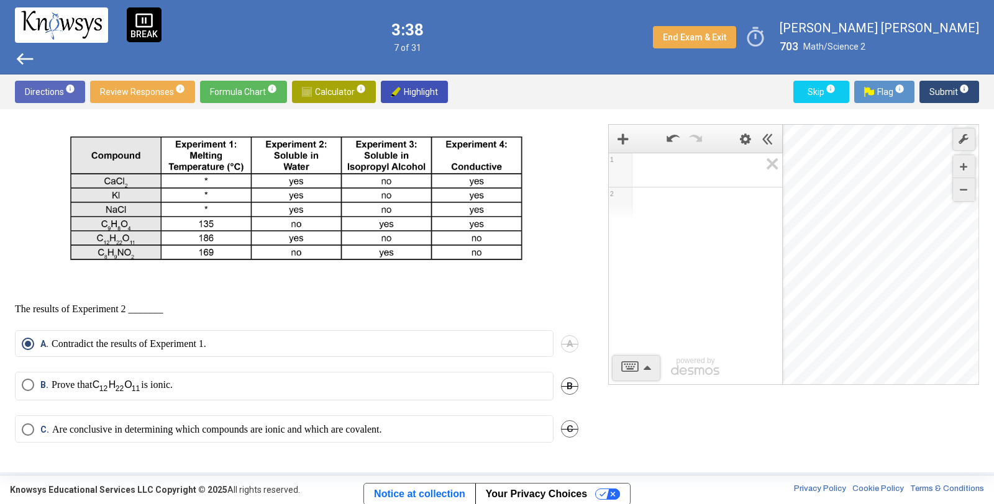
click at [944, 89] on span "Submit info" at bounding box center [949, 92] width 40 height 22
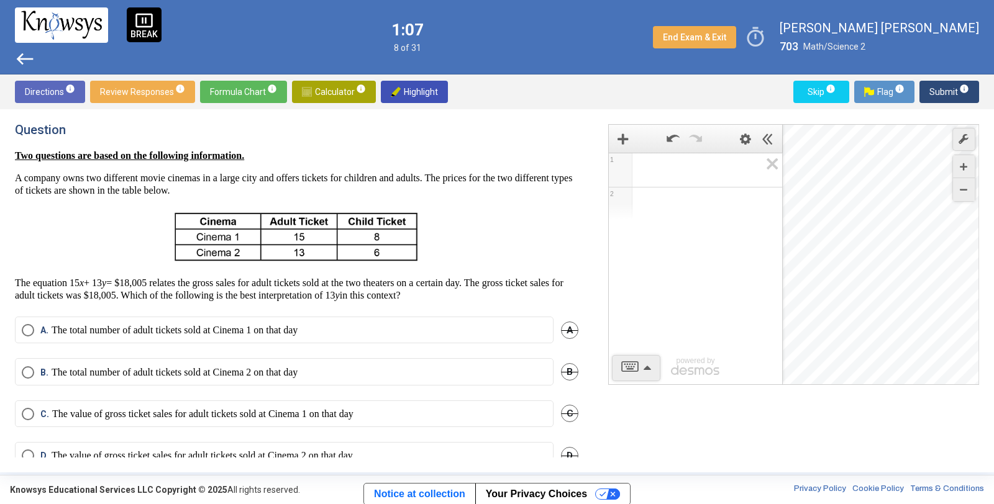
scroll to position [27, 0]
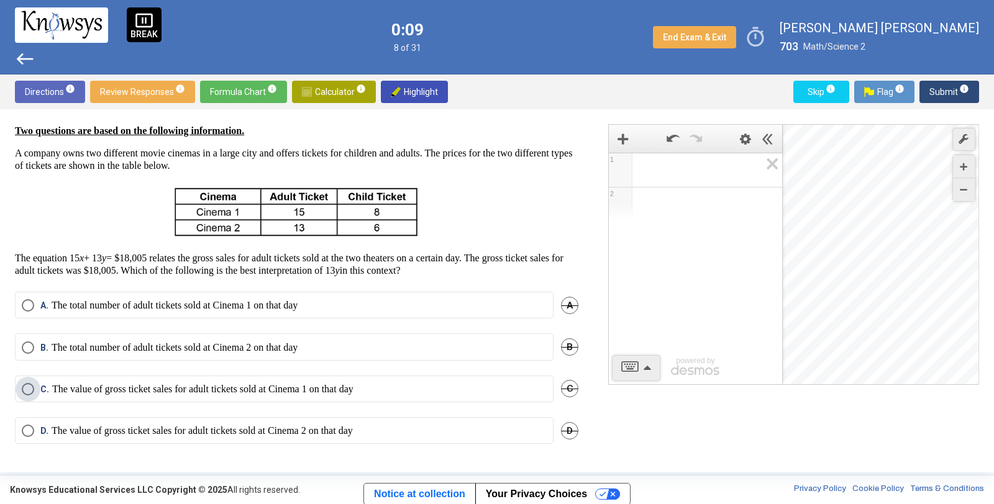
click at [30, 391] on span "Select an option" at bounding box center [28, 389] width 12 height 12
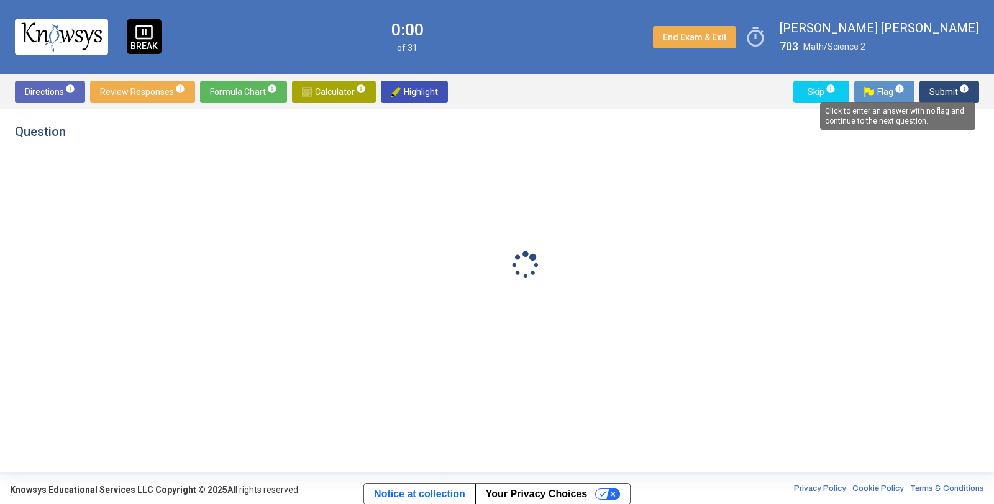
scroll to position [0, 0]
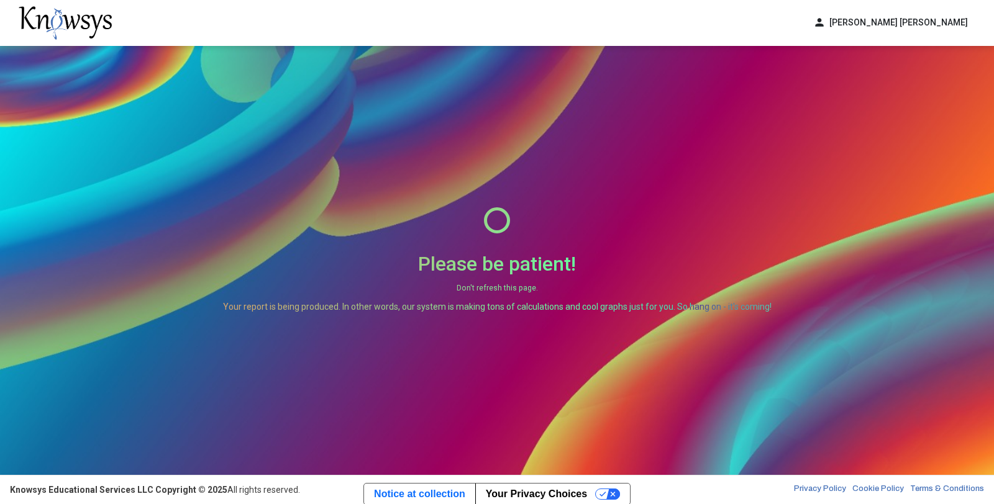
click at [976, 88] on div "Please be patient! Don't refresh this page. Your report is being produced. In o…" at bounding box center [497, 260] width 994 height 429
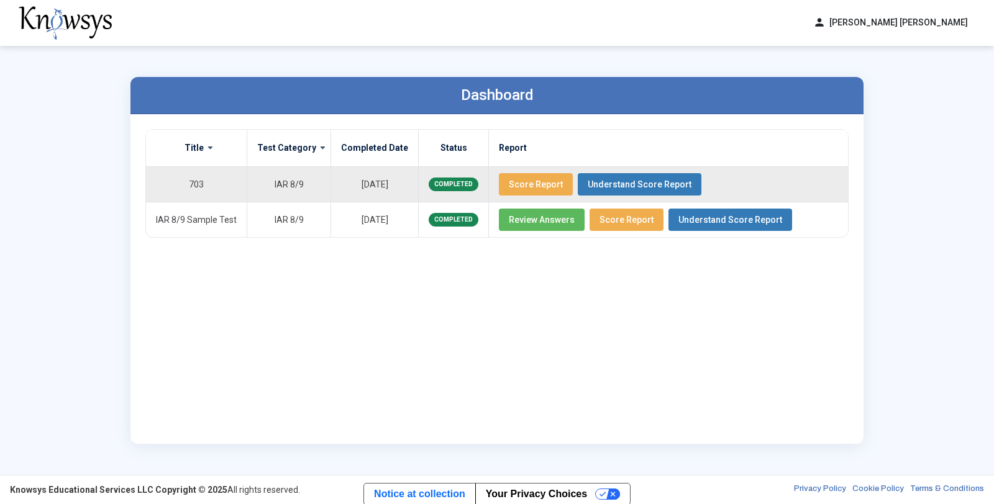
click at [526, 185] on span "Score Report" at bounding box center [536, 185] width 54 height 10
click at [631, 186] on span "Understand Score Report" at bounding box center [640, 185] width 104 height 10
click at [635, 183] on span "Understand Score Report" at bounding box center [640, 185] width 104 height 10
click at [518, 183] on span "Score Report" at bounding box center [536, 185] width 54 height 10
click at [618, 174] on button "Understand Score Report" at bounding box center [640, 184] width 124 height 22
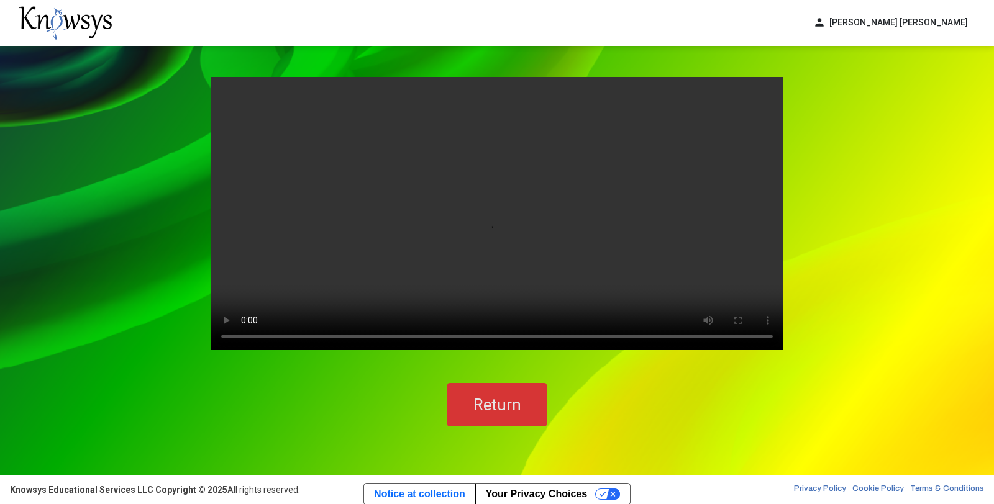
click at [479, 393] on button "Return" at bounding box center [496, 404] width 99 height 43
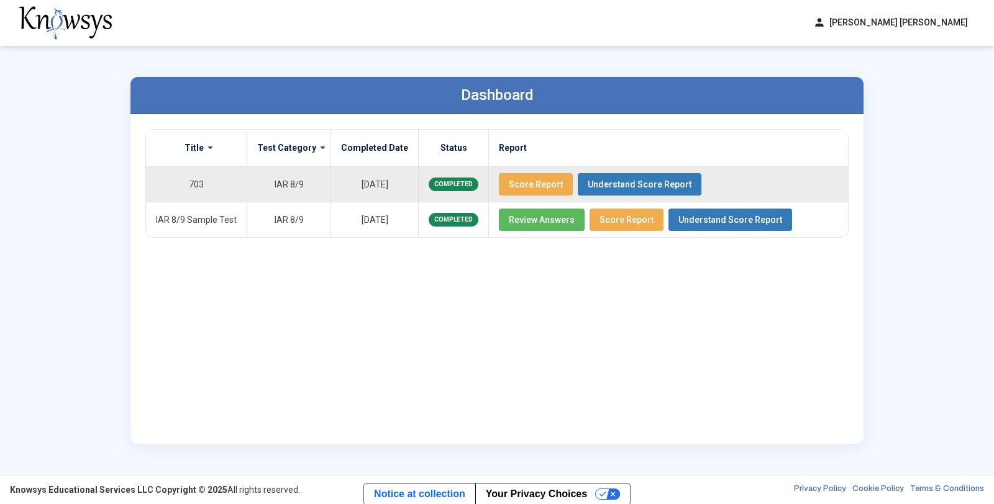
click at [540, 180] on span "Score Report" at bounding box center [536, 185] width 54 height 10
click at [526, 185] on span "Score Report" at bounding box center [536, 185] width 54 height 10
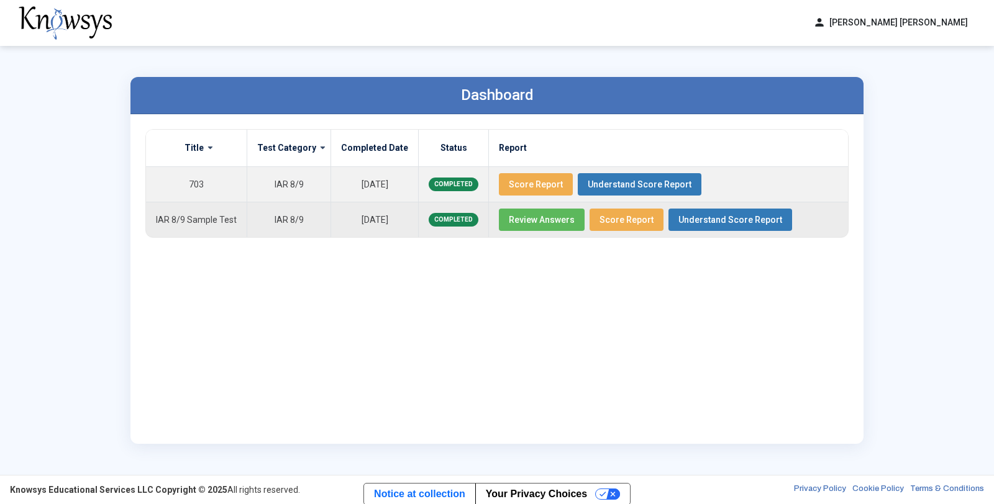
click at [599, 215] on span "Score Report" at bounding box center [626, 220] width 54 height 10
click at [611, 219] on span "Score Report" at bounding box center [626, 220] width 54 height 10
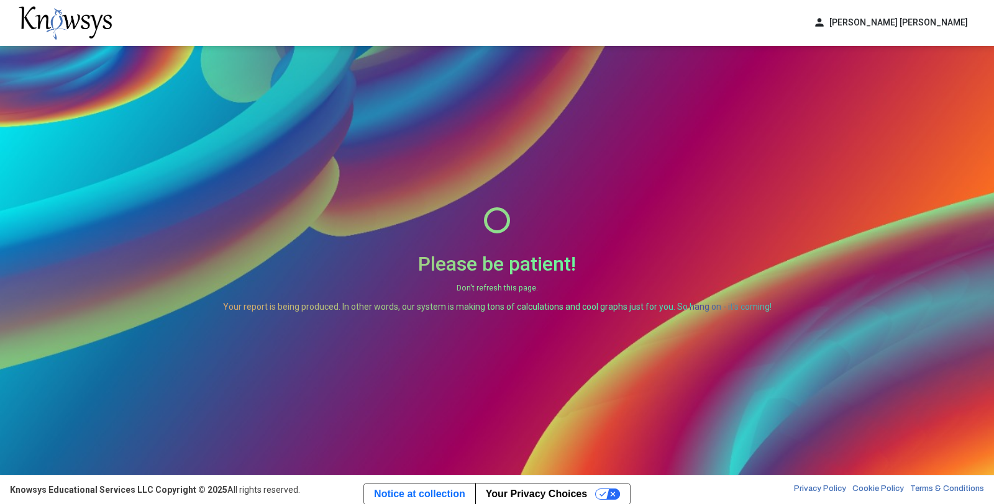
click at [611, 219] on div at bounding box center [497, 220] width 549 height 26
